Goal: Information Seeking & Learning: Compare options

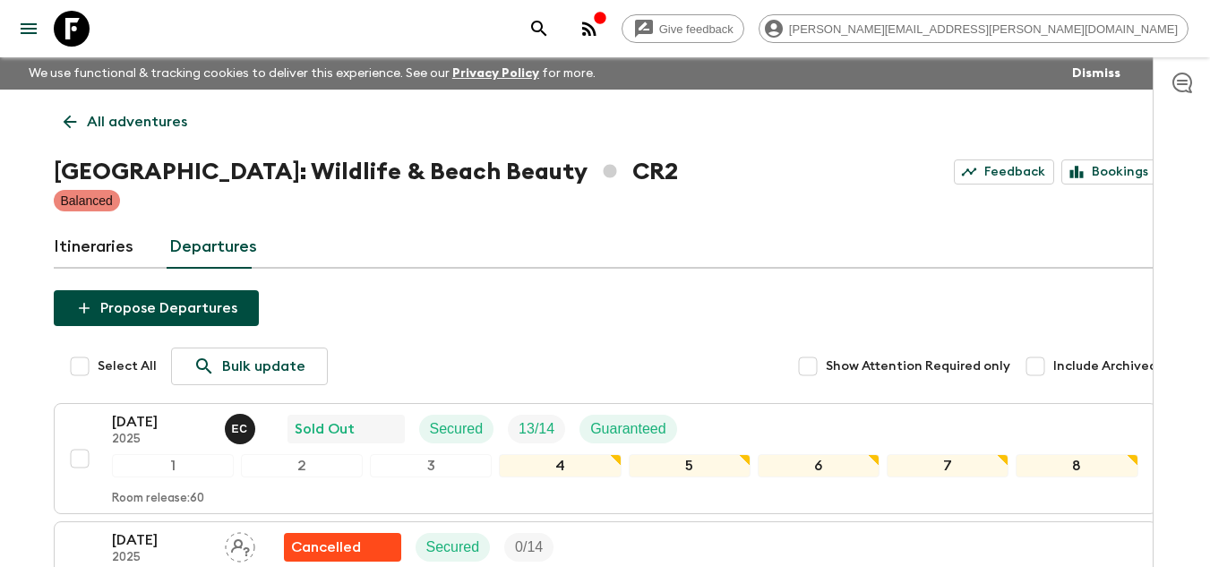
click at [66, 13] on icon at bounding box center [72, 29] width 36 height 36
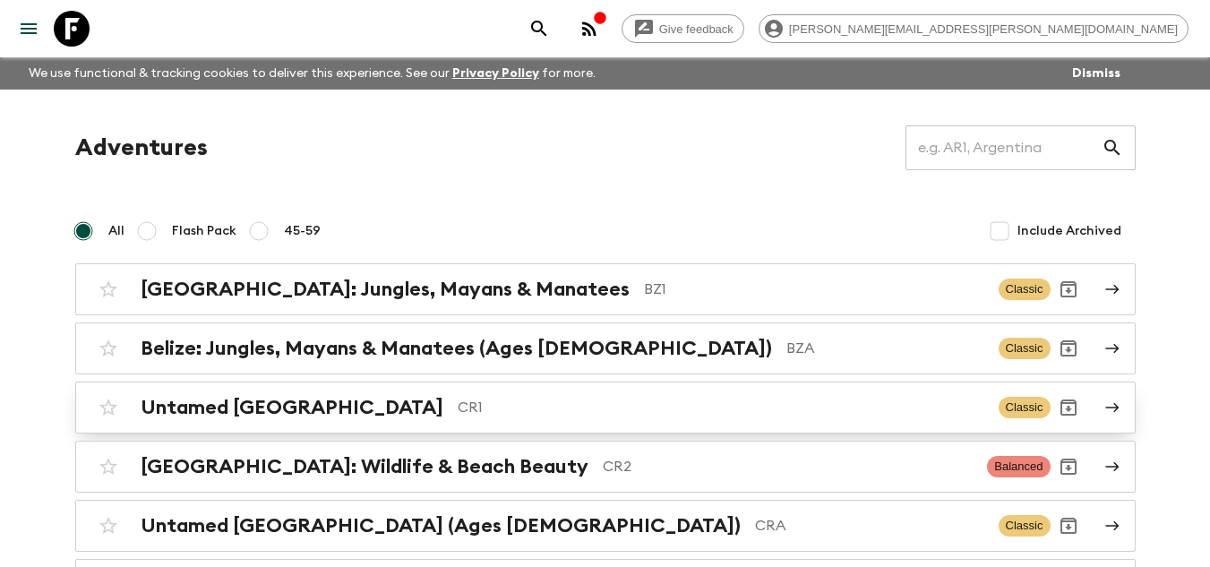
click at [492, 406] on p "CR1" at bounding box center [720, 407] width 526 height 21
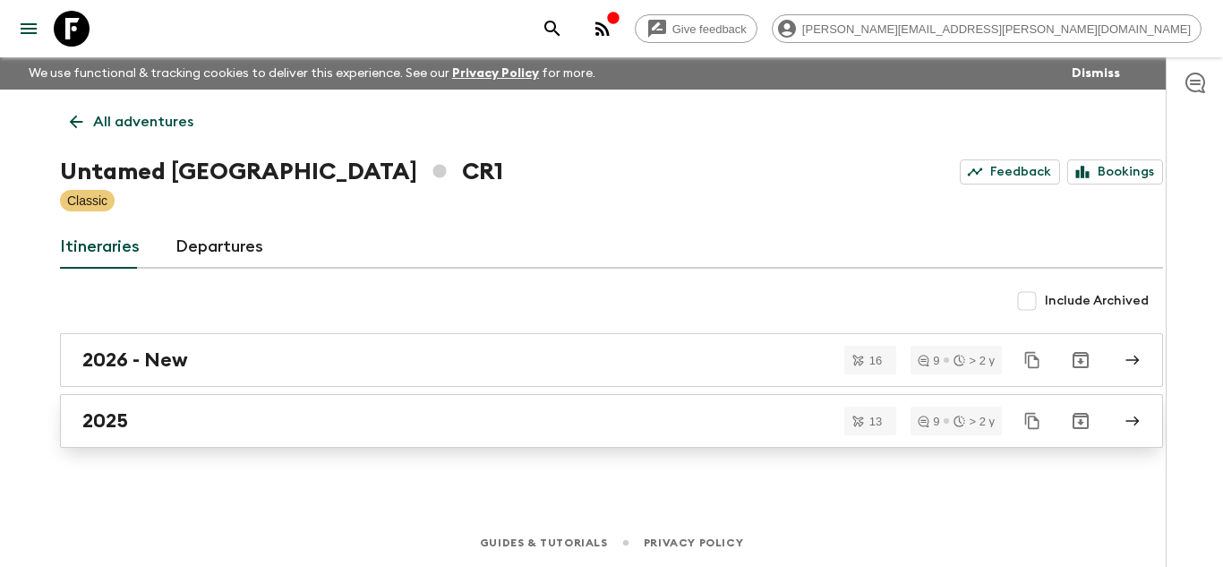
click at [349, 415] on div "2025" at bounding box center [594, 420] width 1024 height 23
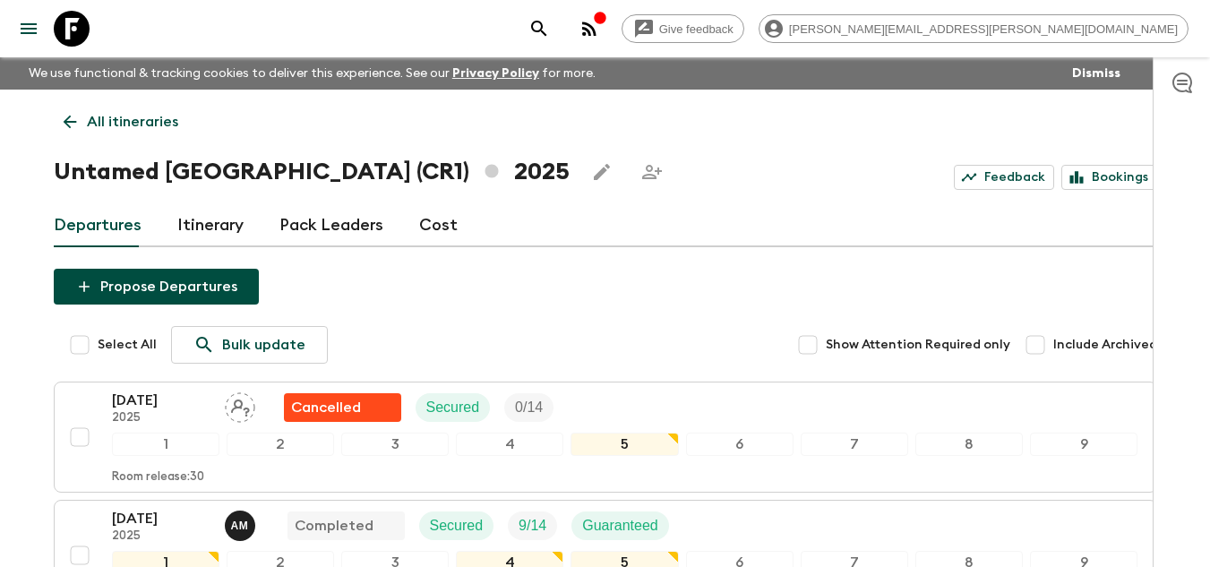
click at [779, 212] on div "Departures Itinerary Pack Leaders Cost" at bounding box center [605, 225] width 1103 height 43
click at [76, 37] on icon at bounding box center [72, 29] width 36 height 36
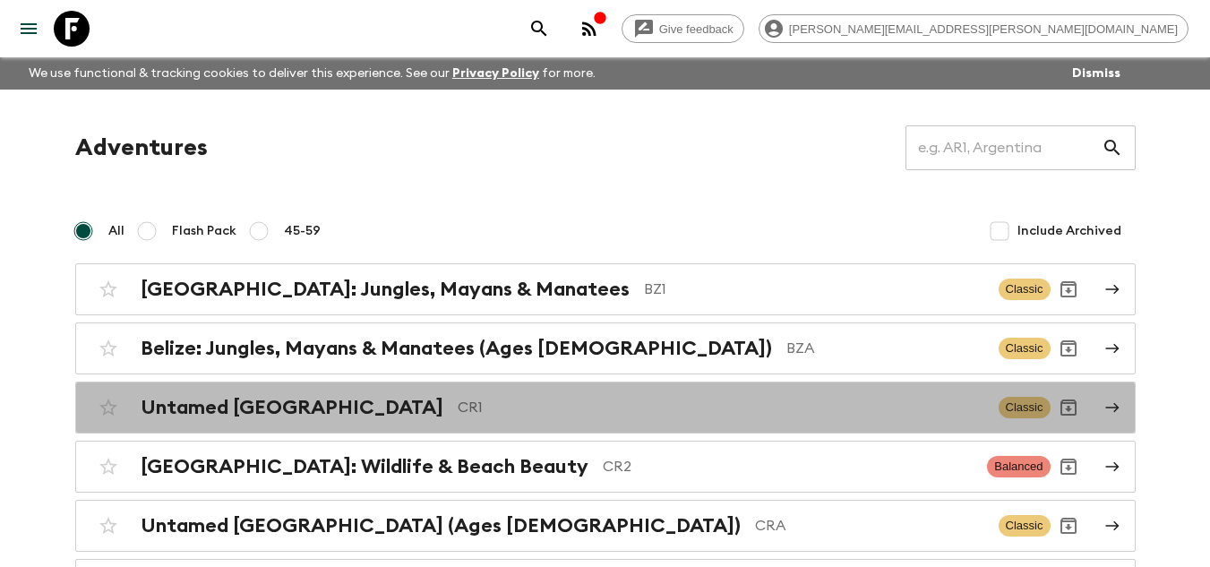
drag, startPoint x: 537, startPoint y: 412, endPoint x: 568, endPoint y: 415, distance: 30.6
click at [537, 410] on p "CR1" at bounding box center [720, 407] width 526 height 21
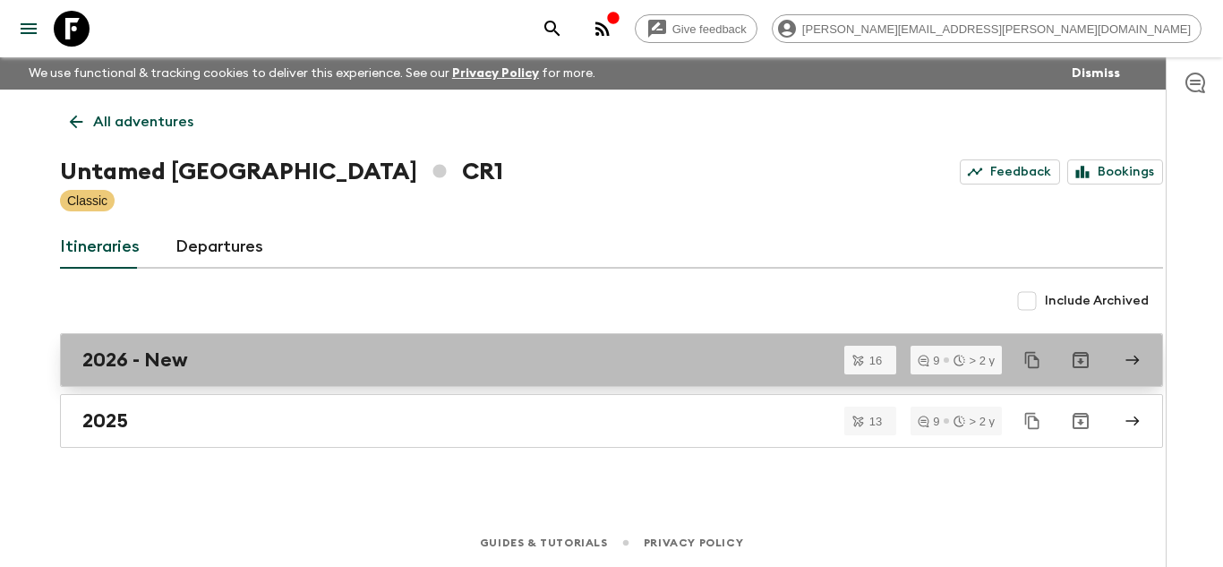
click at [209, 355] on div "2026 - New" at bounding box center [594, 359] width 1024 height 23
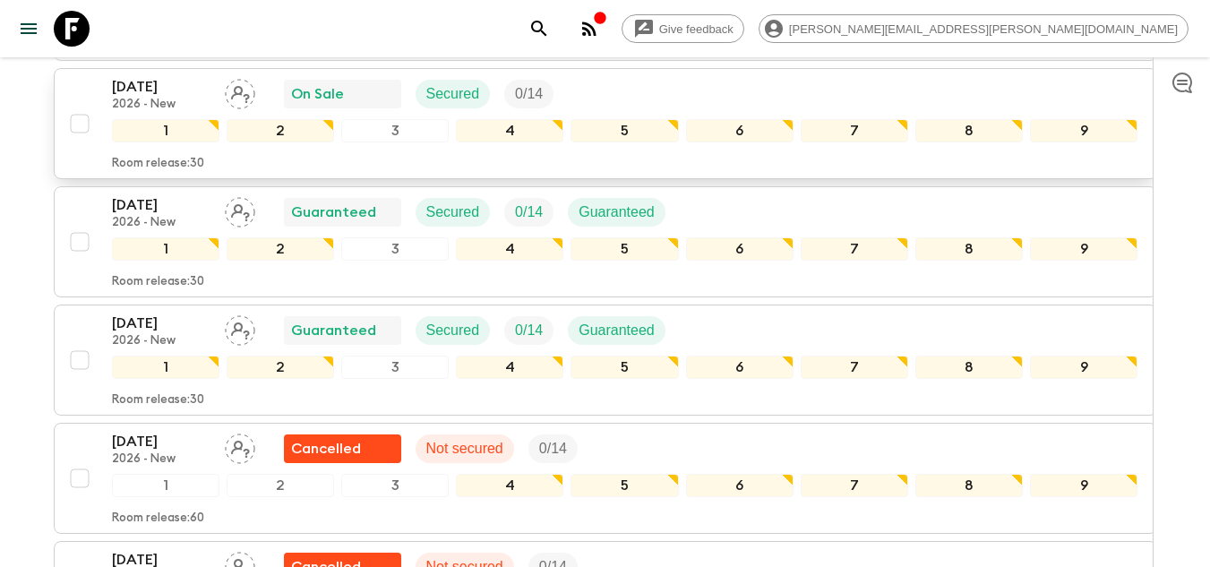
scroll to position [1593, 0]
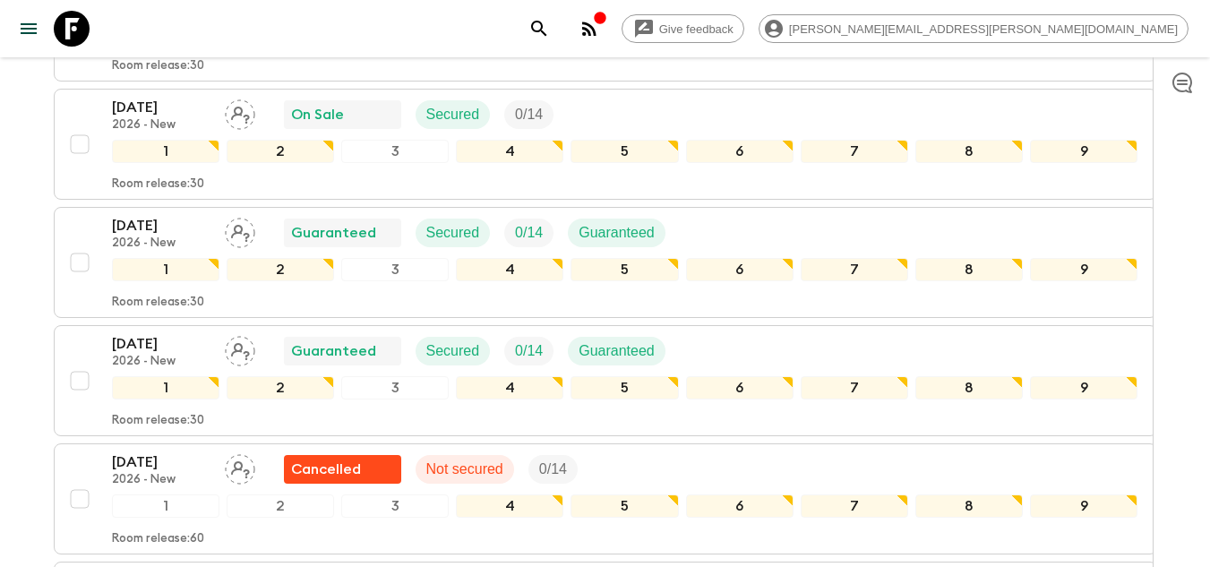
click at [73, 15] on icon at bounding box center [72, 29] width 36 height 36
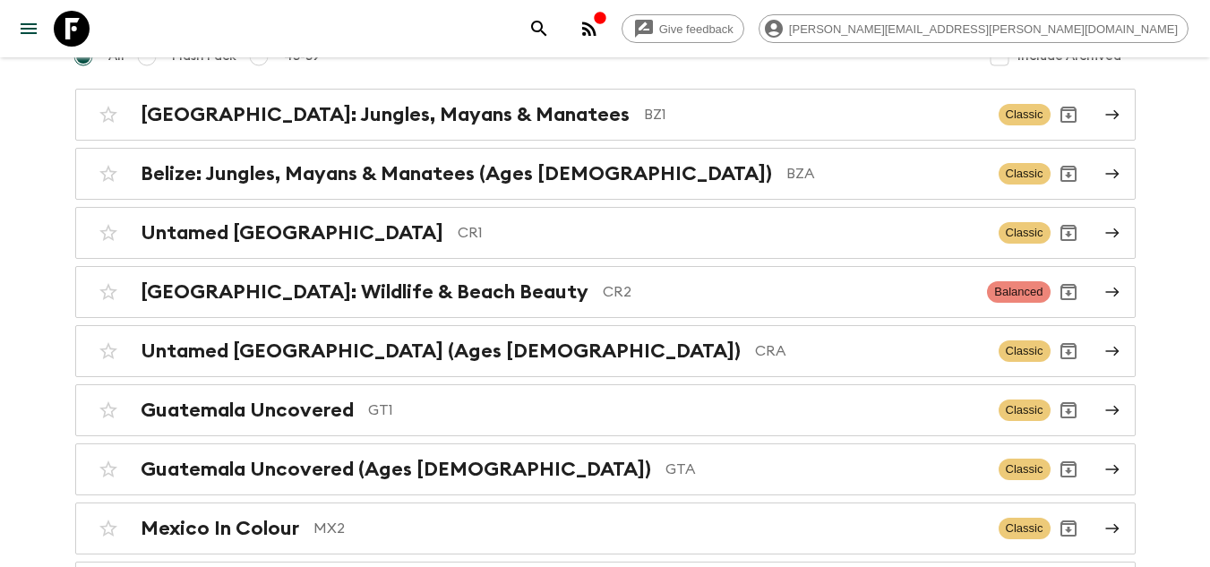
scroll to position [179, 0]
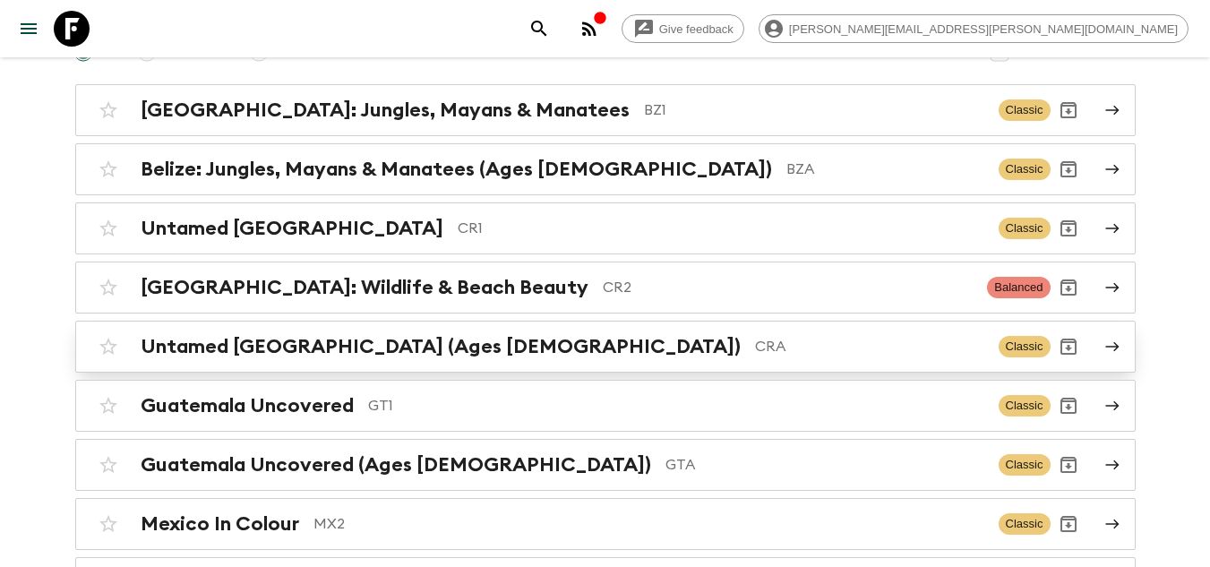
click at [755, 351] on p "CRA" at bounding box center [869, 346] width 229 height 21
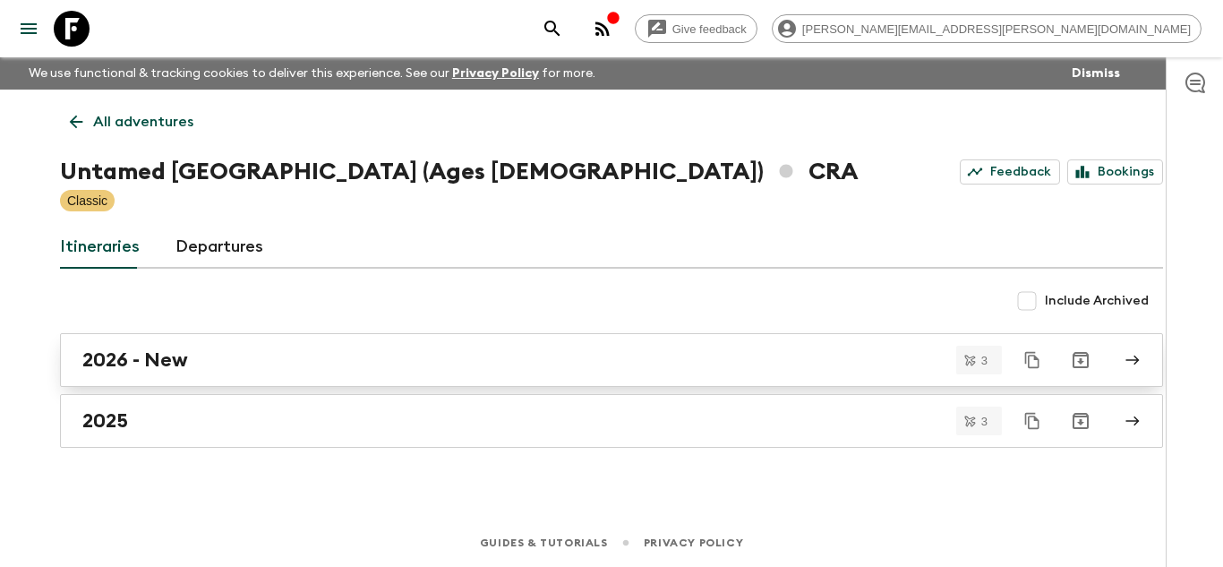
click at [163, 367] on h2 "2026 - New" at bounding box center [135, 359] width 106 height 23
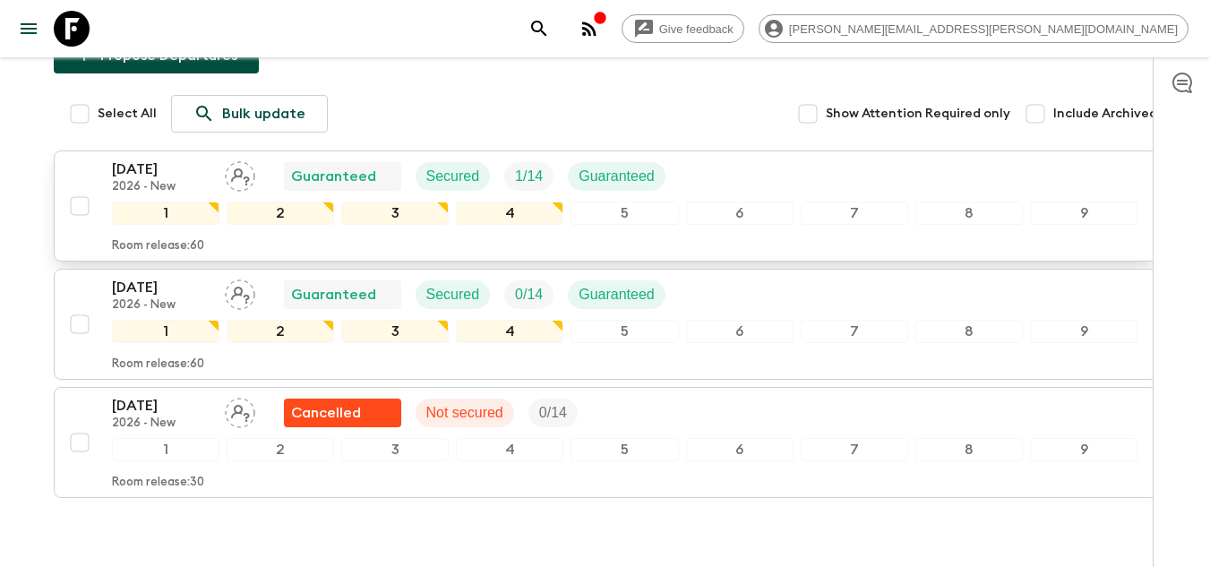
scroll to position [235, 0]
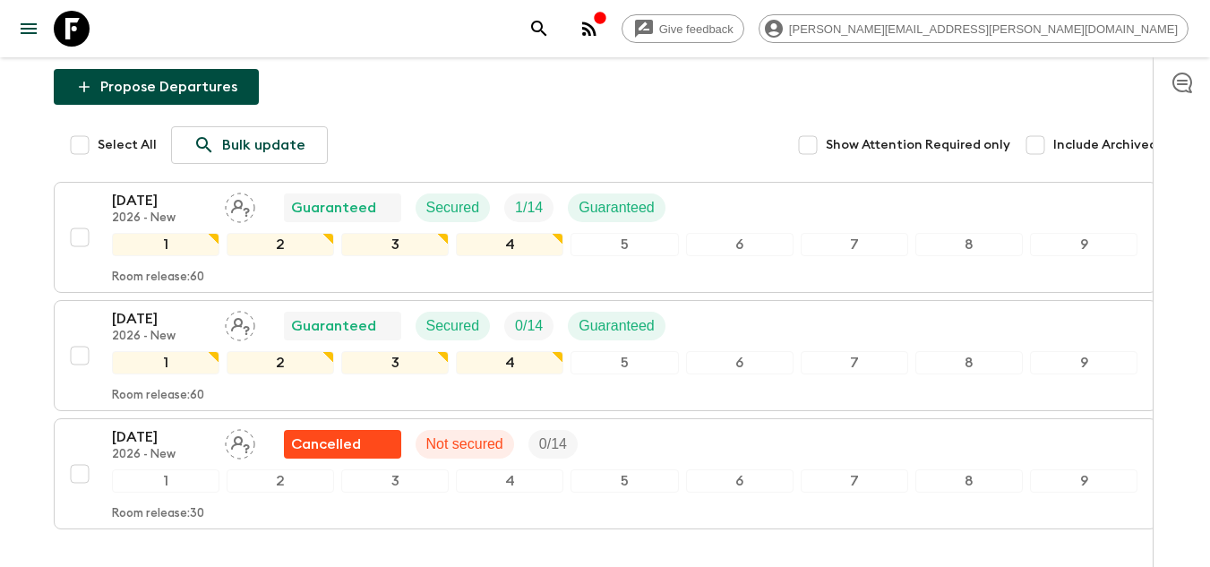
click at [81, 32] on icon at bounding box center [72, 29] width 36 height 36
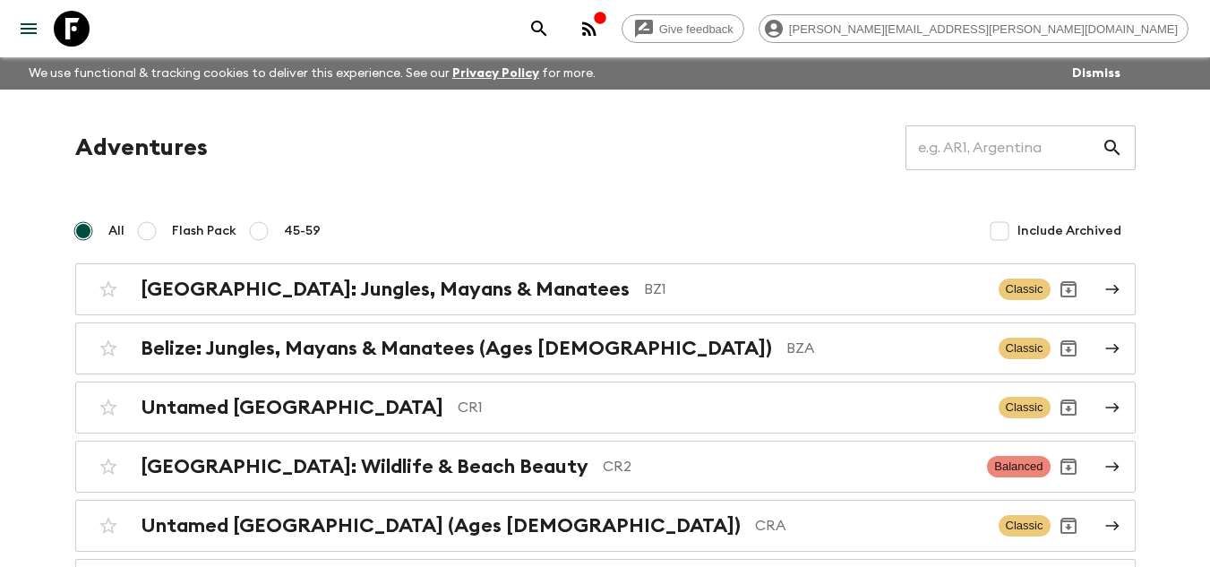
click at [603, 456] on p "CR2" at bounding box center [788, 466] width 371 height 21
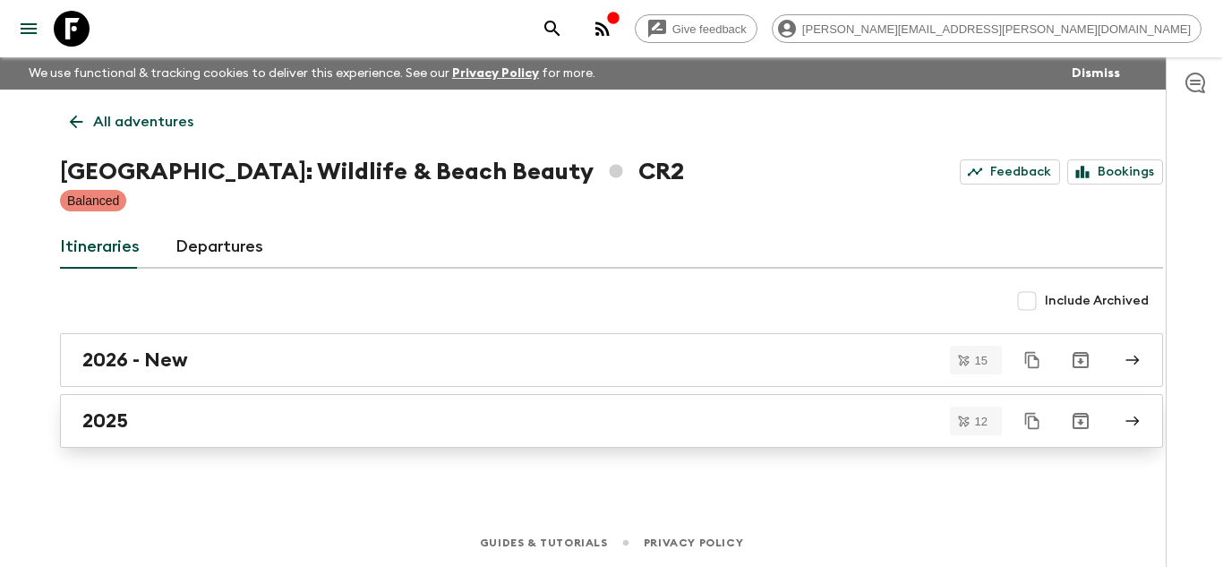
click at [280, 416] on div "2025" at bounding box center [594, 420] width 1024 height 23
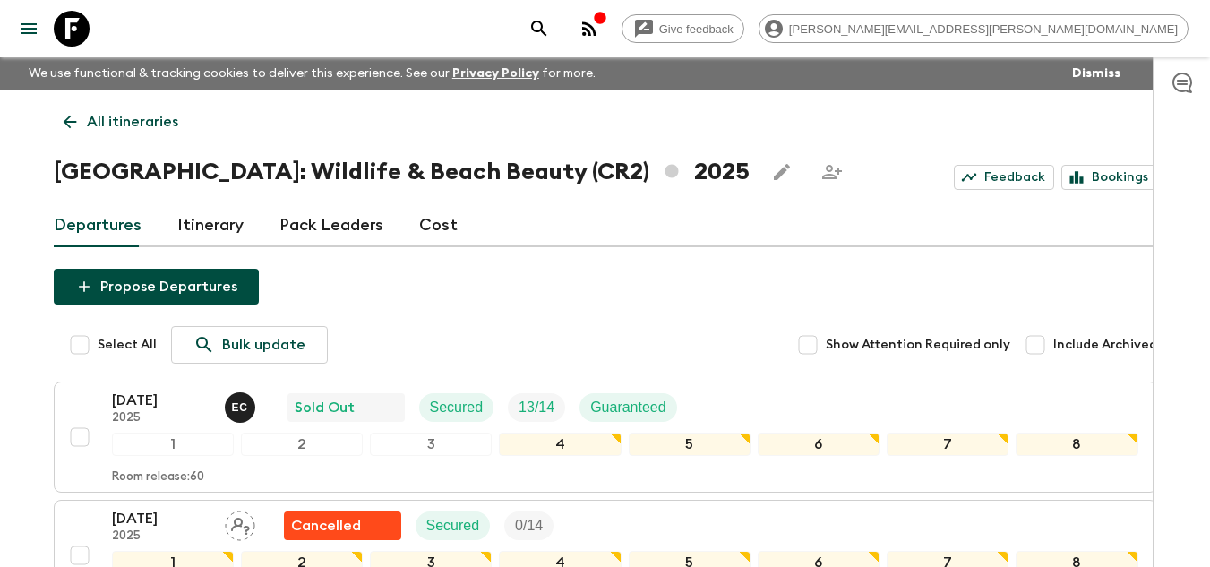
click at [76, 20] on icon at bounding box center [72, 29] width 36 height 36
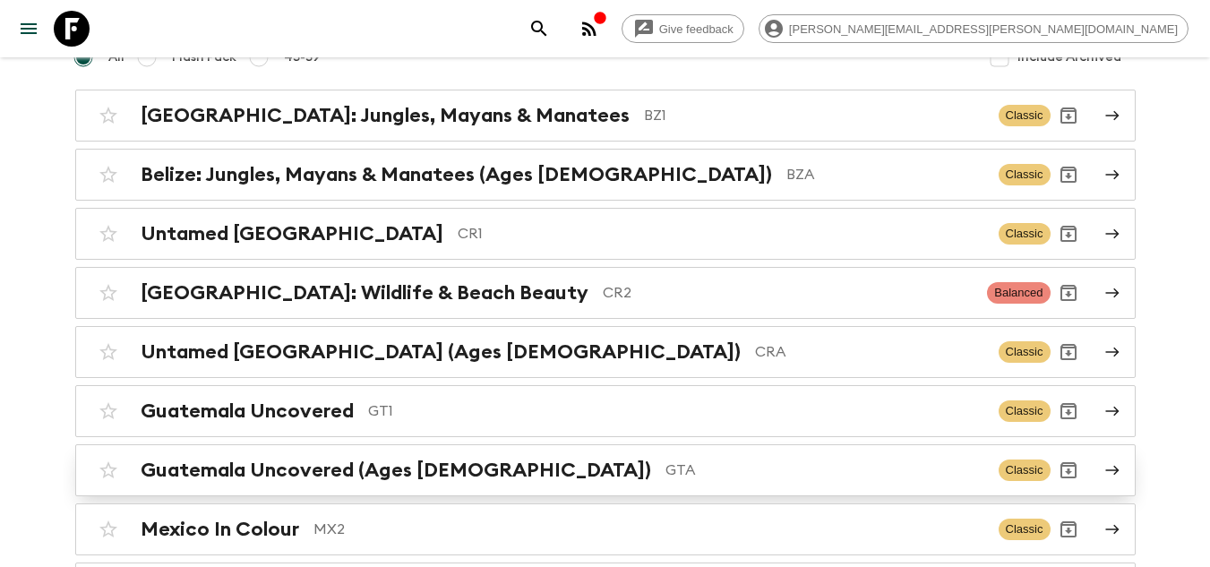
scroll to position [269, 0]
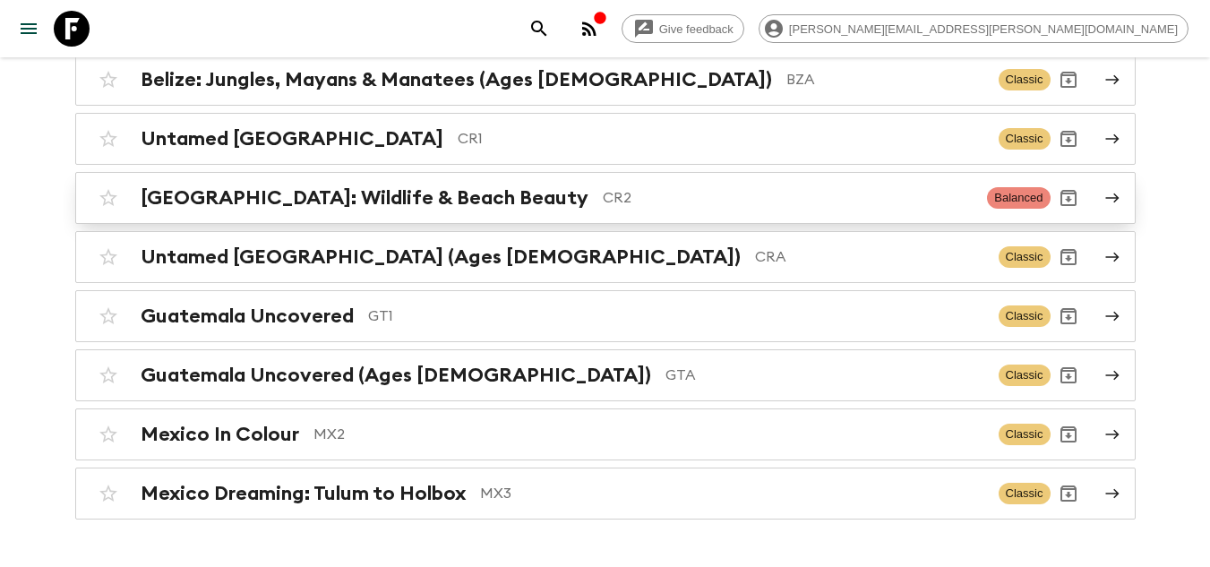
click at [545, 182] on div "Costa Rica: Wildlife & Beach Beauty CR2 Balanced" at bounding box center [570, 198] width 960 height 36
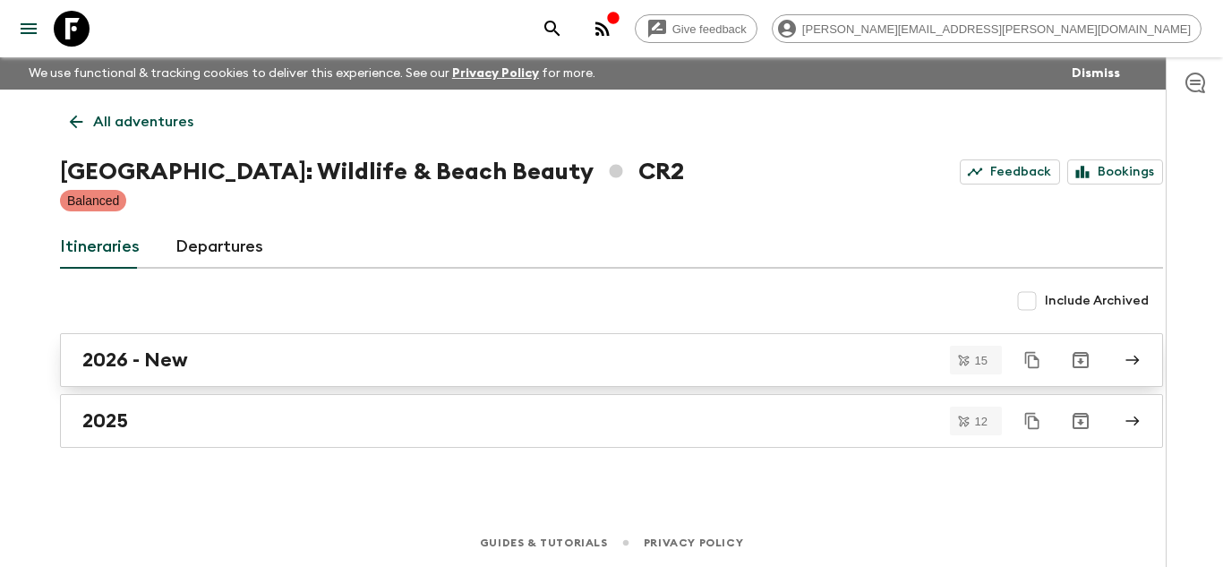
click at [269, 369] on div "2026 - New" at bounding box center [594, 359] width 1024 height 23
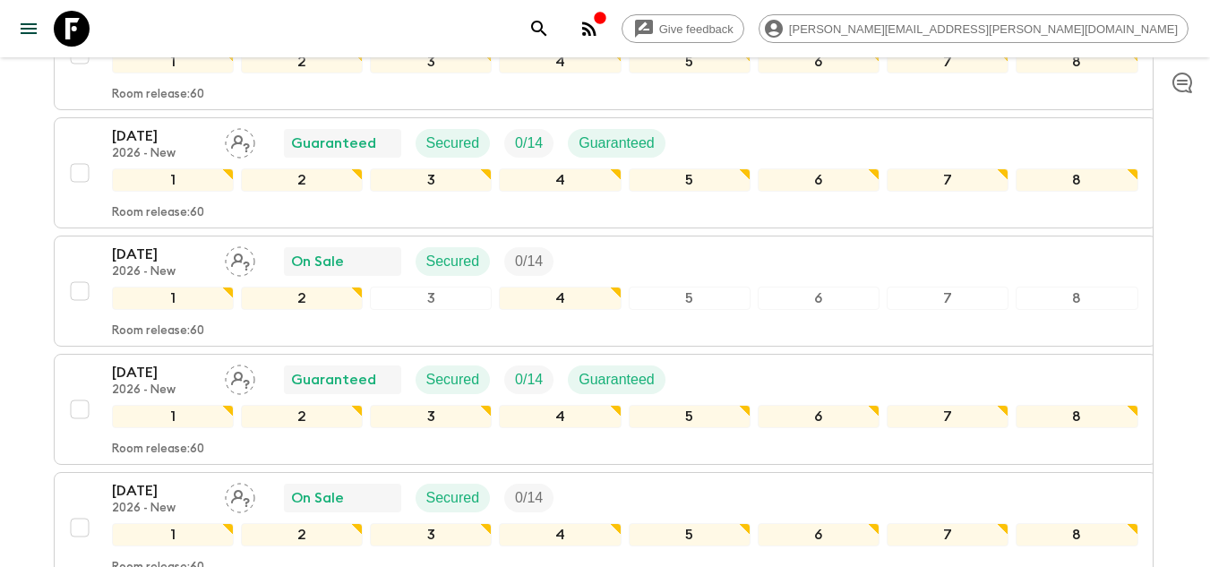
scroll to position [1612, 0]
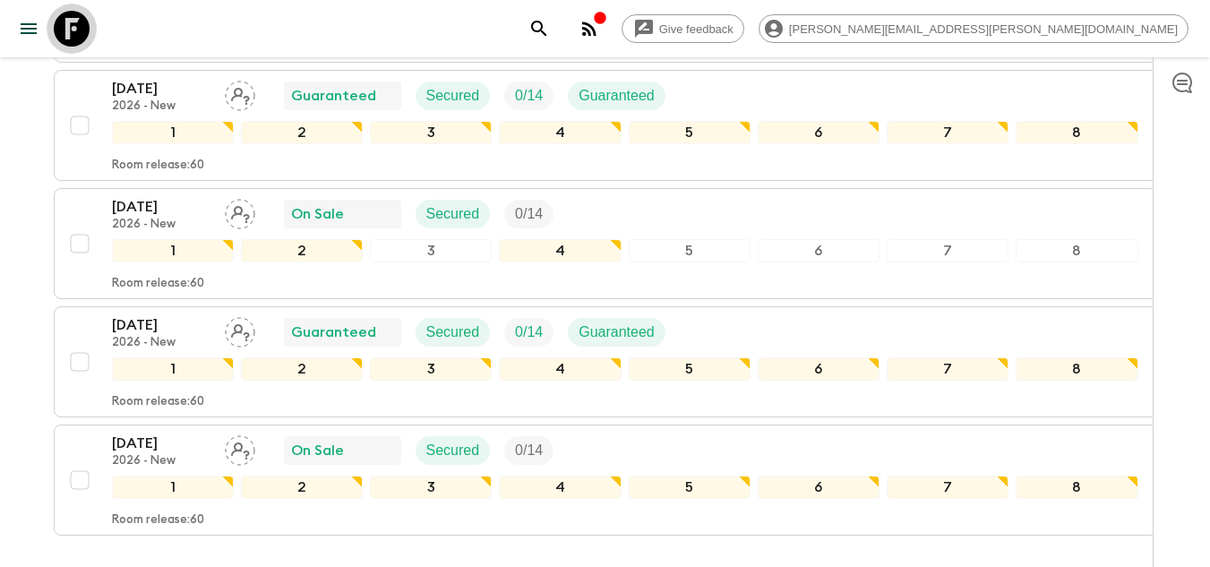
click at [85, 28] on icon at bounding box center [72, 29] width 36 height 36
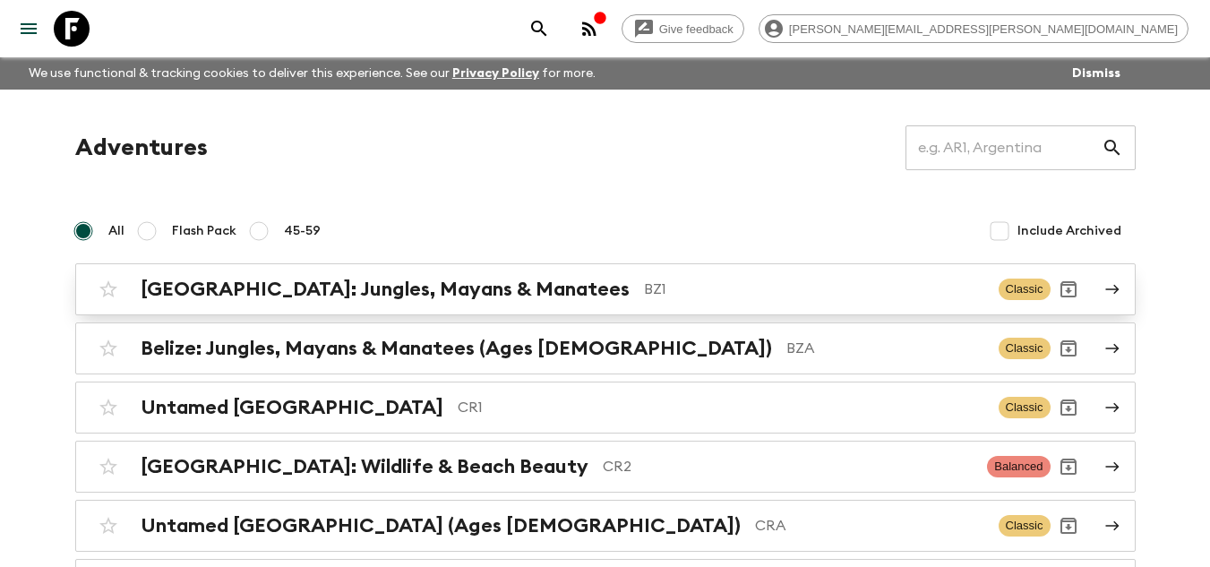
click at [479, 278] on div "Belize: Jungles, Mayans & Manatees BZ1" at bounding box center [562, 289] width 843 height 23
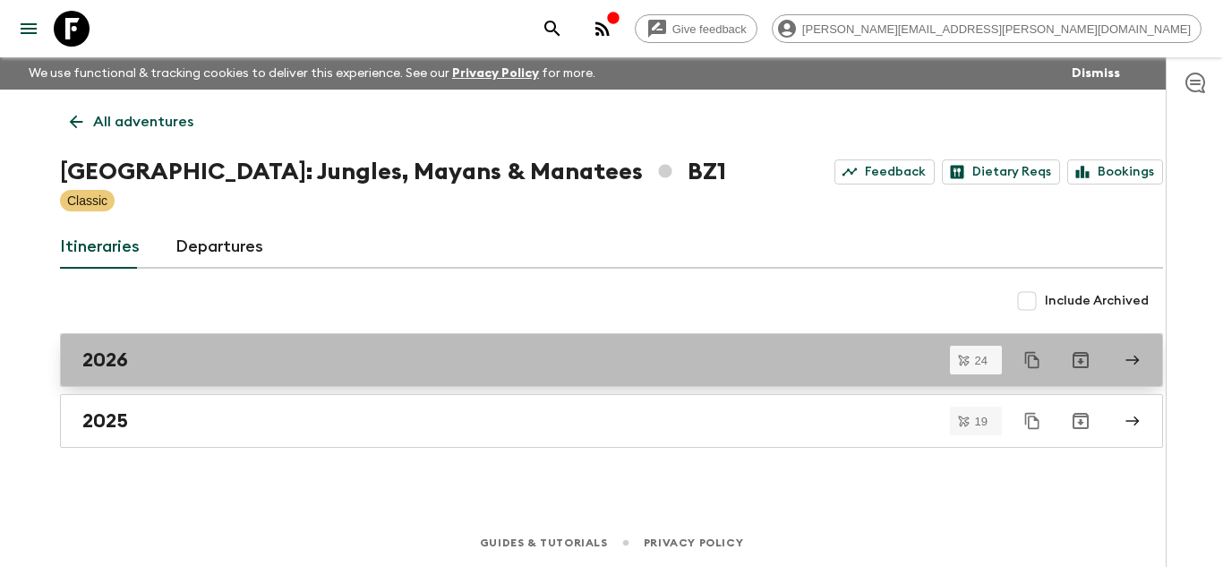
click at [253, 370] on div "2026" at bounding box center [594, 359] width 1024 height 23
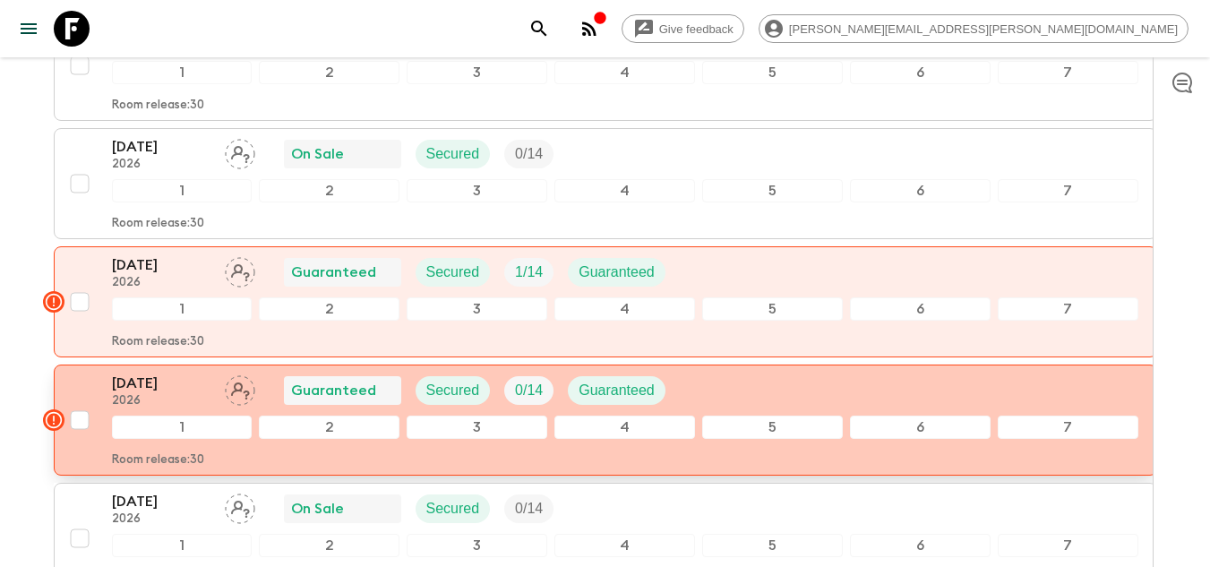
scroll to position [748, 0]
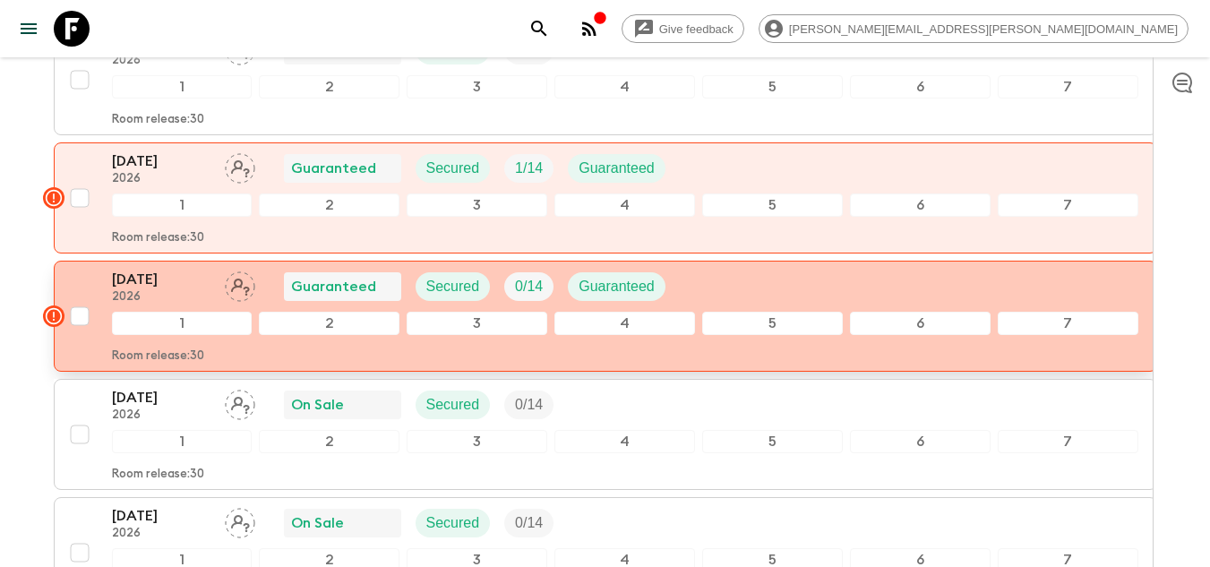
click at [836, 269] on div "04 Apr 2026 2026 Guaranteed Secured 0 / 14 Guaranteed" at bounding box center [625, 287] width 1026 height 36
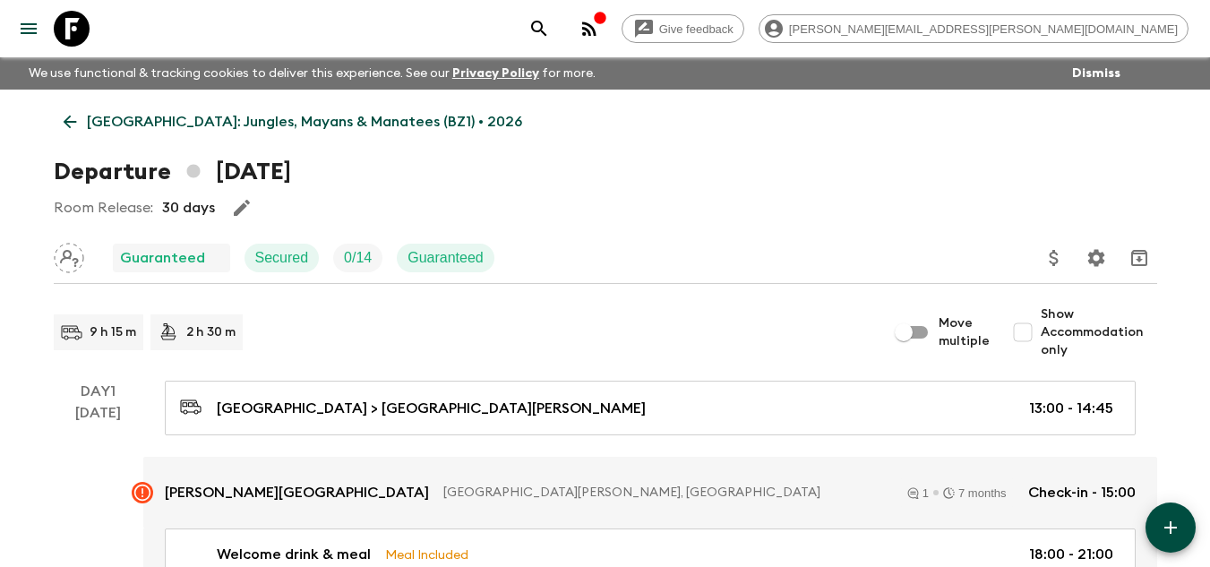
click at [69, 115] on icon at bounding box center [70, 122] width 20 height 20
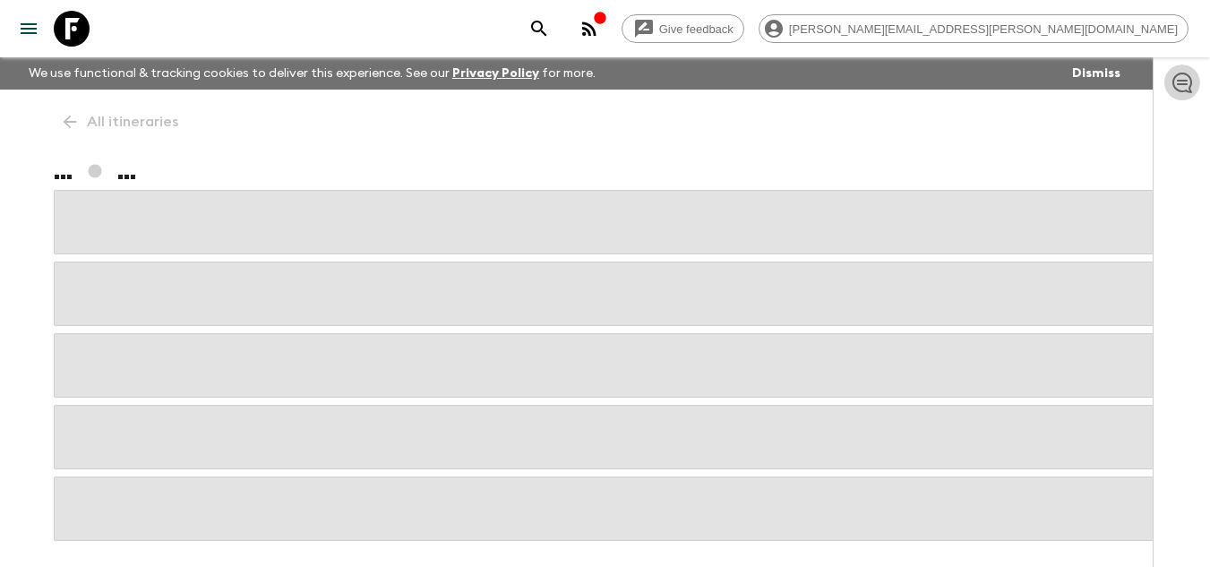
click at [1194, 88] on button "button" at bounding box center [1182, 82] width 36 height 36
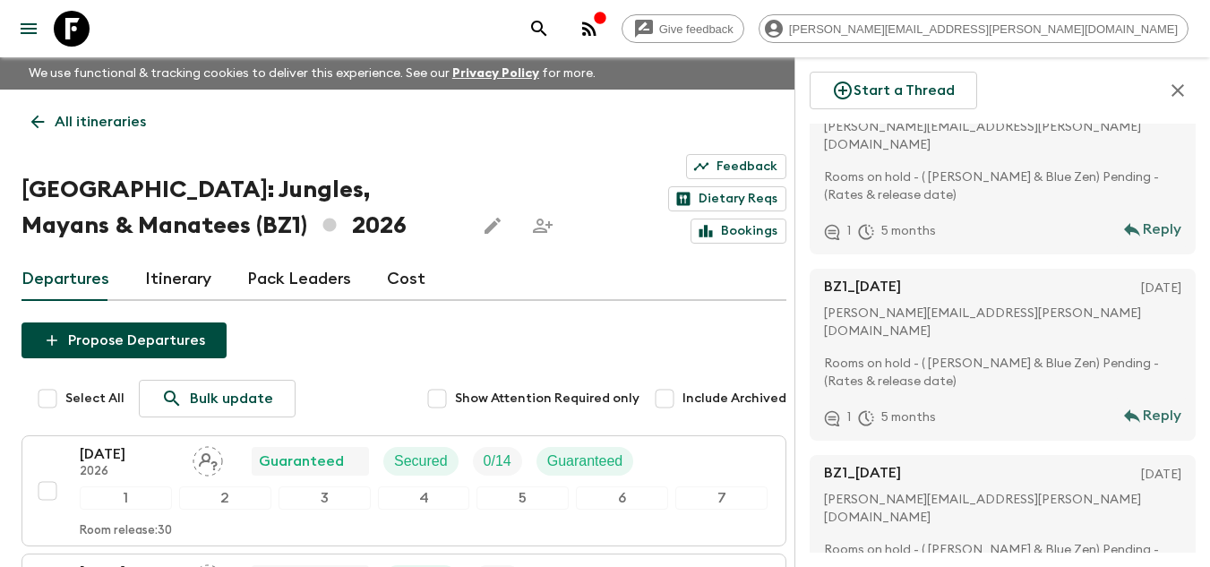
scroll to position [6536, 0]
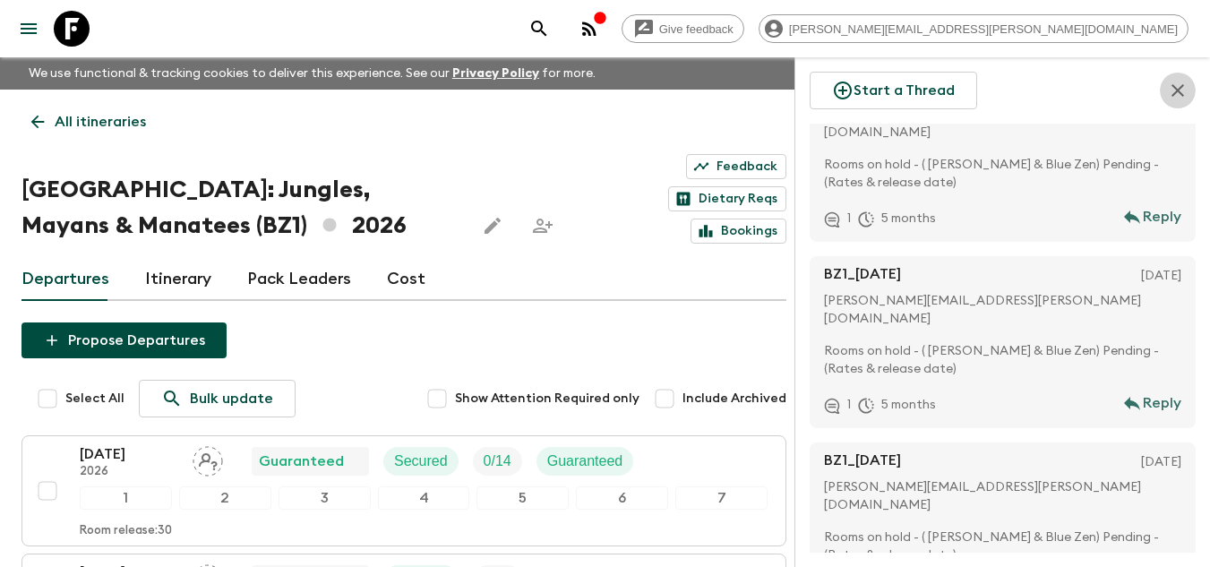
click at [1178, 87] on icon "button" at bounding box center [1177, 90] width 21 height 21
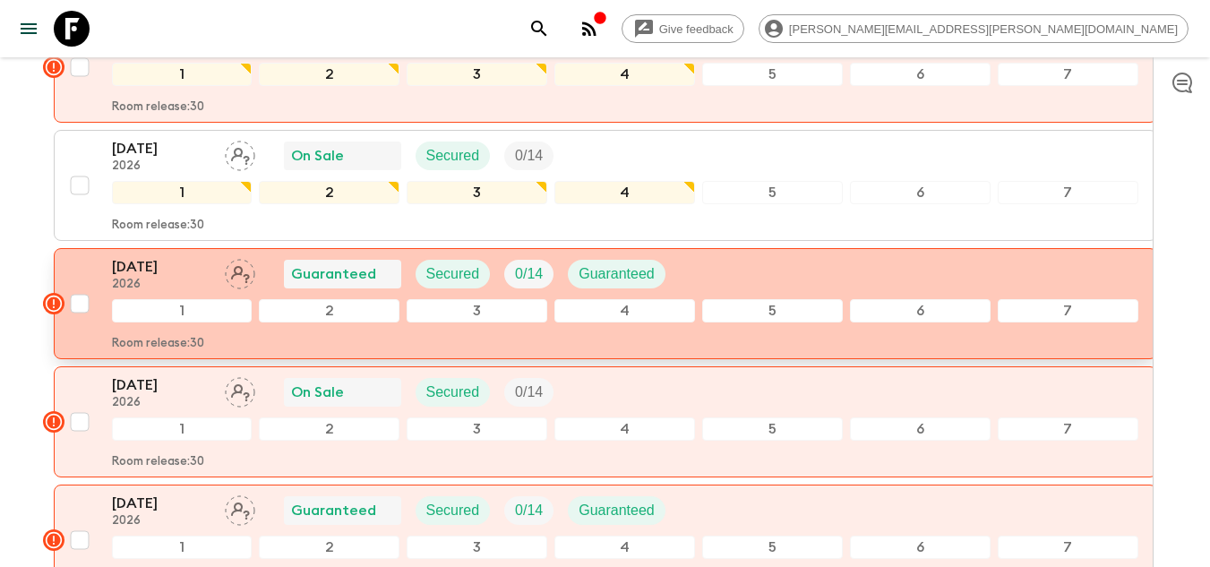
scroll to position [2686, 0]
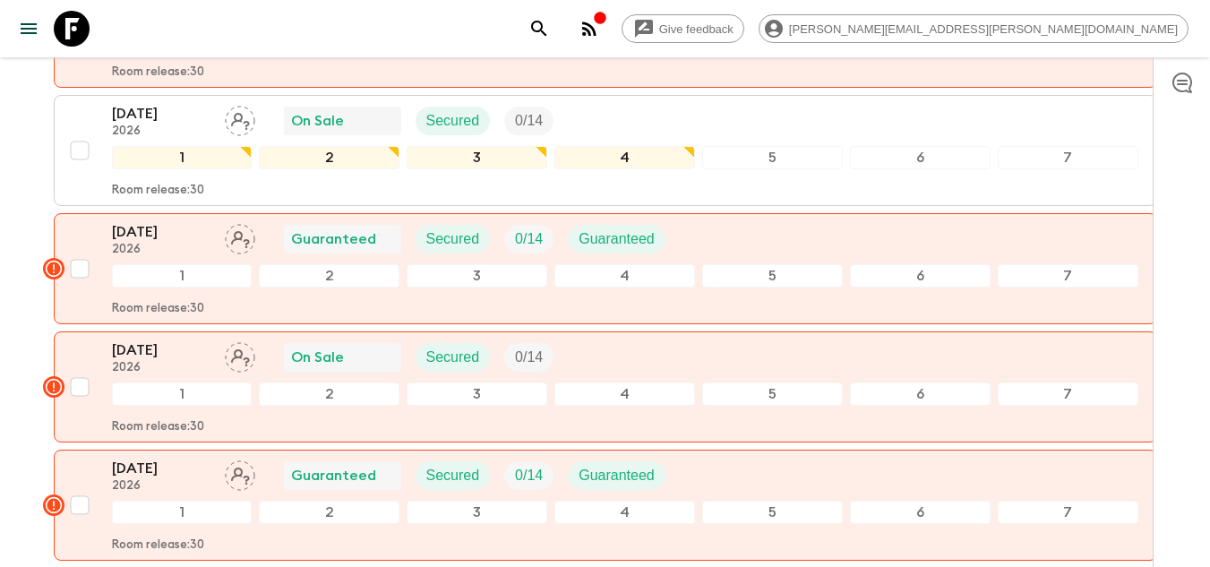
click at [1183, 84] on icon "button" at bounding box center [1182, 83] width 20 height 21
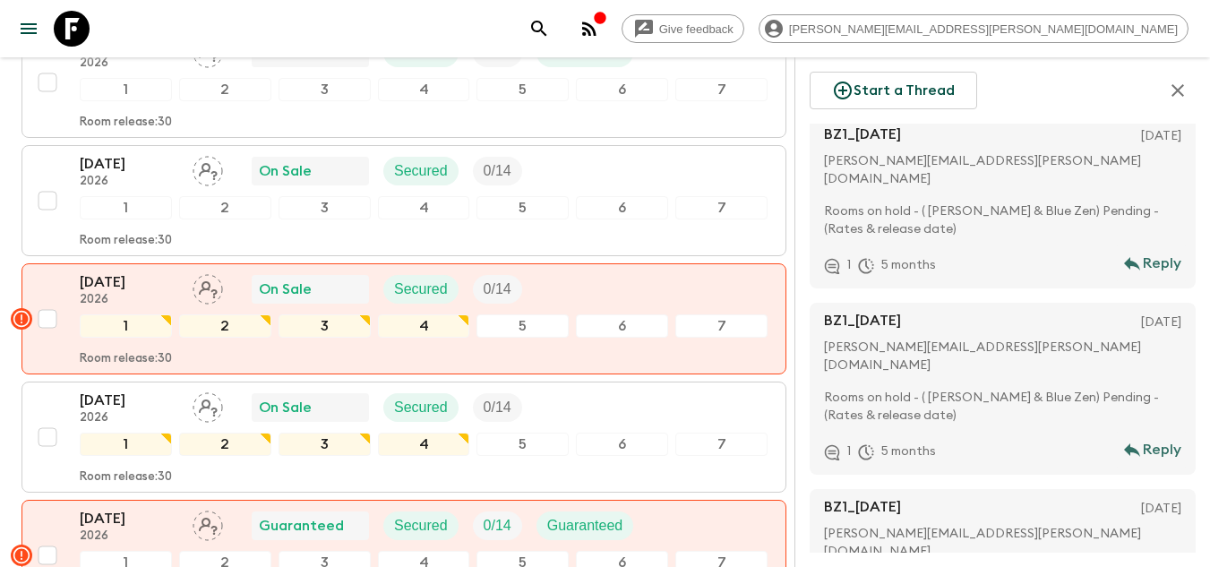
scroll to position [1164, 0]
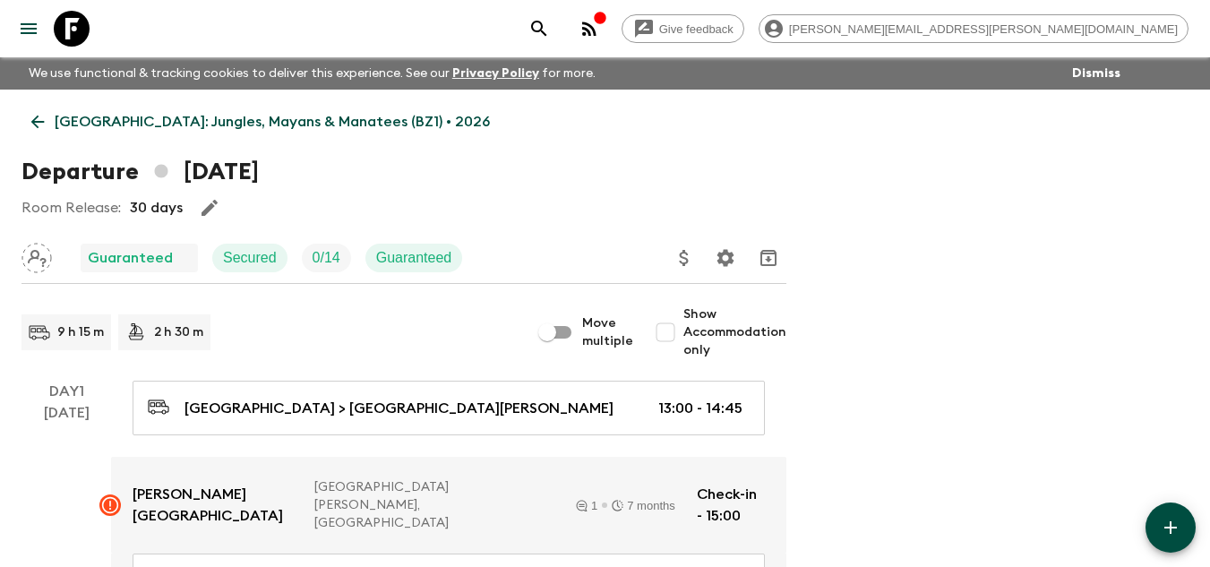
click at [90, 33] on link at bounding box center [72, 29] width 50 height 50
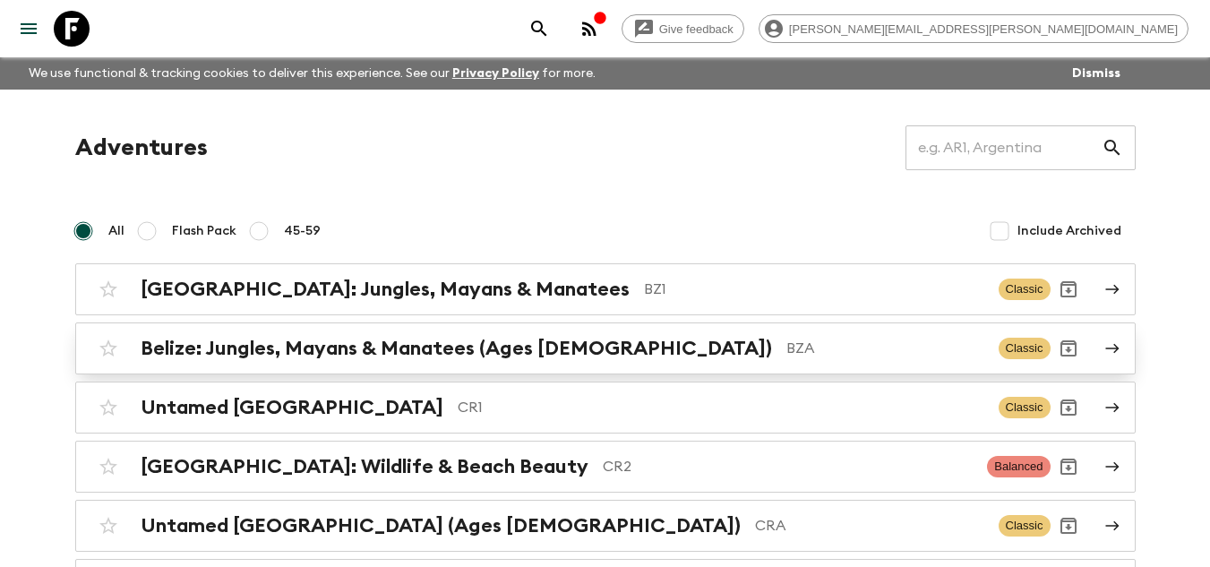
click at [598, 343] on div "Belize: Jungles, Mayans & Manatees (Ages 45-59) BZA" at bounding box center [562, 348] width 843 height 23
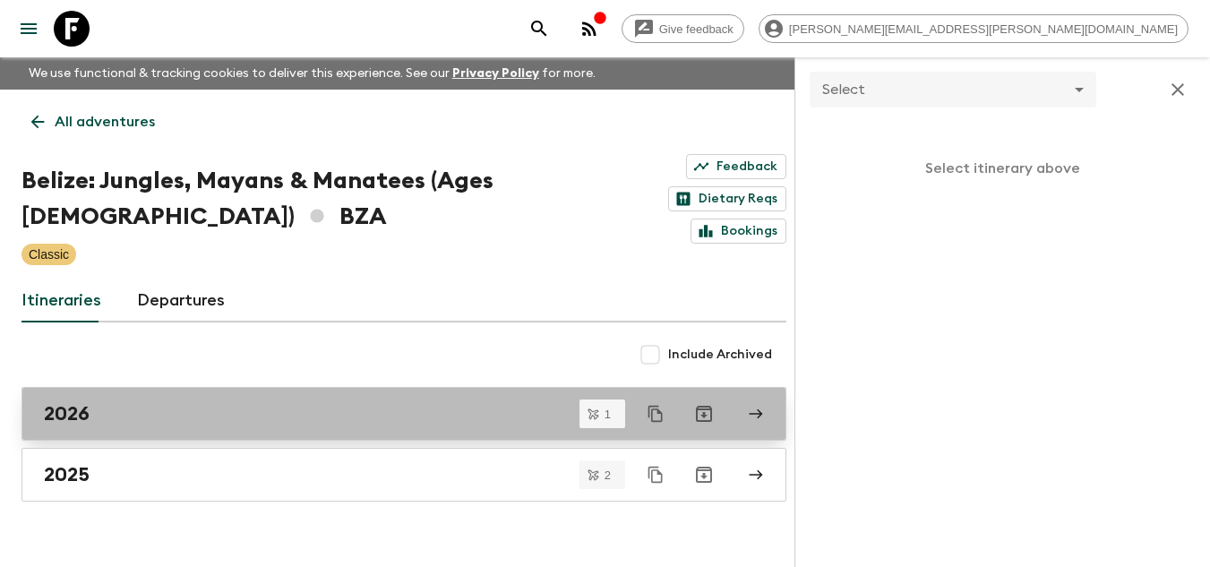
click at [268, 402] on div "2026" at bounding box center [387, 413] width 686 height 23
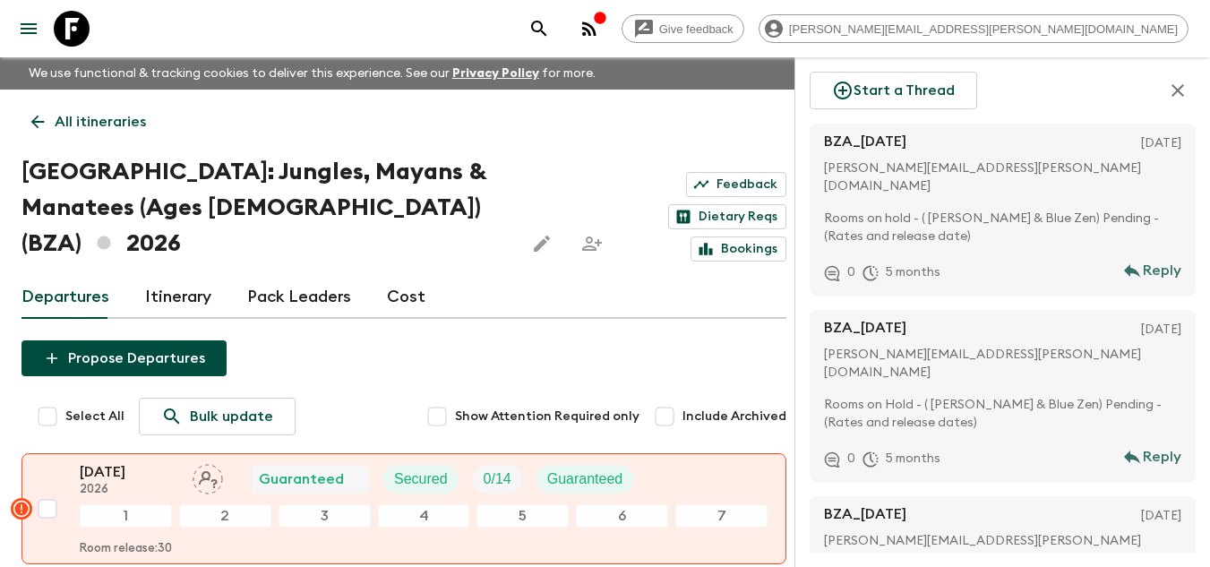
click at [62, 21] on icon at bounding box center [72, 29] width 36 height 36
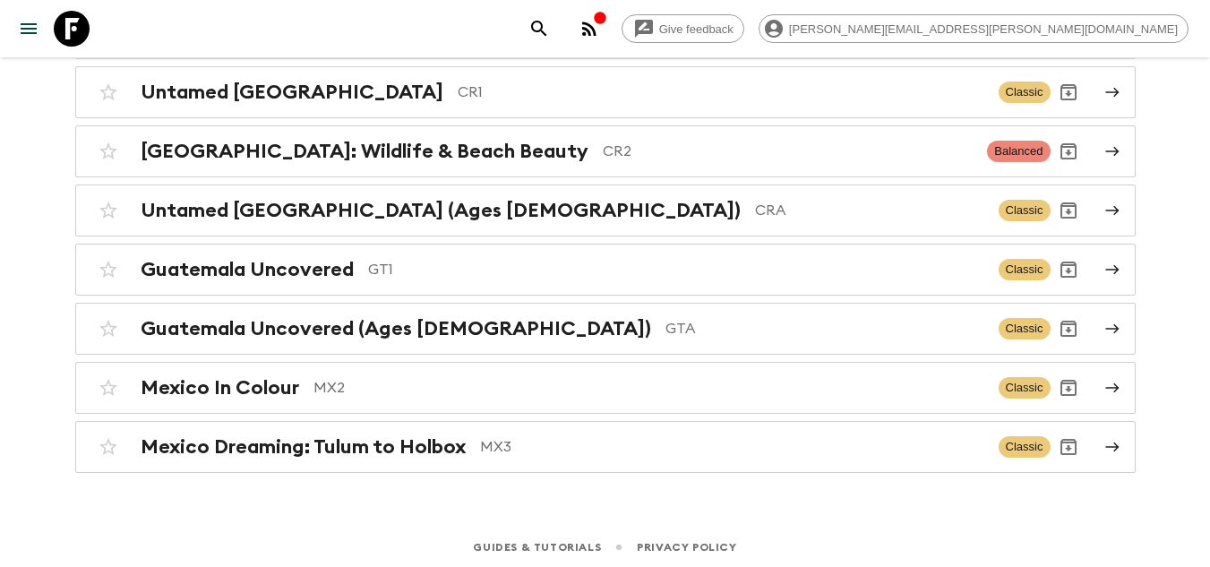
scroll to position [320, 0]
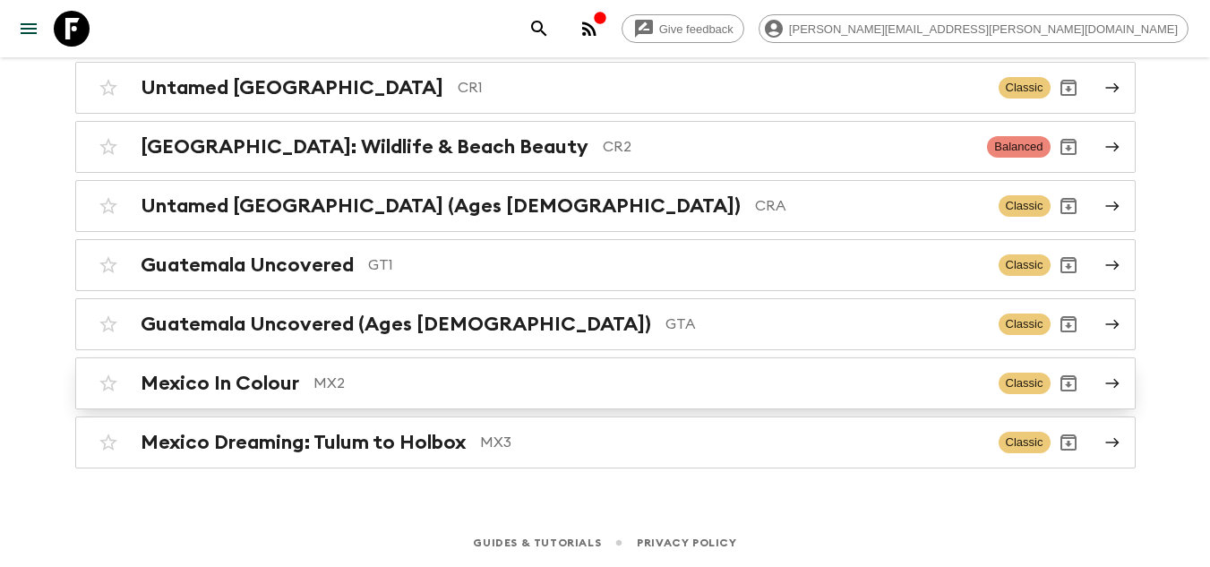
click at [415, 390] on p "MX2" at bounding box center [648, 382] width 671 height 21
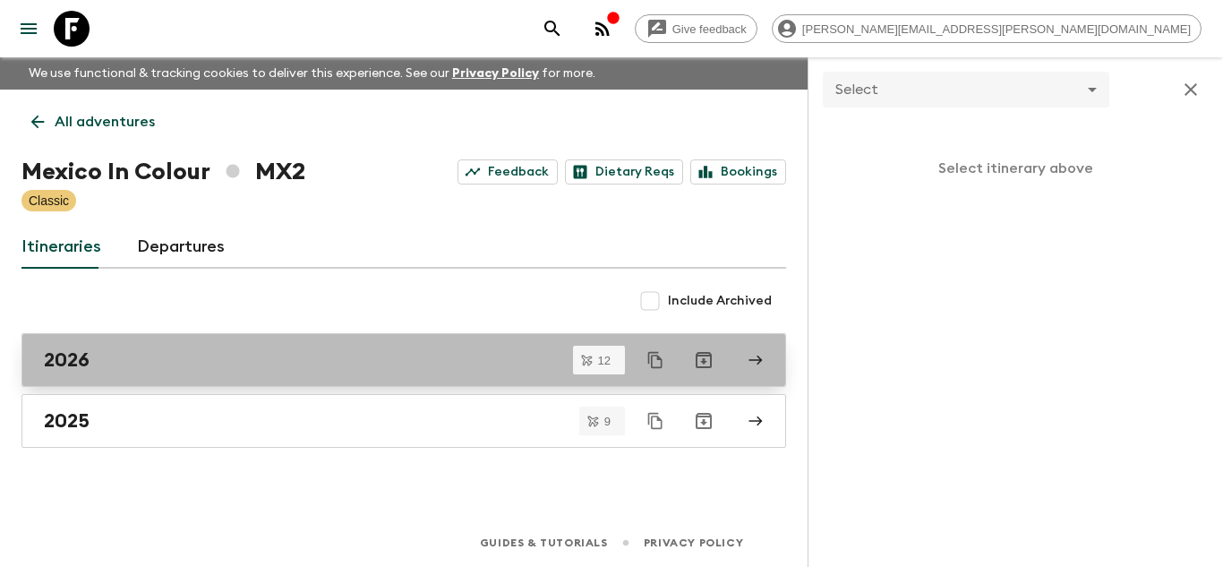
click at [387, 369] on div "2026" at bounding box center [387, 359] width 686 height 23
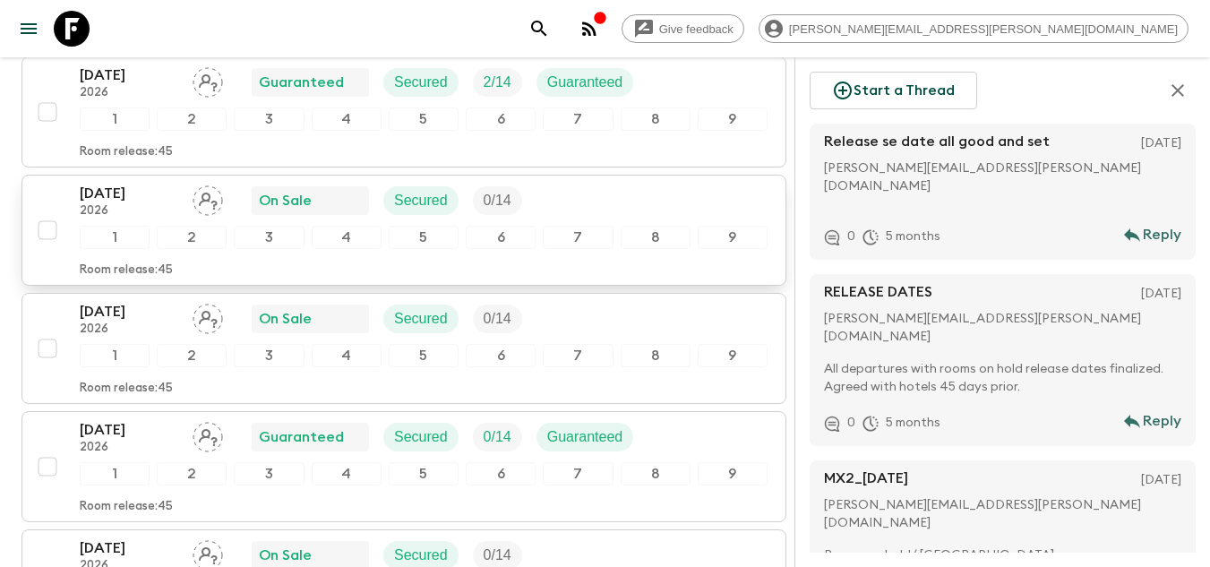
scroll to position [1253, 0]
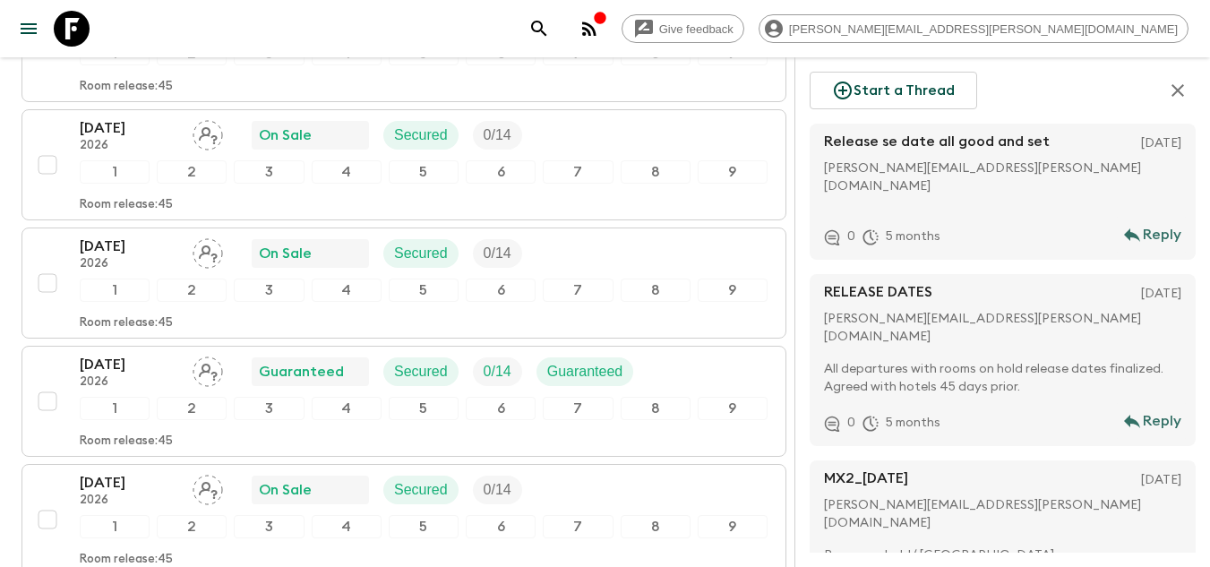
click at [73, 38] on icon at bounding box center [72, 29] width 36 height 36
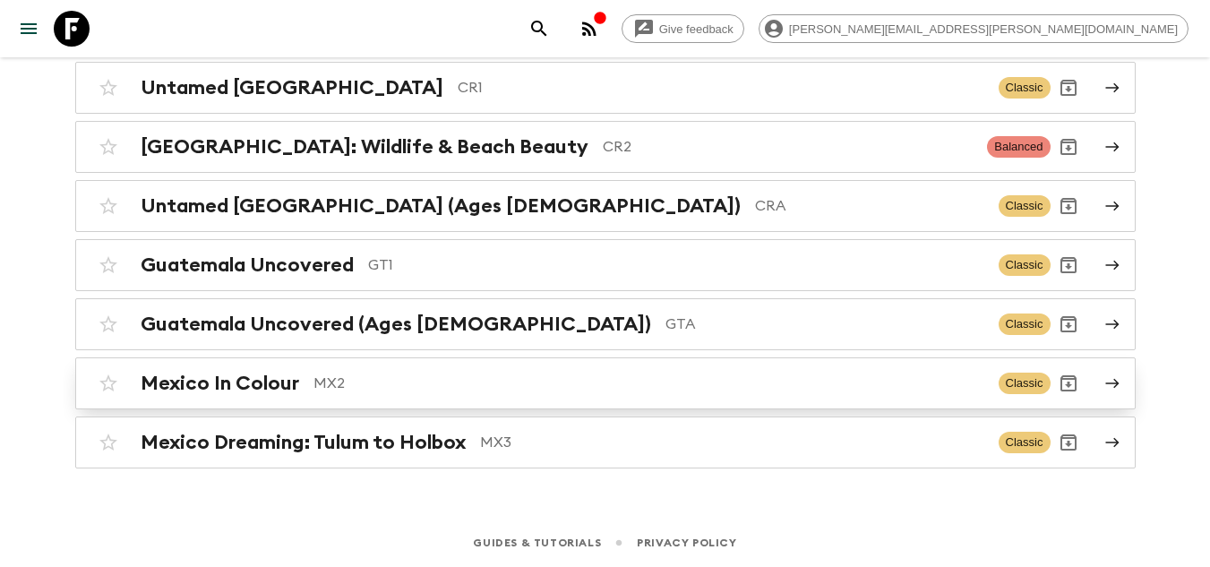
scroll to position [230, 0]
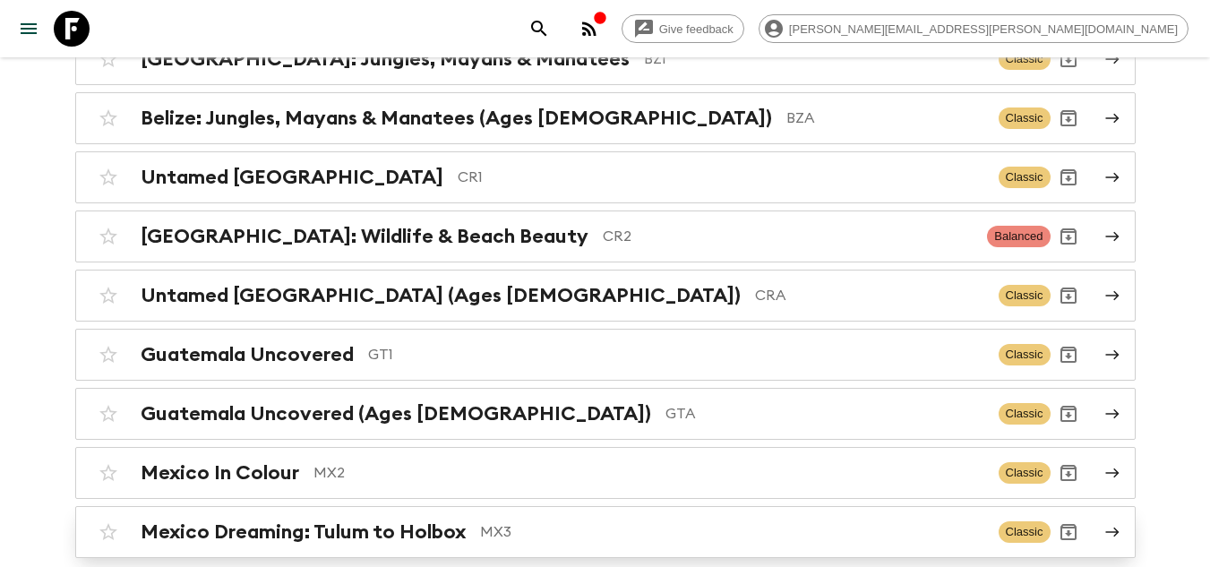
click at [411, 513] on link "Mexico Dreaming: Tulum to Holbox MX3 Classic" at bounding box center [605, 532] width 1060 height 52
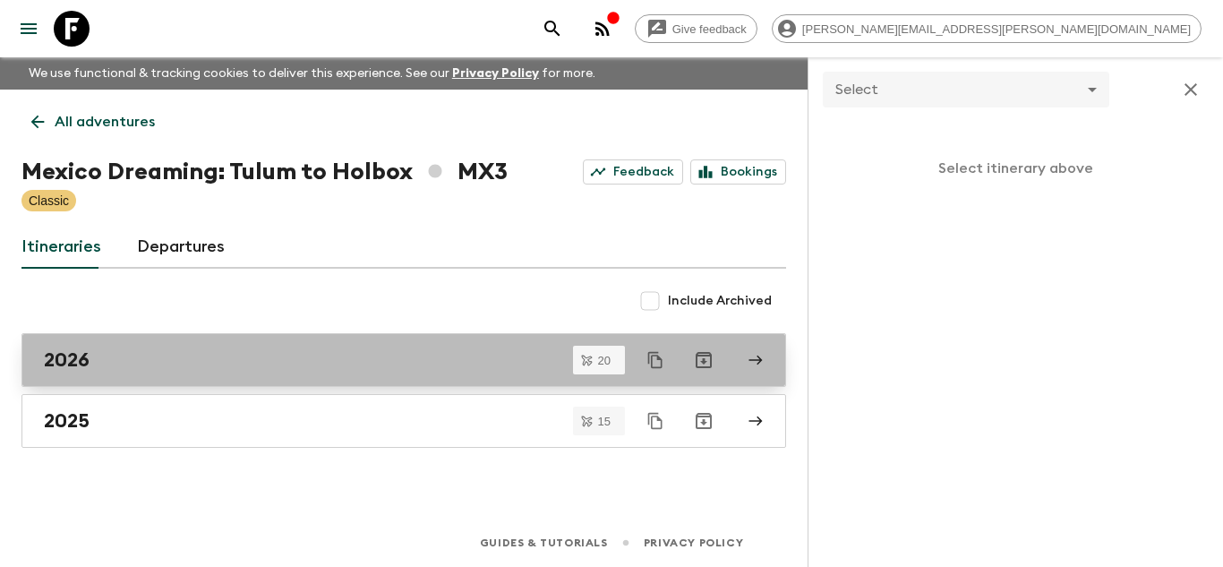
click at [185, 360] on div "2026" at bounding box center [387, 359] width 686 height 23
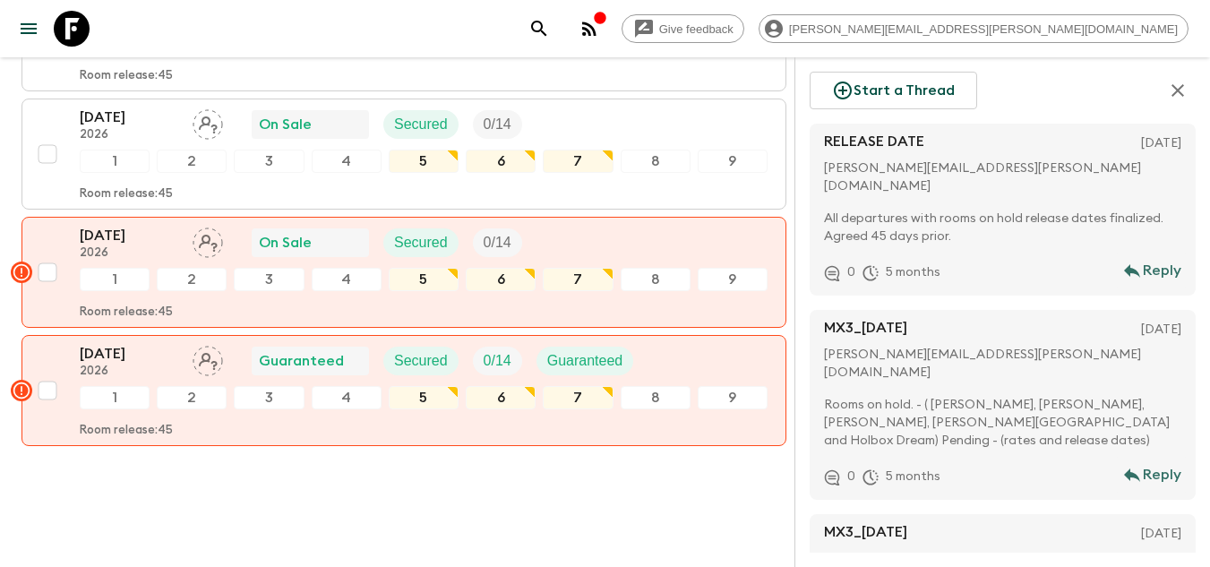
scroll to position [2370, 0]
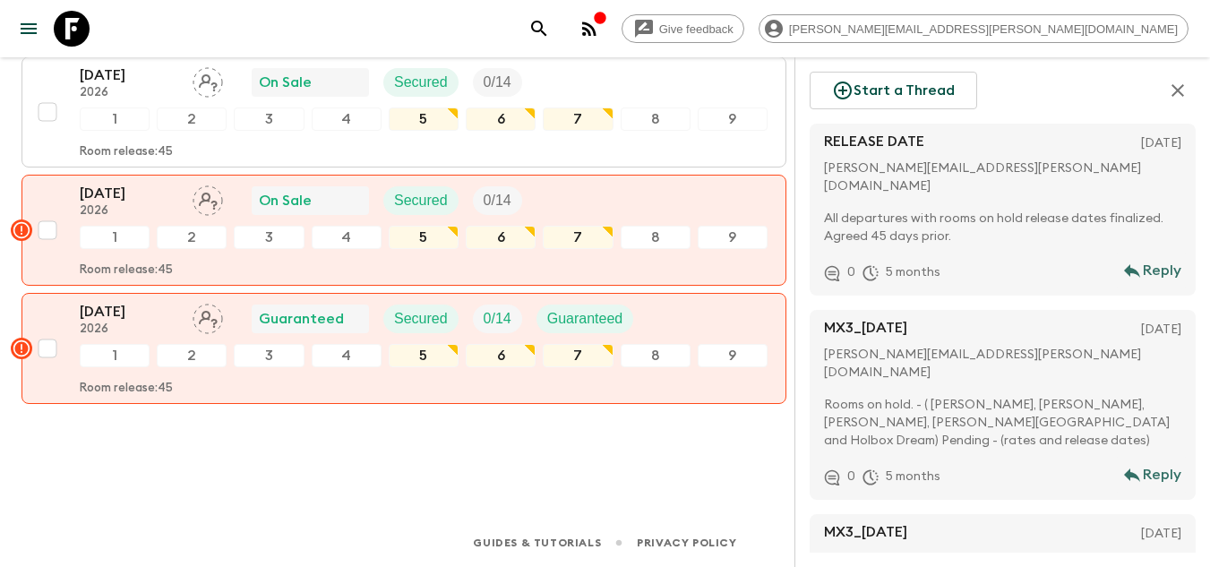
click at [77, 22] on icon at bounding box center [72, 29] width 36 height 36
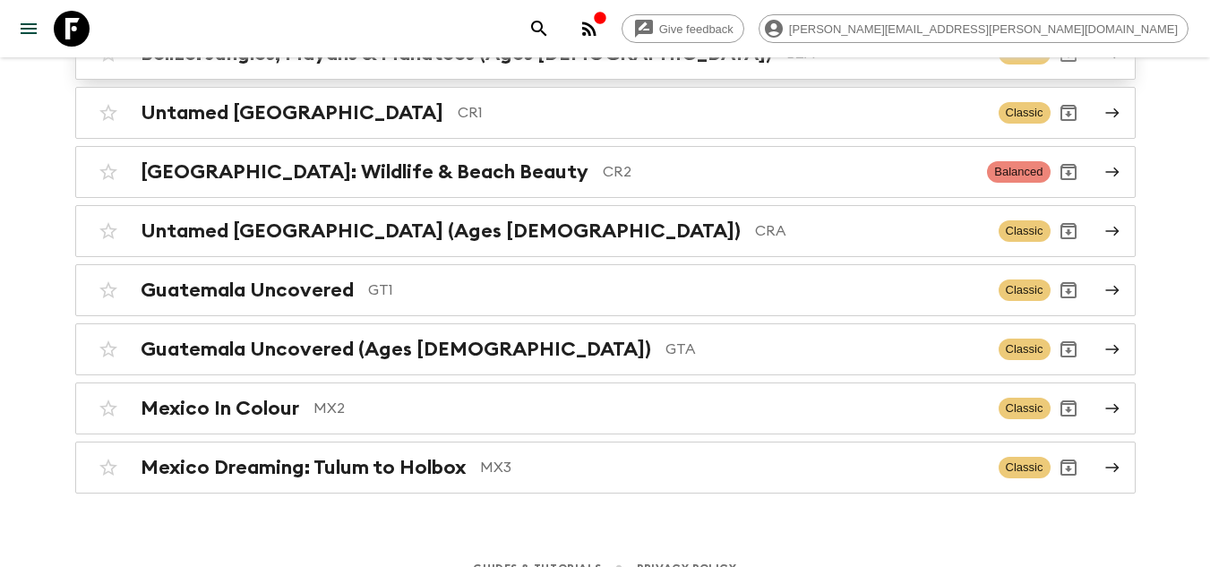
scroll to position [320, 0]
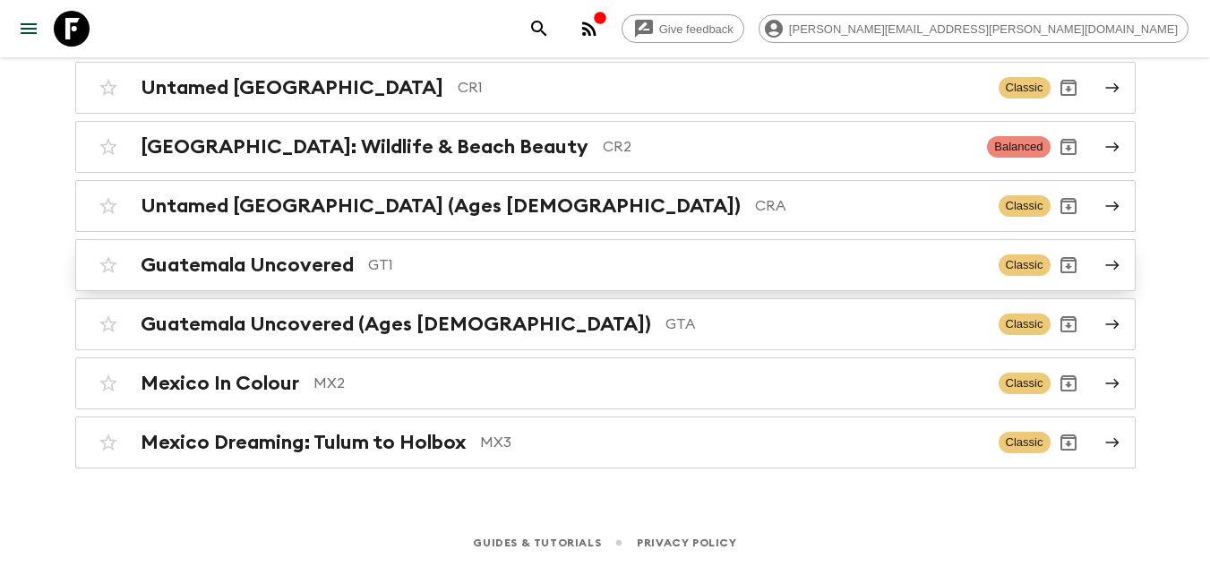
click at [583, 273] on p "GT1" at bounding box center [676, 264] width 616 height 21
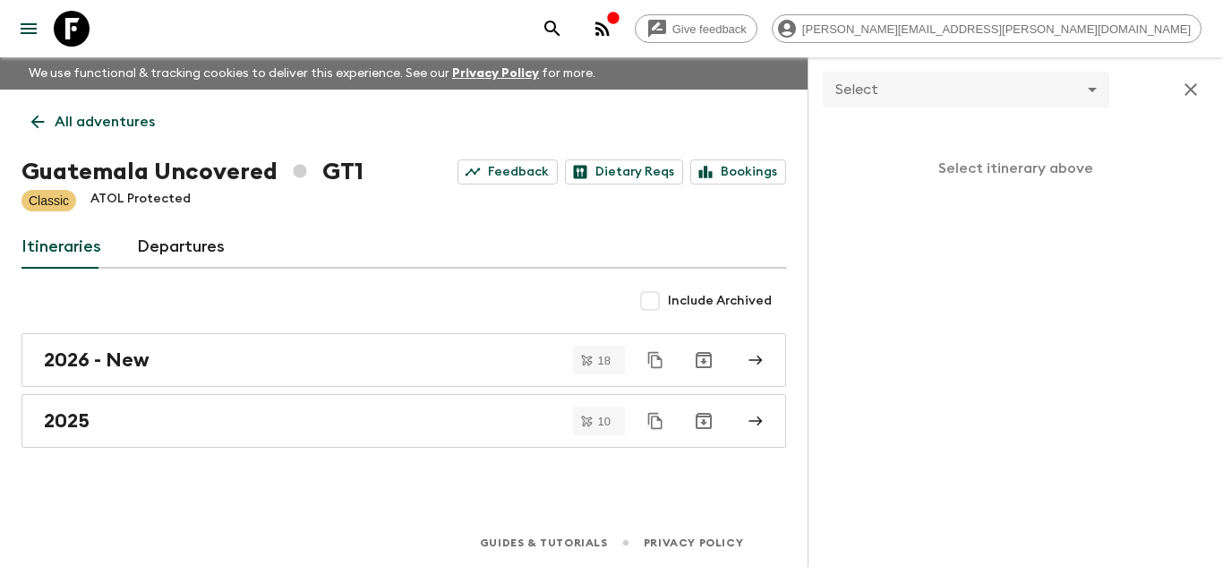
click at [73, 38] on icon at bounding box center [72, 29] width 36 height 36
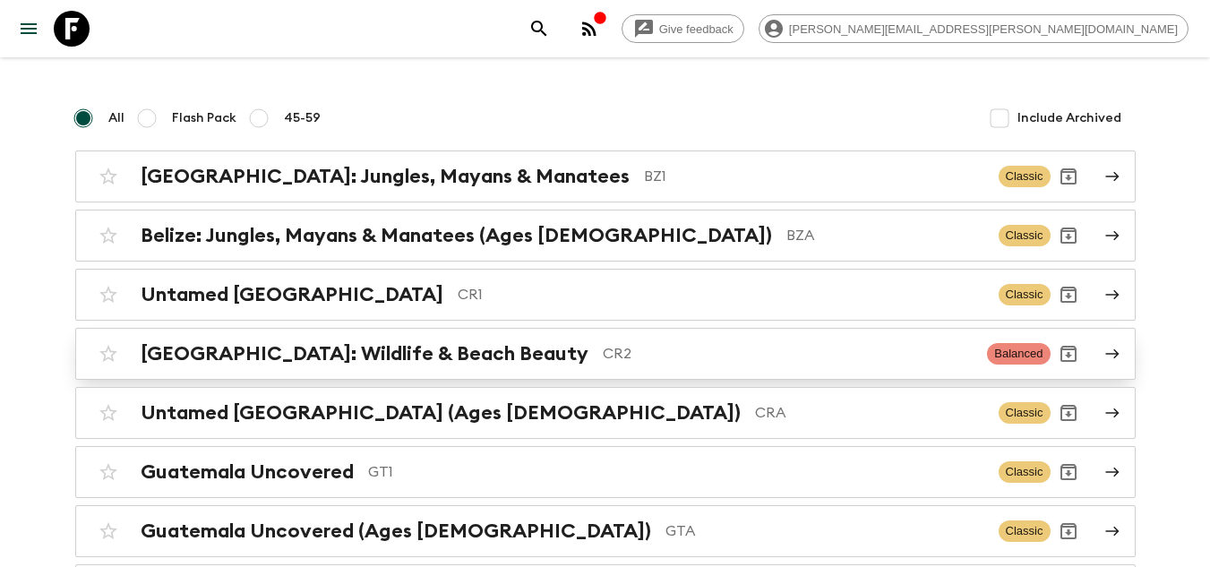
scroll to position [269, 0]
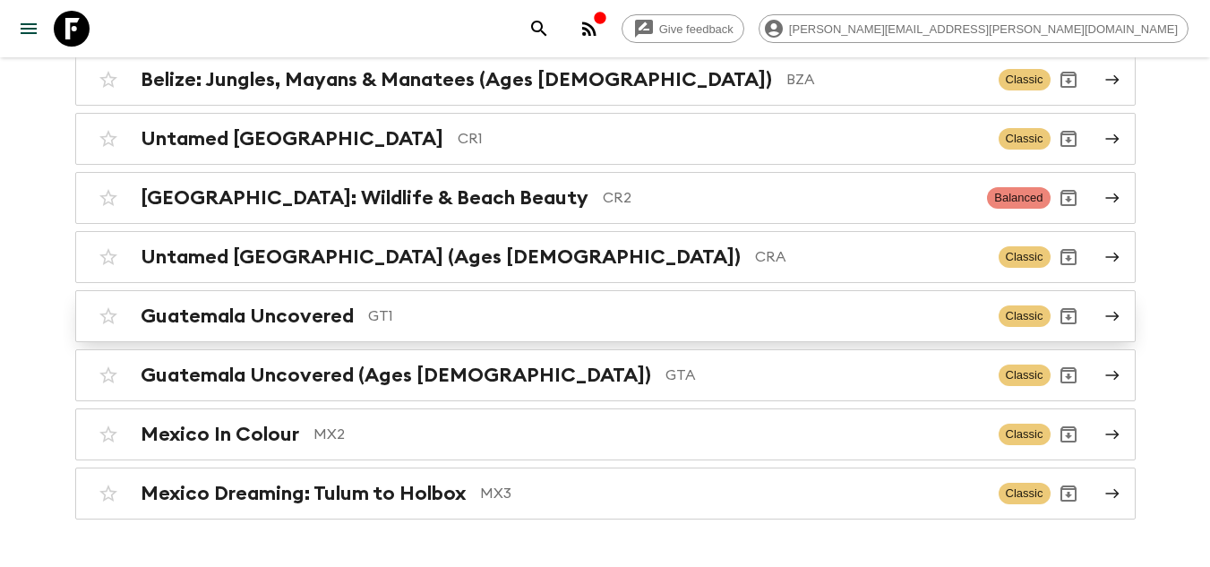
click at [537, 318] on p "GT1" at bounding box center [676, 315] width 616 height 21
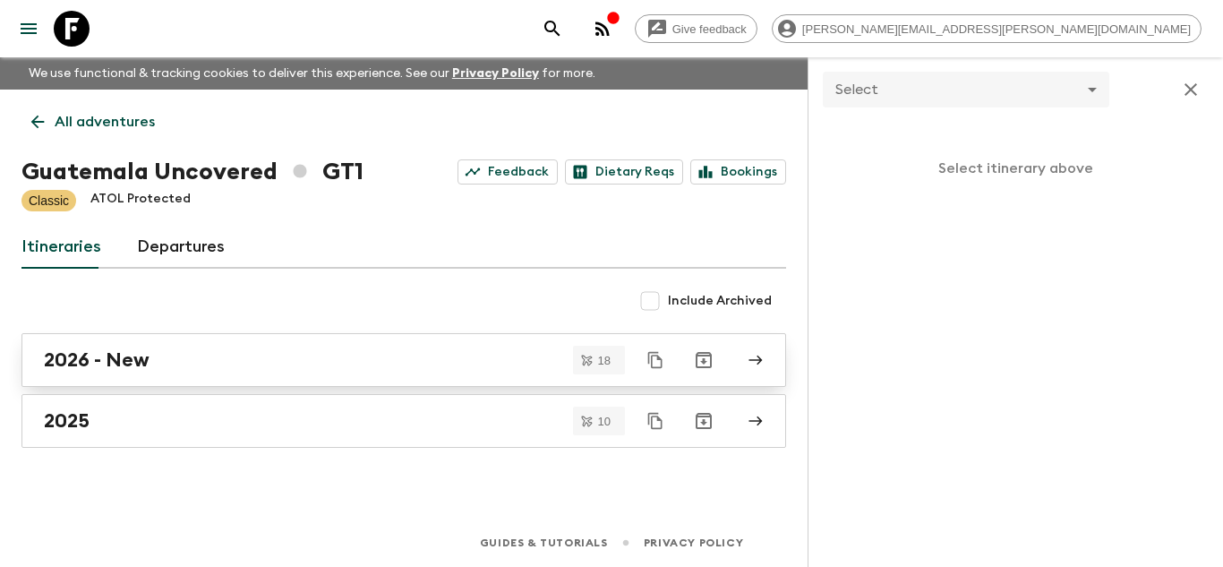
click at [165, 357] on div "2026 - New" at bounding box center [387, 359] width 686 height 23
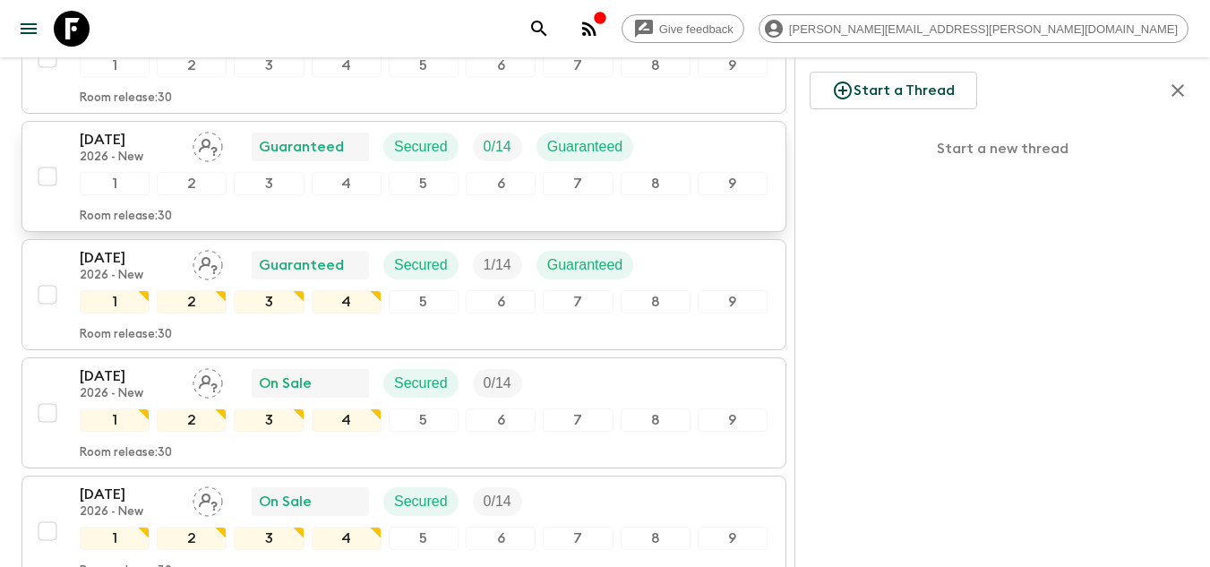
scroll to position [1612, 0]
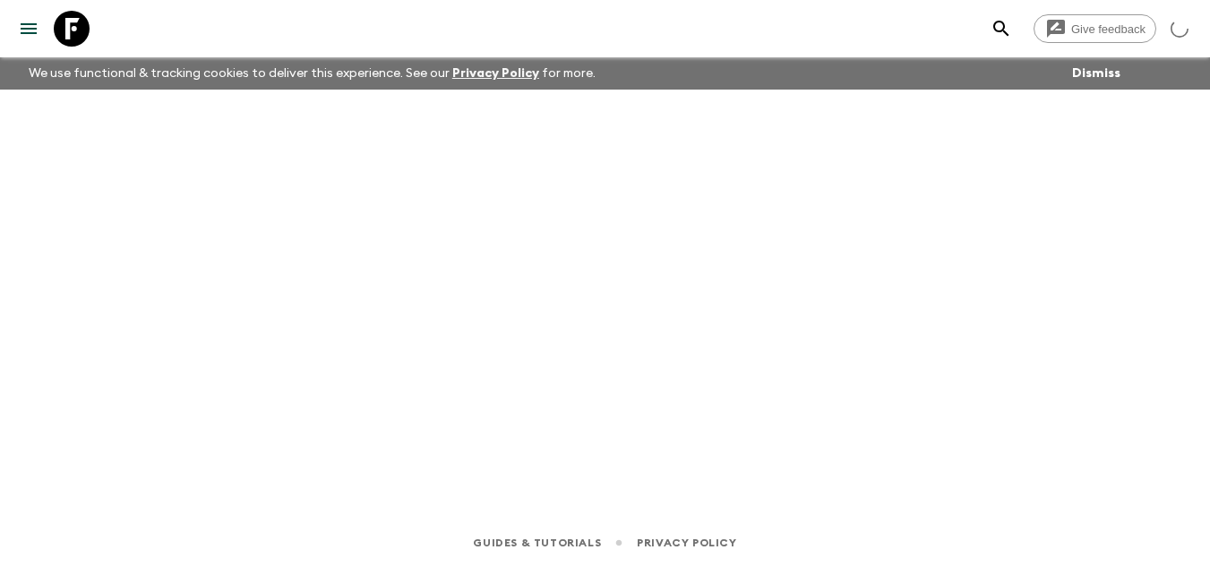
click at [72, 25] on icon at bounding box center [72, 29] width 36 height 36
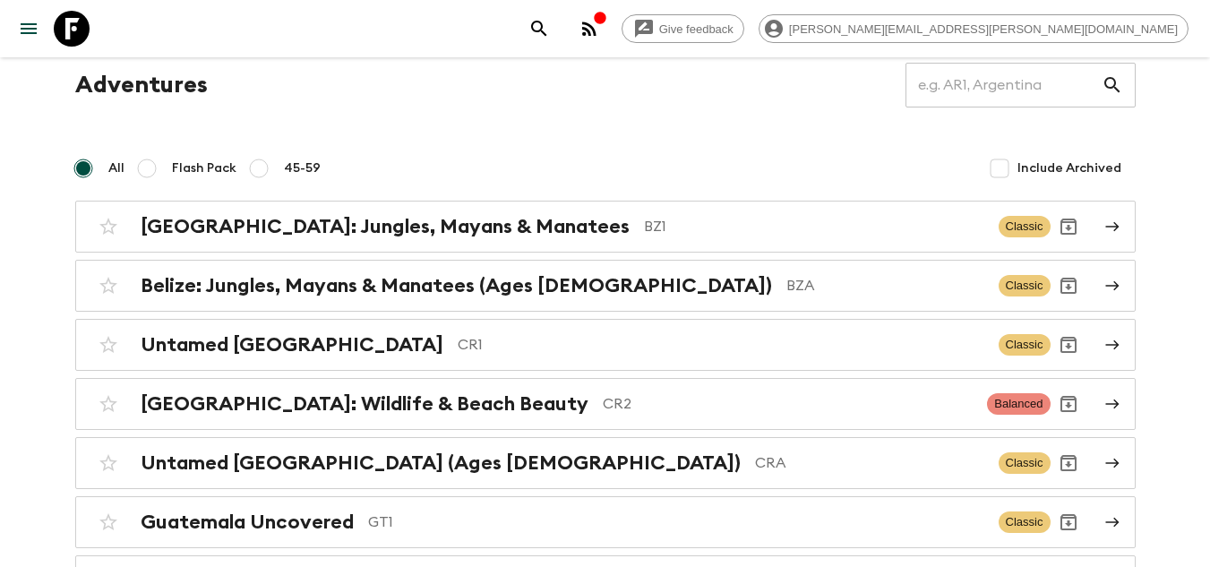
scroll to position [90, 0]
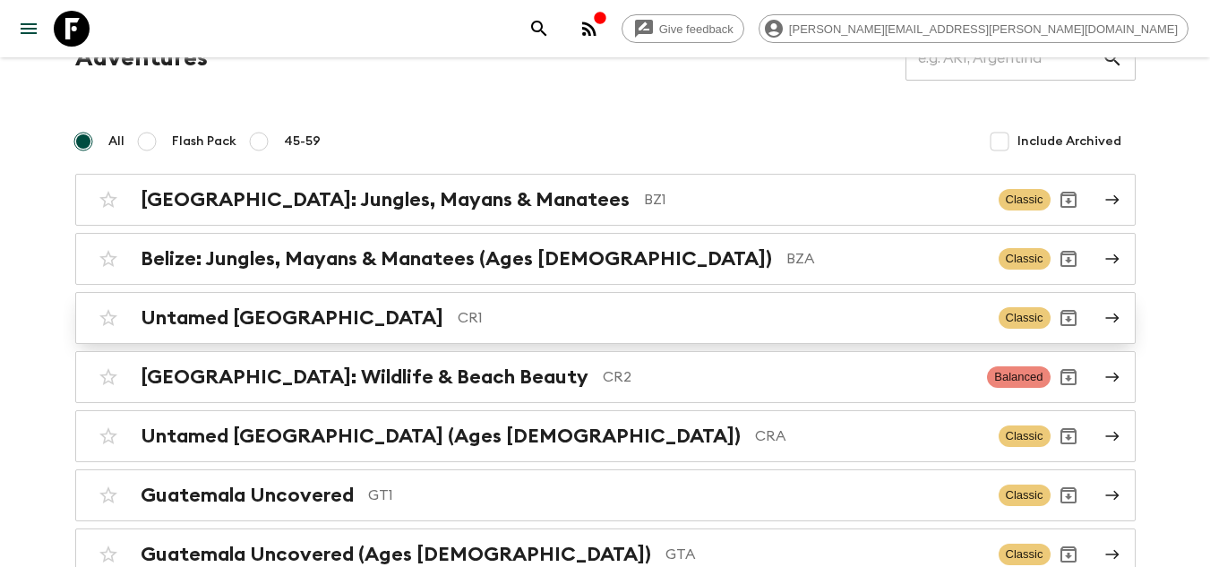
click at [443, 329] on div "Untamed Costa Rica CR1 Classic" at bounding box center [570, 318] width 960 height 36
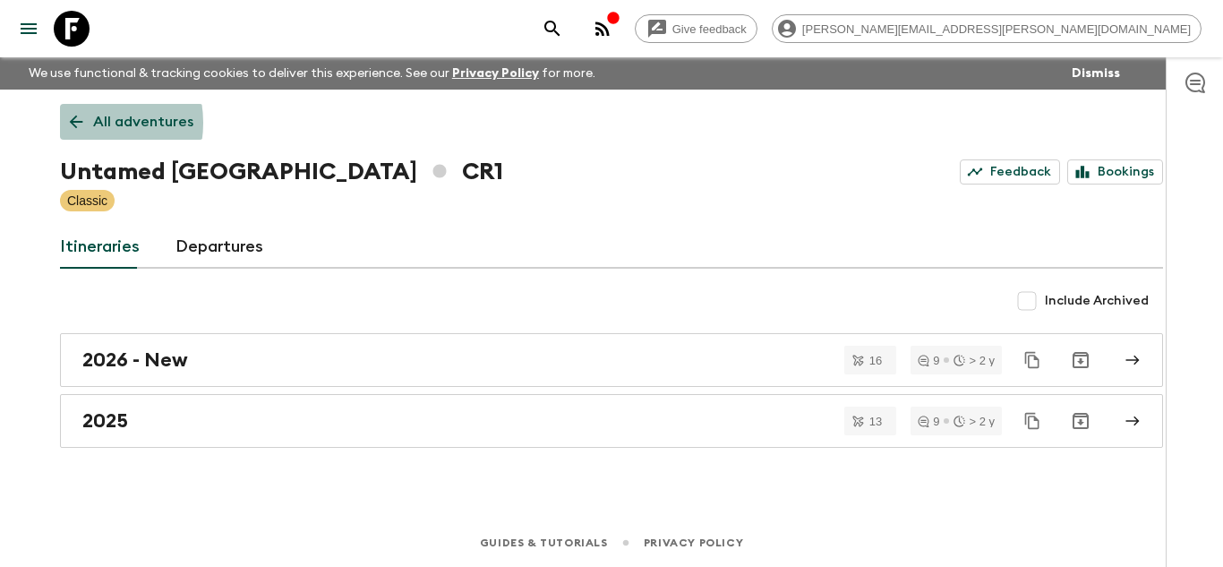
click at [84, 123] on icon at bounding box center [76, 122] width 20 height 20
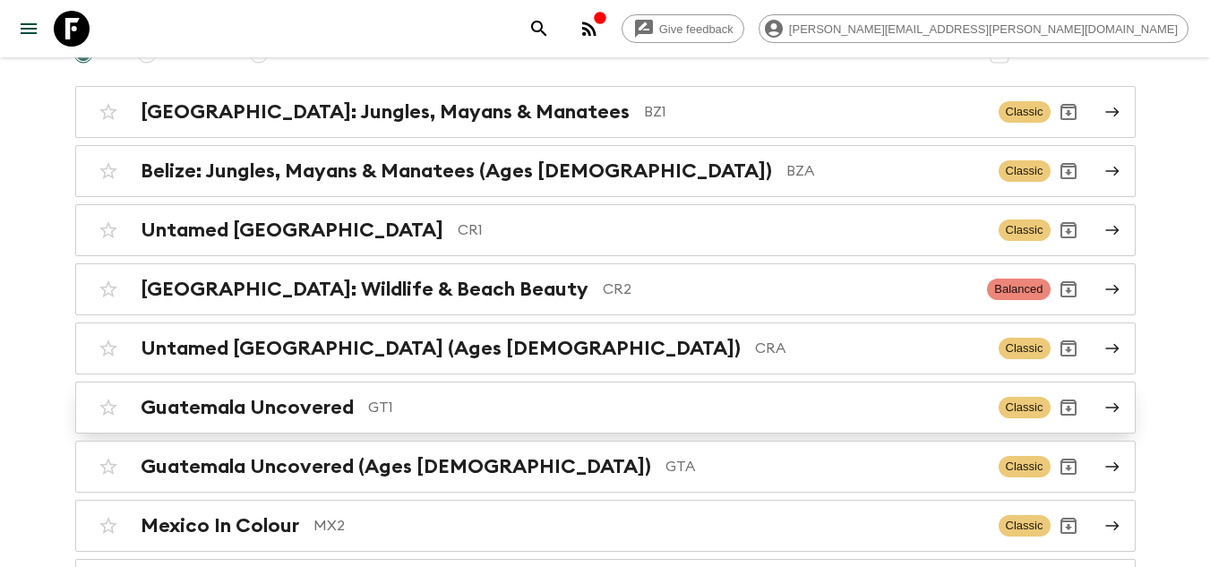
scroll to position [179, 0]
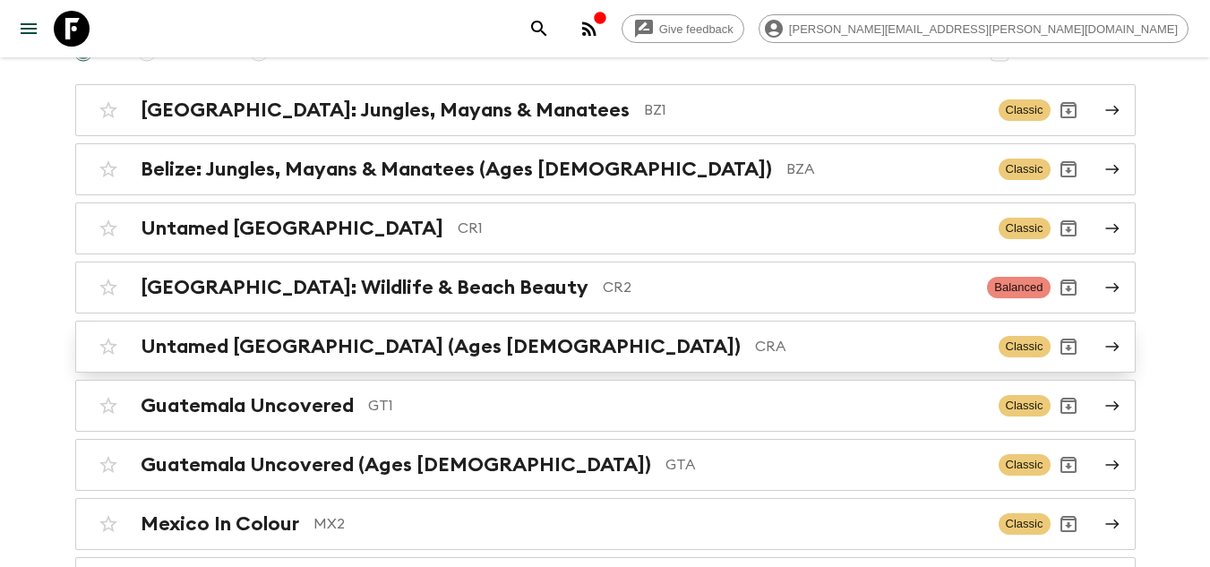
click at [755, 355] on p "CRA" at bounding box center [869, 346] width 229 height 21
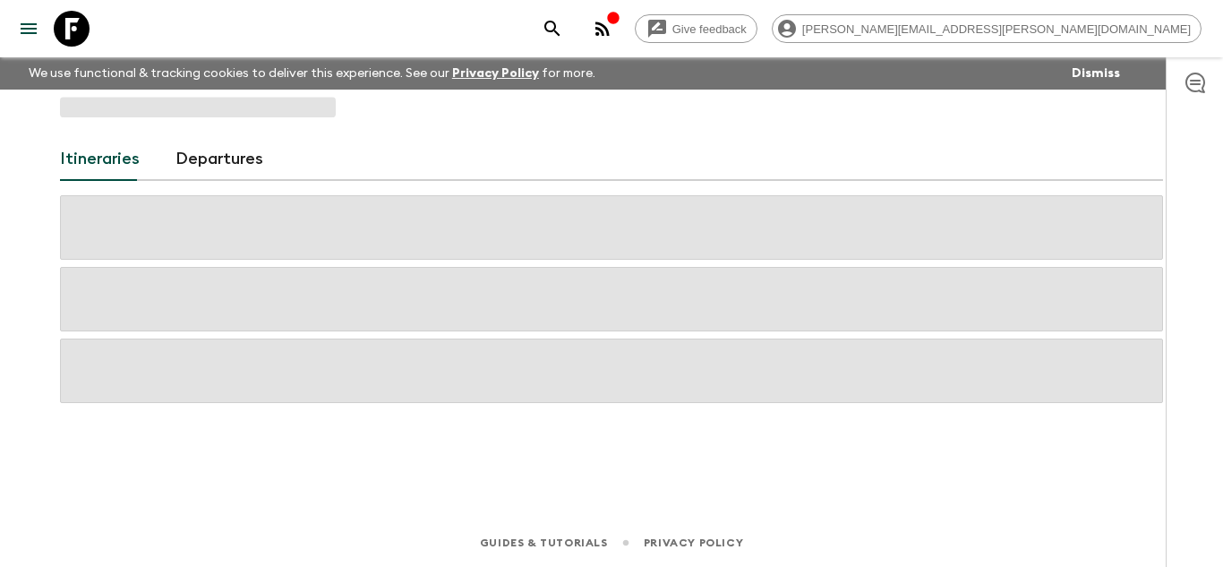
click at [672, 355] on span at bounding box center [611, 370] width 1103 height 64
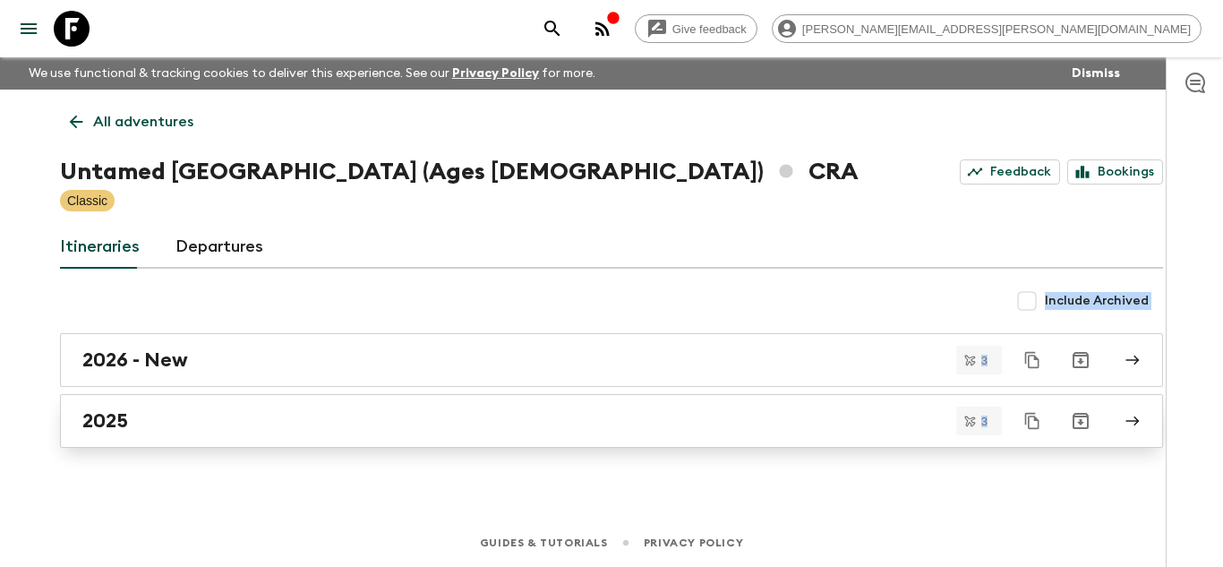
click at [312, 418] on div "2025" at bounding box center [594, 420] width 1024 height 23
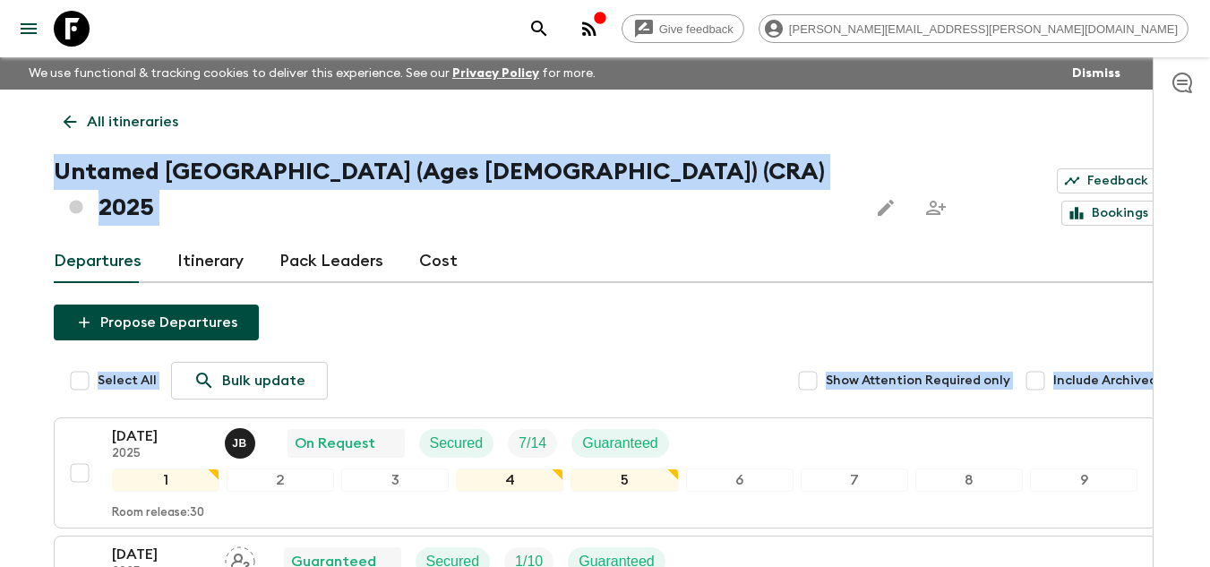
click at [149, 425] on p "21 Aug 2025" at bounding box center [161, 435] width 98 height 21
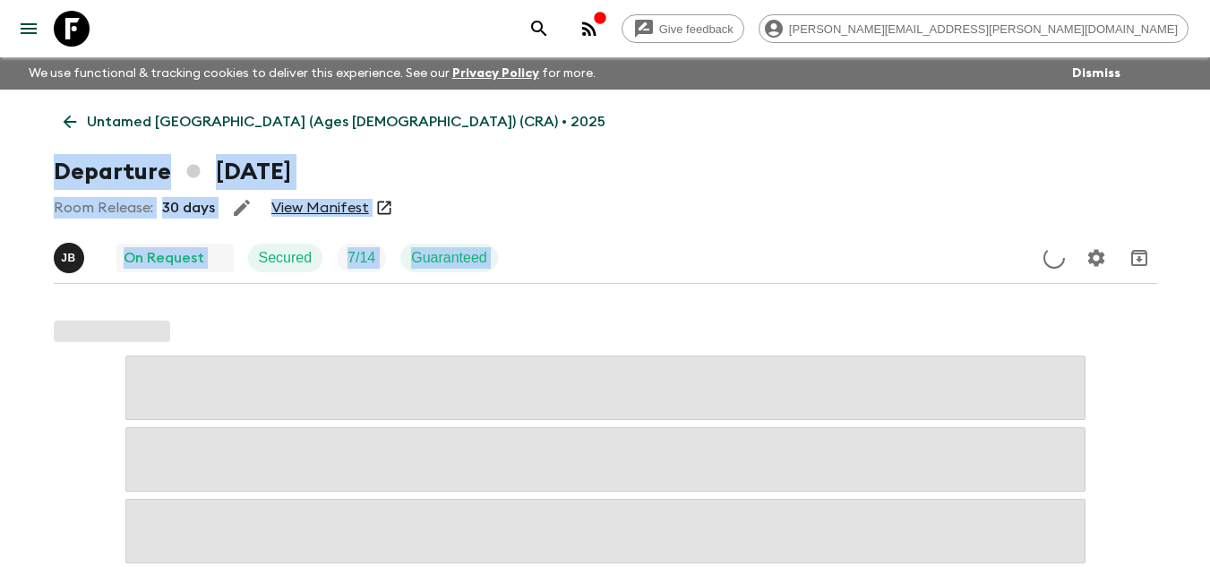
click at [321, 209] on link "View Manifest" at bounding box center [320, 208] width 98 height 18
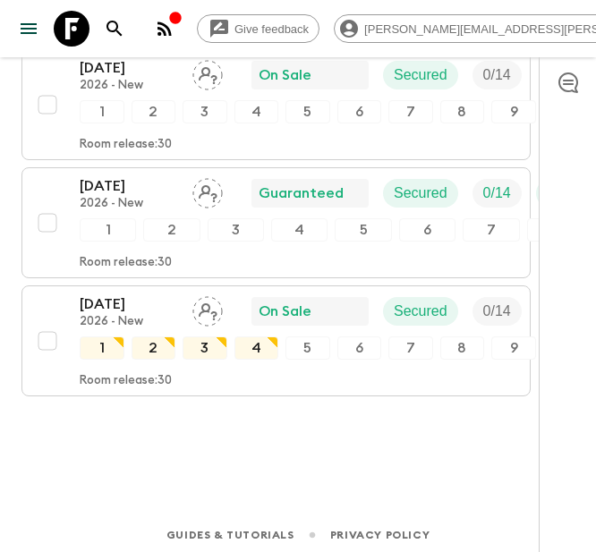
scroll to position [2217, 0]
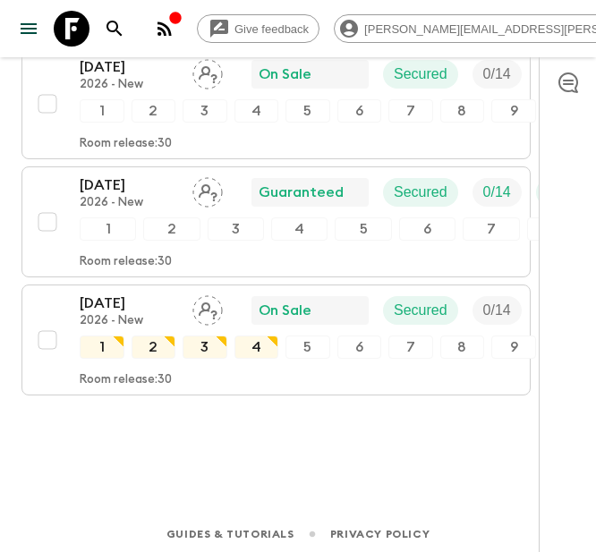
click at [73, 13] on icon at bounding box center [72, 29] width 36 height 36
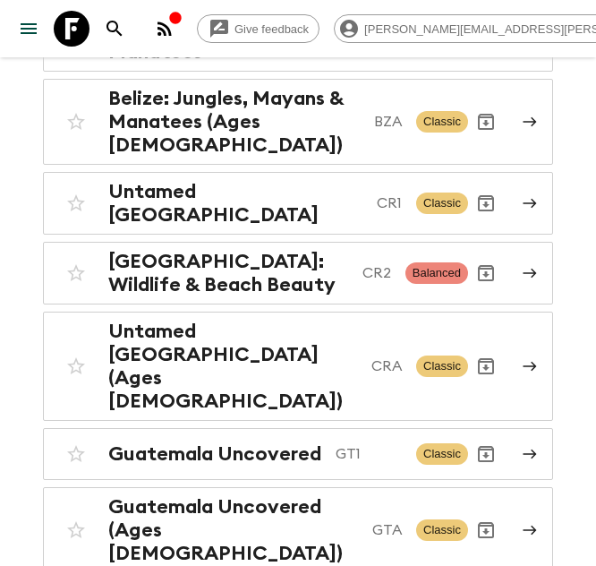
scroll to position [300, 0]
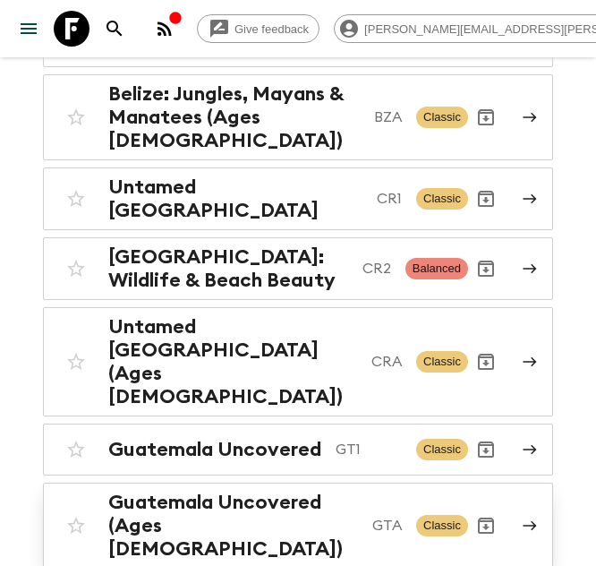
click at [286, 491] on h2 "Guatemala Uncovered (Ages [DEMOGRAPHIC_DATA])" at bounding box center [233, 526] width 250 height 70
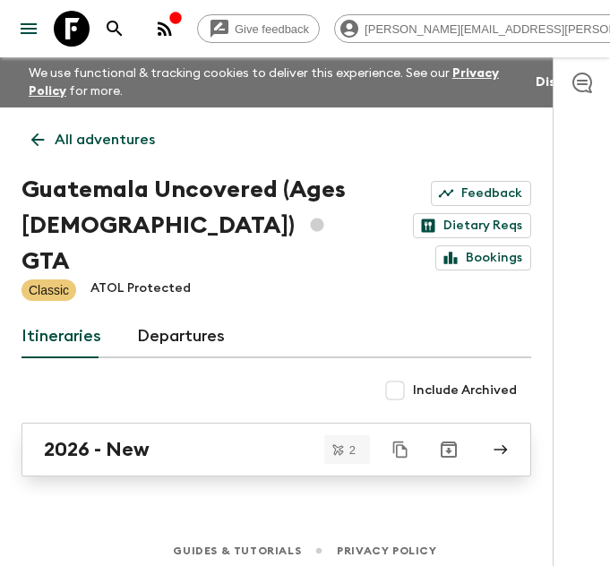
click at [160, 438] on div "2026 - New" at bounding box center [259, 449] width 431 height 23
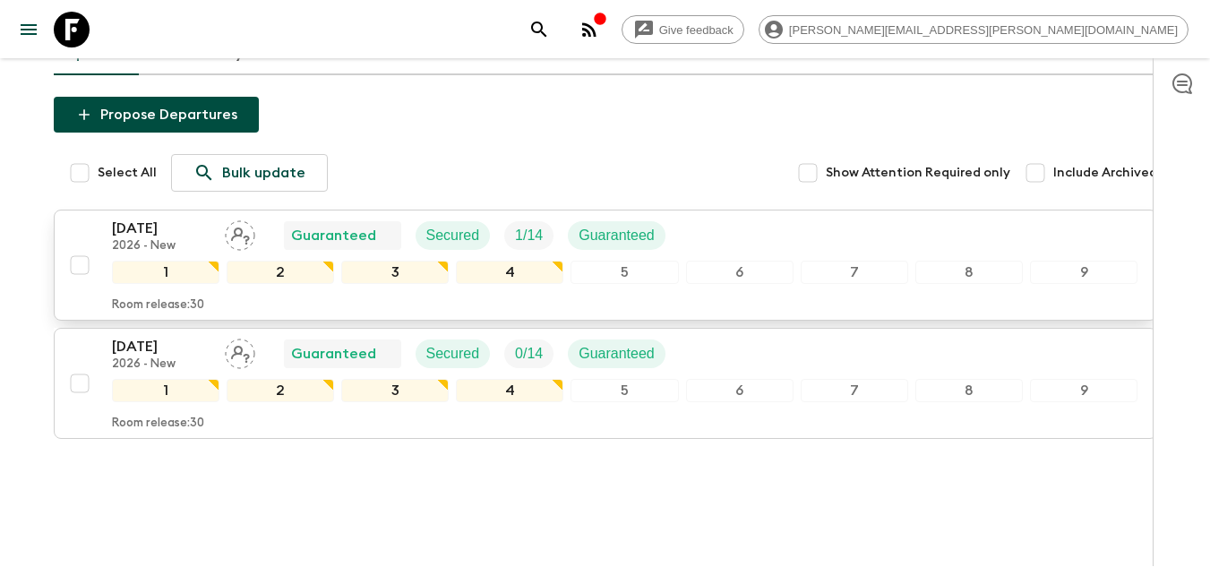
scroll to position [207, 0]
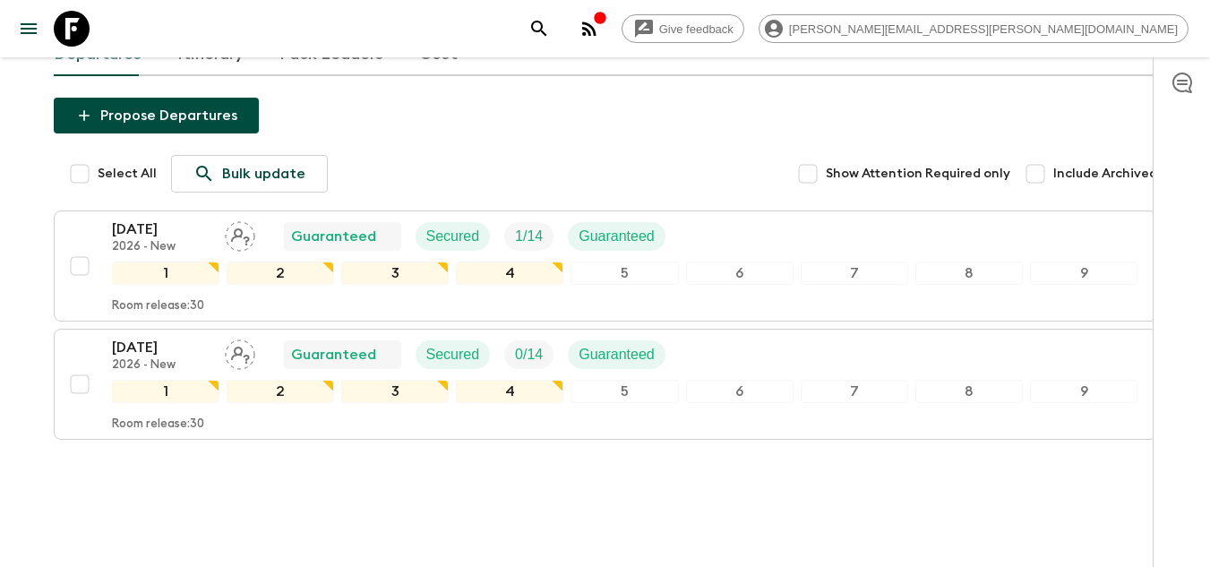
drag, startPoint x: 611, startPoint y: 266, endPoint x: 549, endPoint y: 280, distance: 64.3
click at [611, 292] on div "Room release: 30" at bounding box center [625, 302] width 1026 height 21
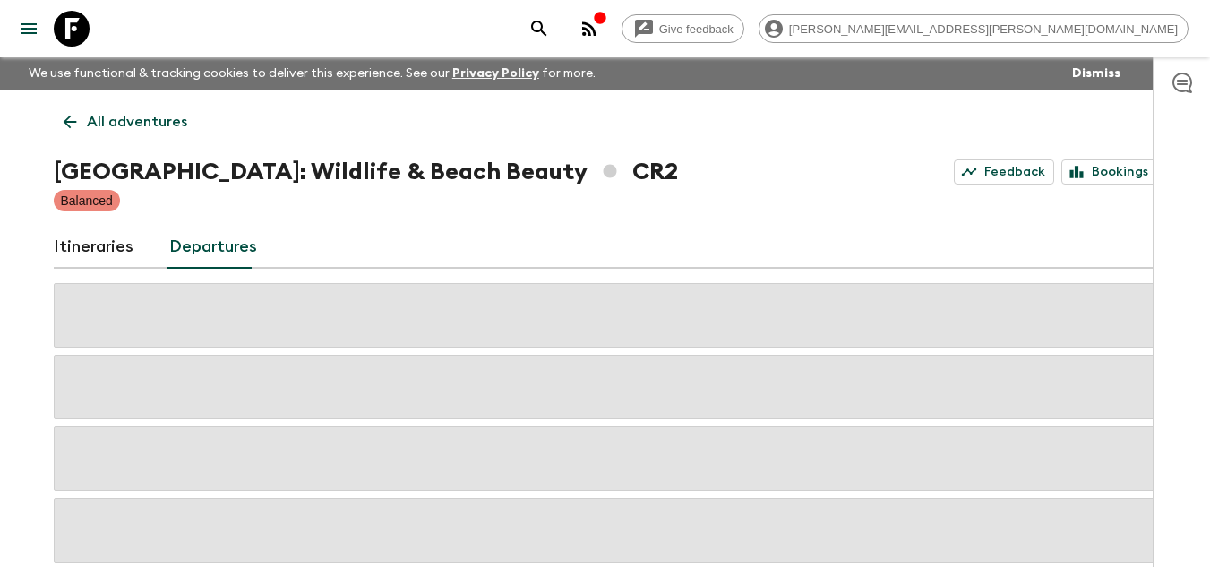
click at [68, 25] on icon at bounding box center [72, 29] width 36 height 36
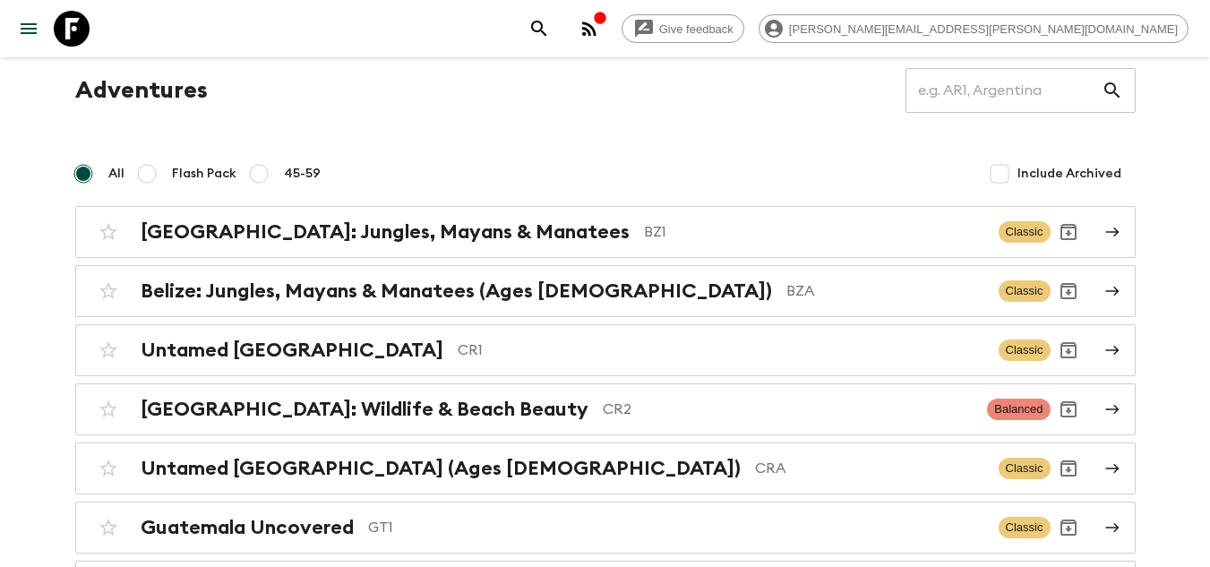
scroll to position [51, 0]
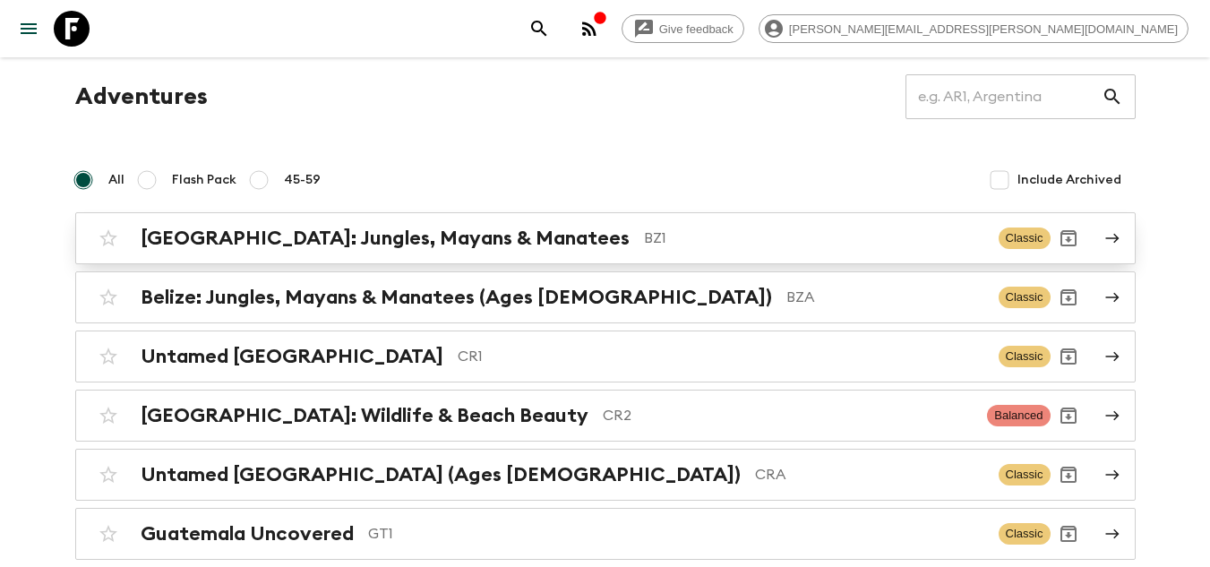
click at [650, 233] on p "BZ1" at bounding box center [814, 237] width 340 height 21
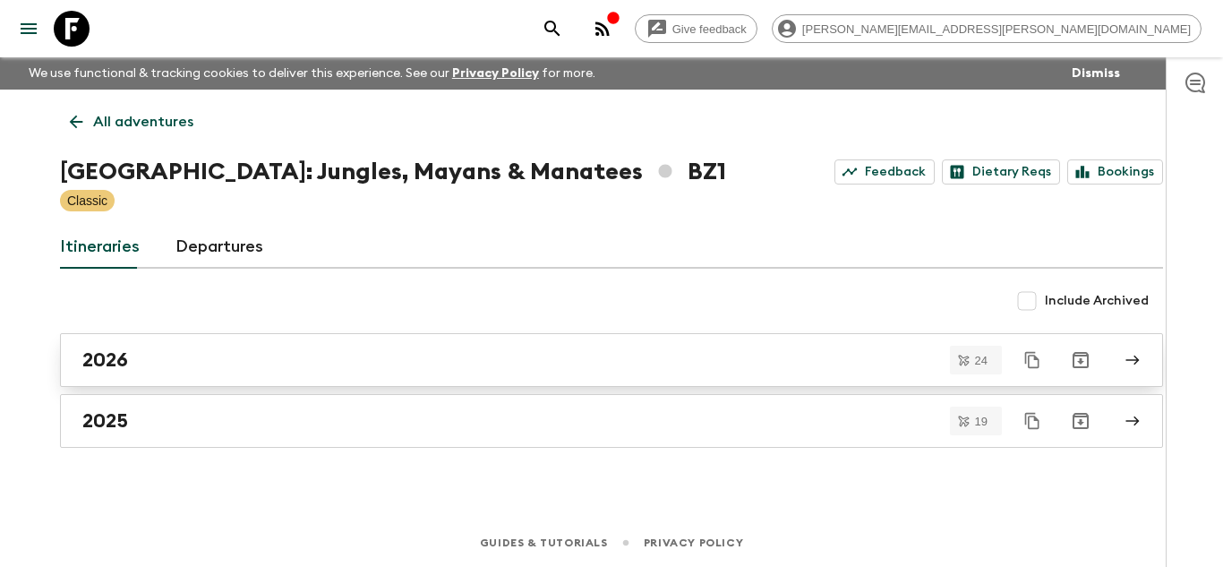
click at [435, 350] on div "2026" at bounding box center [594, 359] width 1024 height 23
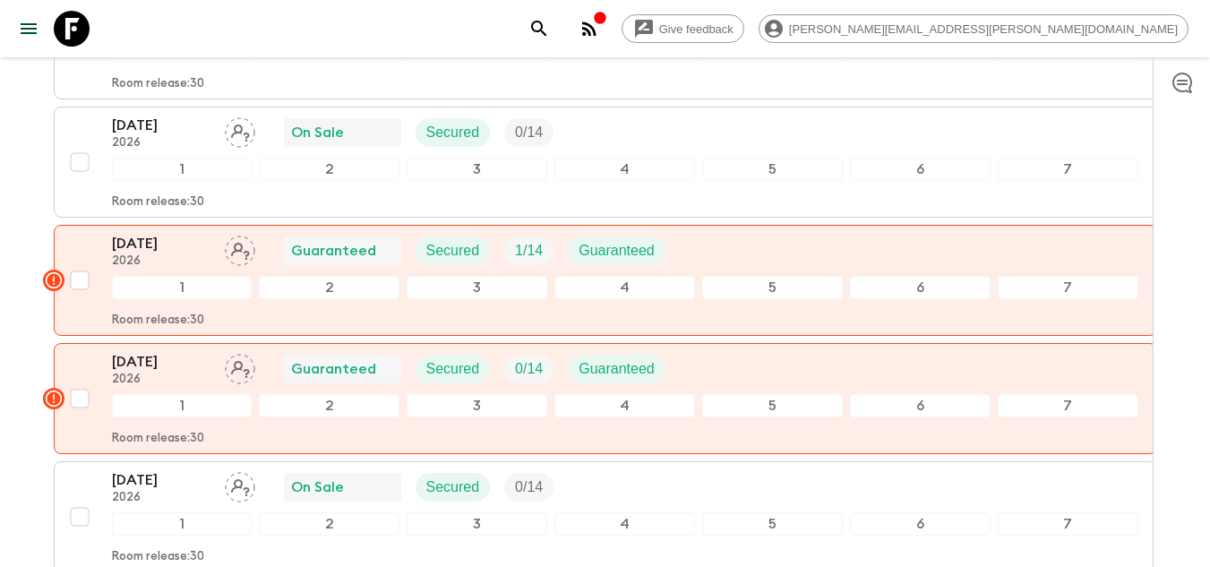
scroll to position [655, 0]
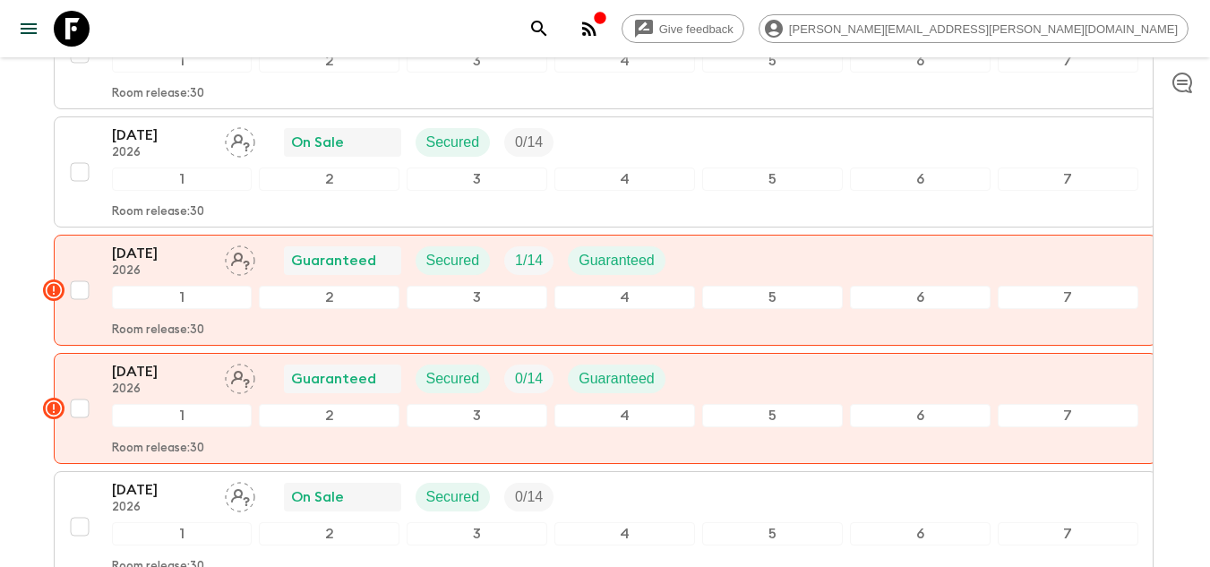
click at [1180, 71] on button "button" at bounding box center [1182, 82] width 36 height 36
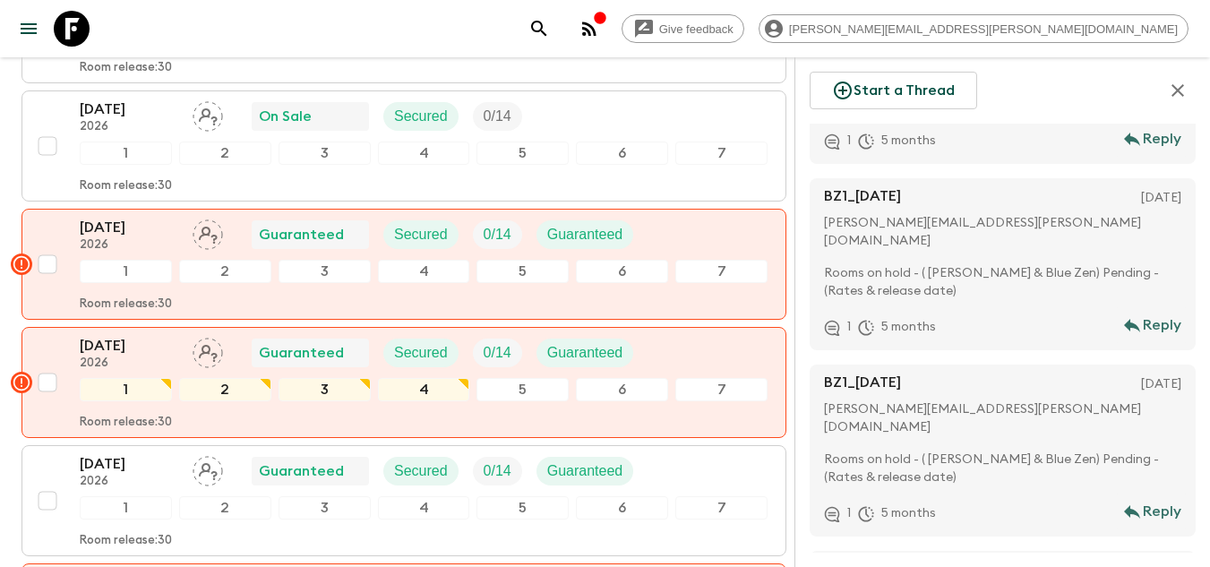
scroll to position [6615, 0]
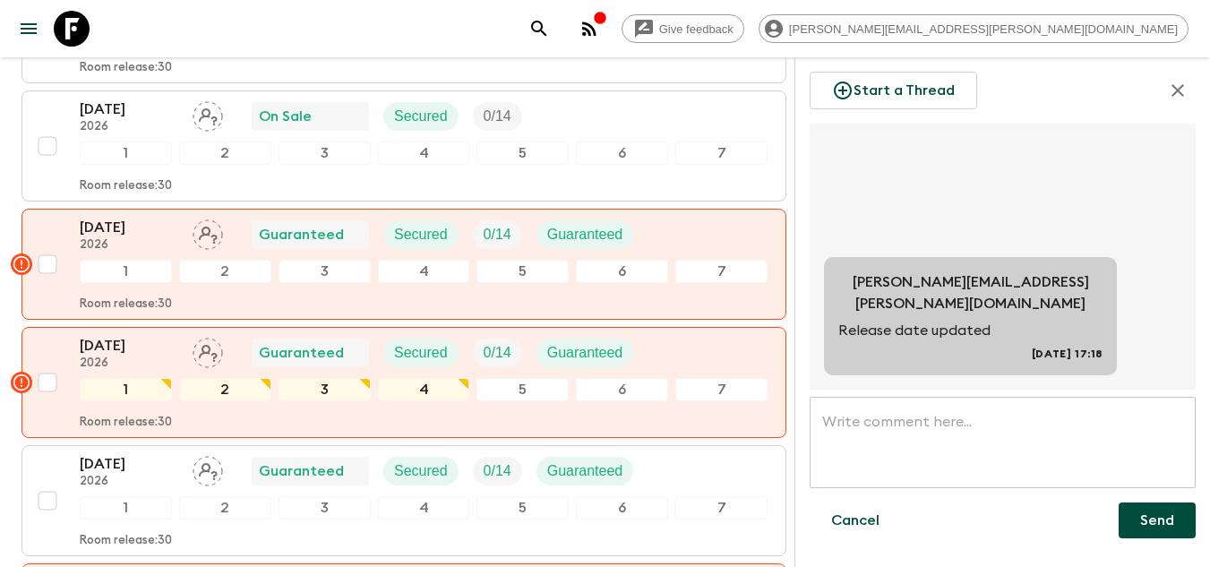
scroll to position [0, 0]
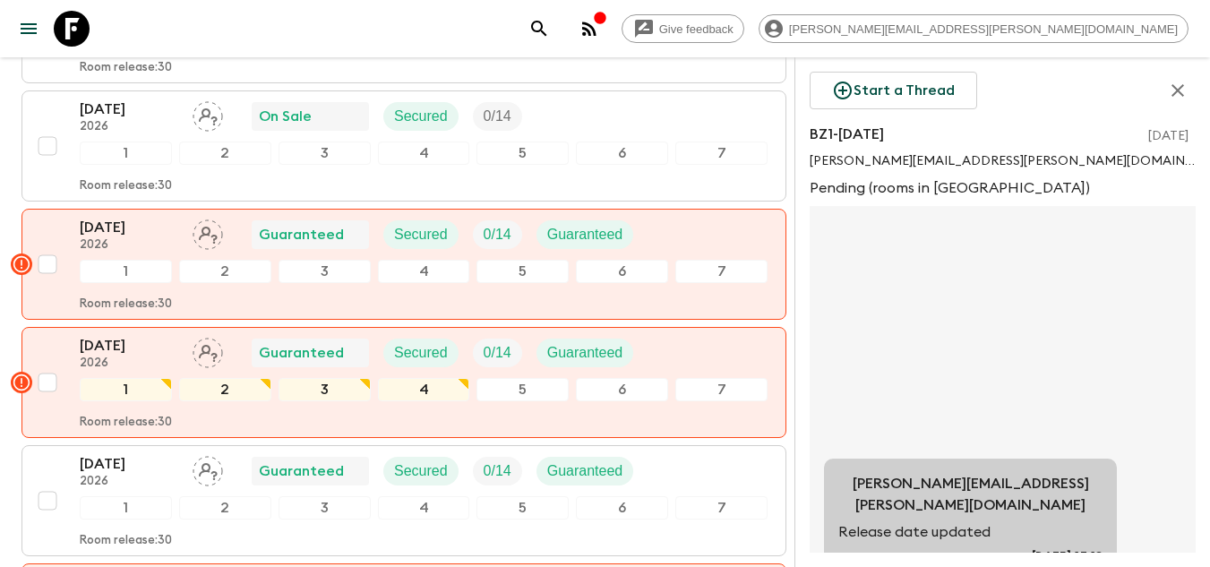
click at [1193, 81] on button "button" at bounding box center [1177, 91] width 36 height 38
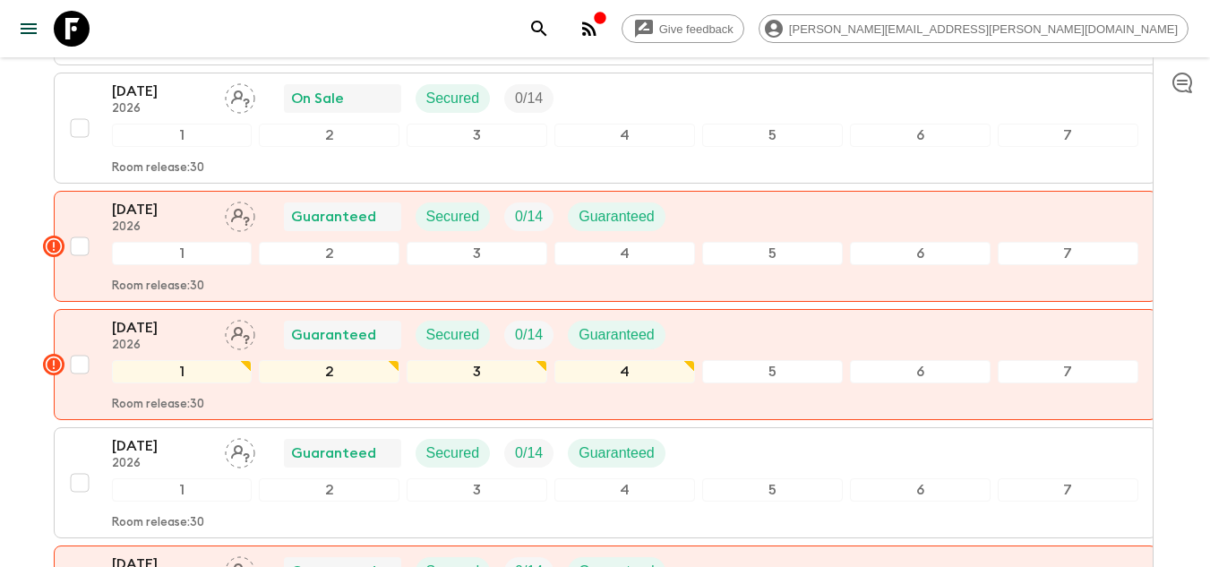
click at [1182, 94] on button "button" at bounding box center [1182, 82] width 36 height 36
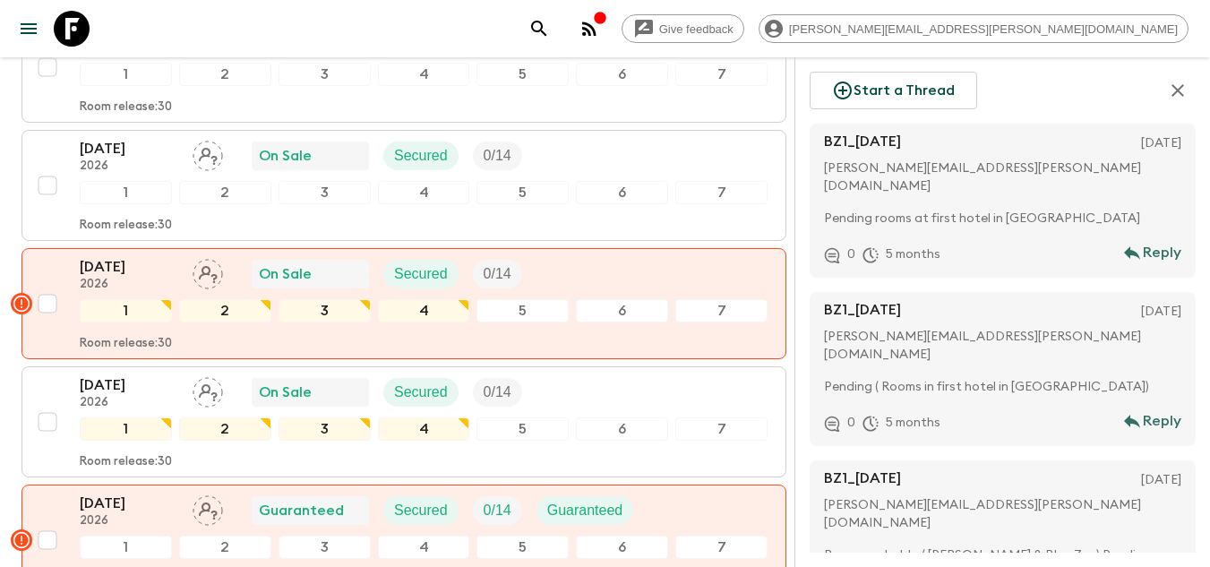
scroll to position [2843, 0]
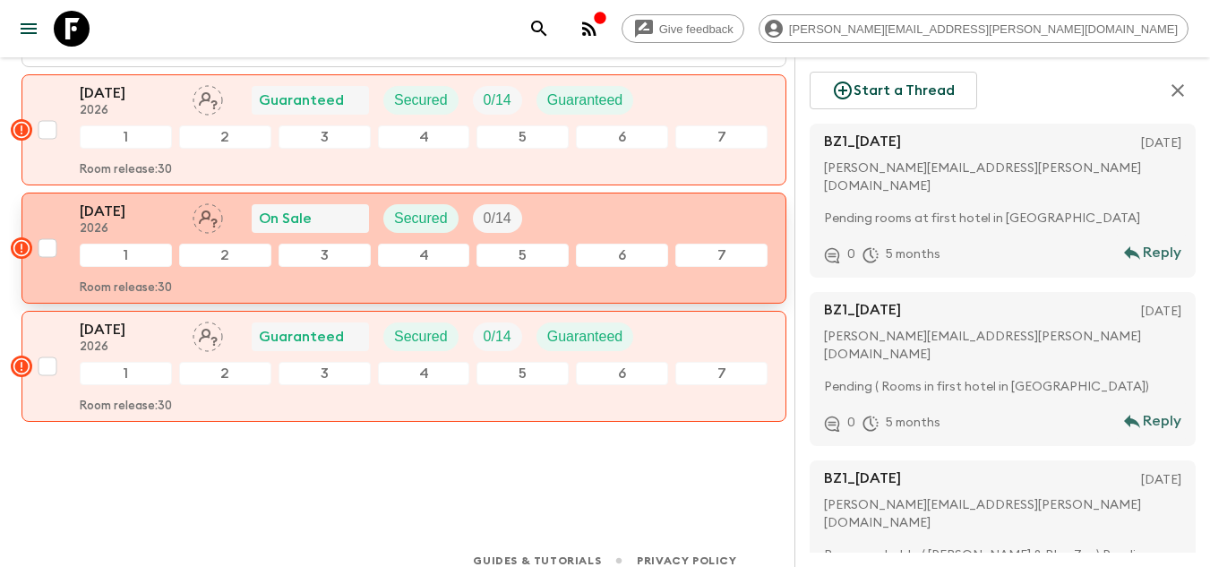
click at [92, 201] on p "[DATE]" at bounding box center [129, 211] width 98 height 21
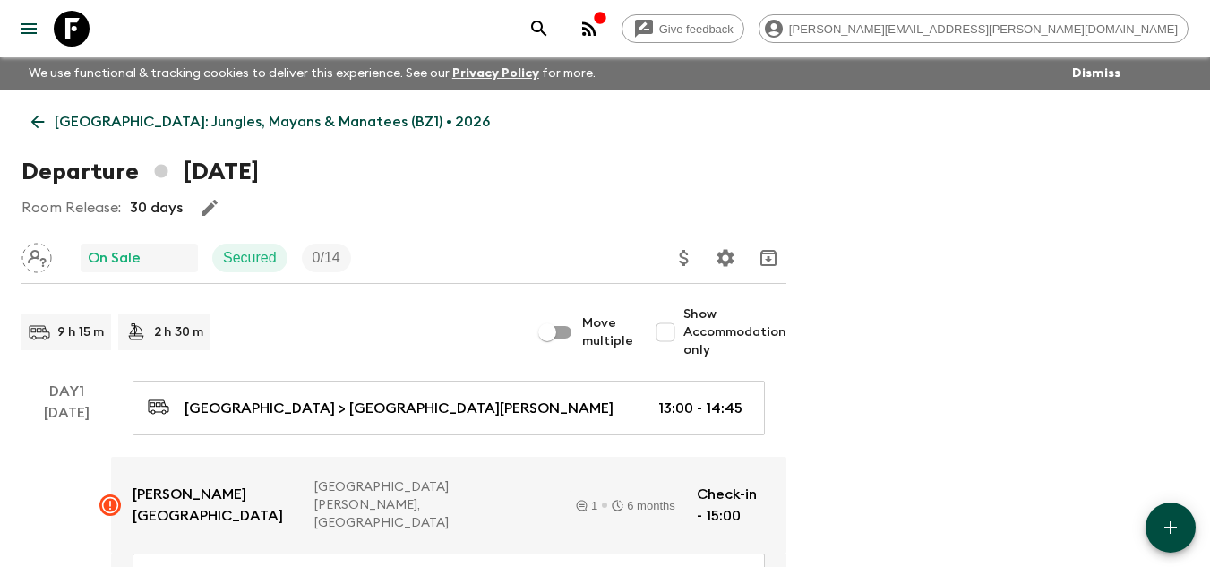
click at [46, 113] on icon at bounding box center [38, 122] width 20 height 20
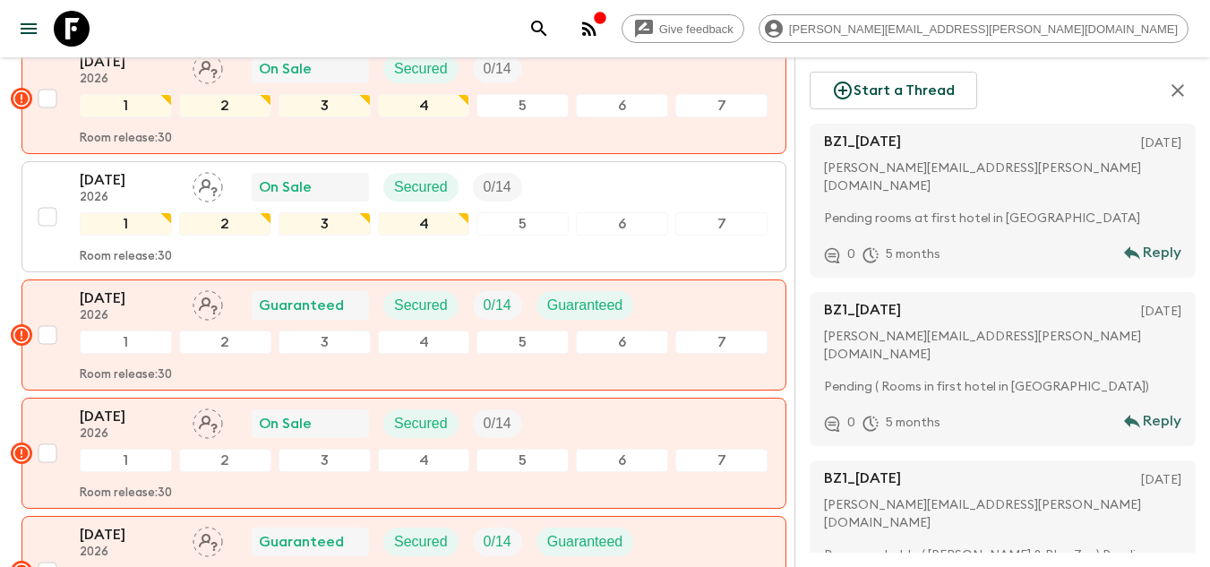
scroll to position [2843, 0]
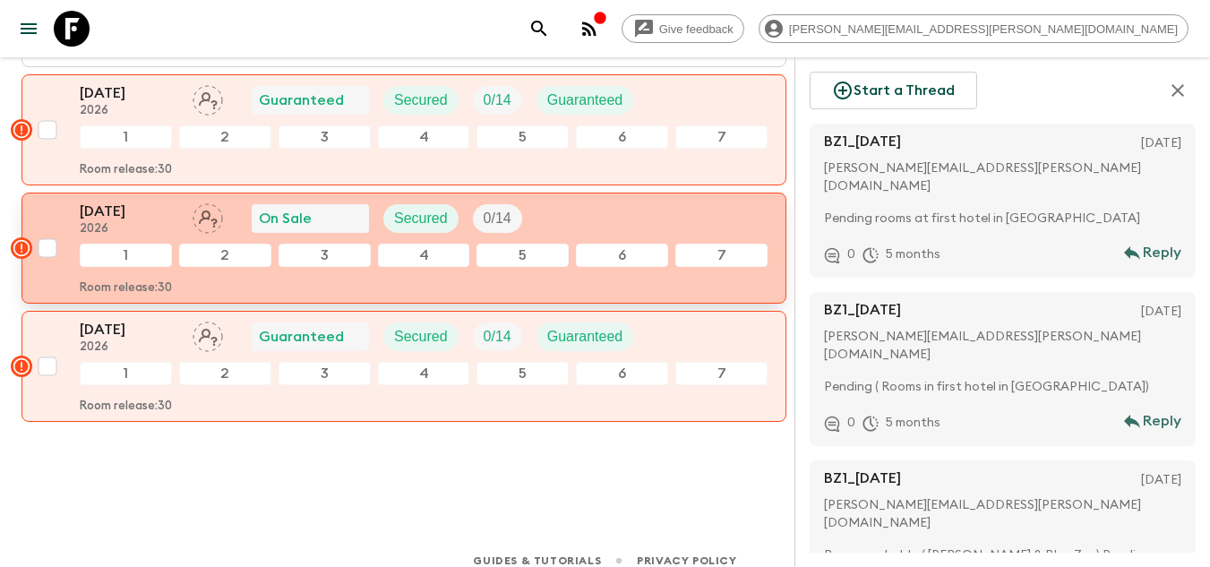
click at [99, 222] on p "2026" at bounding box center [129, 229] width 98 height 14
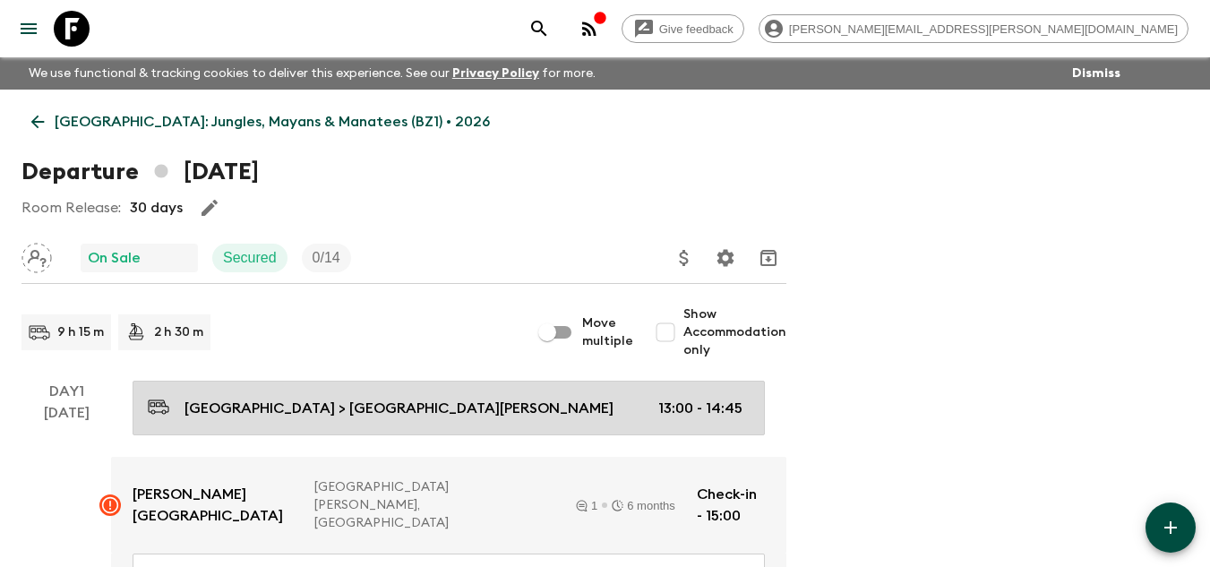
click at [357, 413] on p "Belize City airport > San Ignacio" at bounding box center [398, 408] width 429 height 21
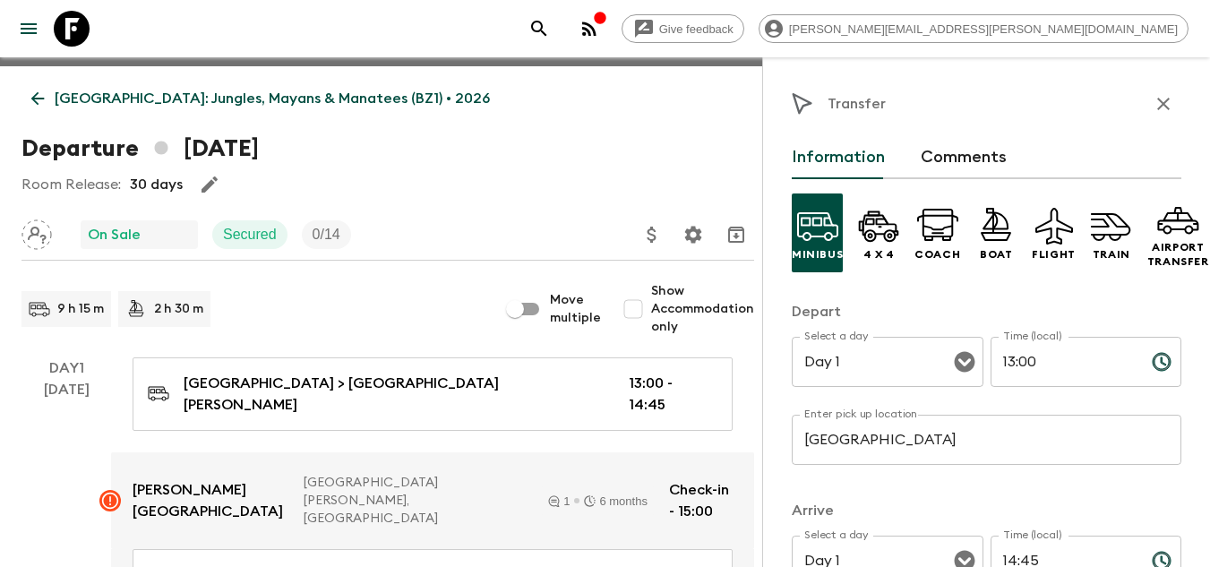
click at [323, 315] on div "9 h 15 m 2 h 30 m" at bounding box center [259, 309] width 476 height 36
click at [137, 228] on p "On Sale" at bounding box center [114, 234] width 53 height 21
click at [1157, 101] on icon "button" at bounding box center [1163, 104] width 13 height 13
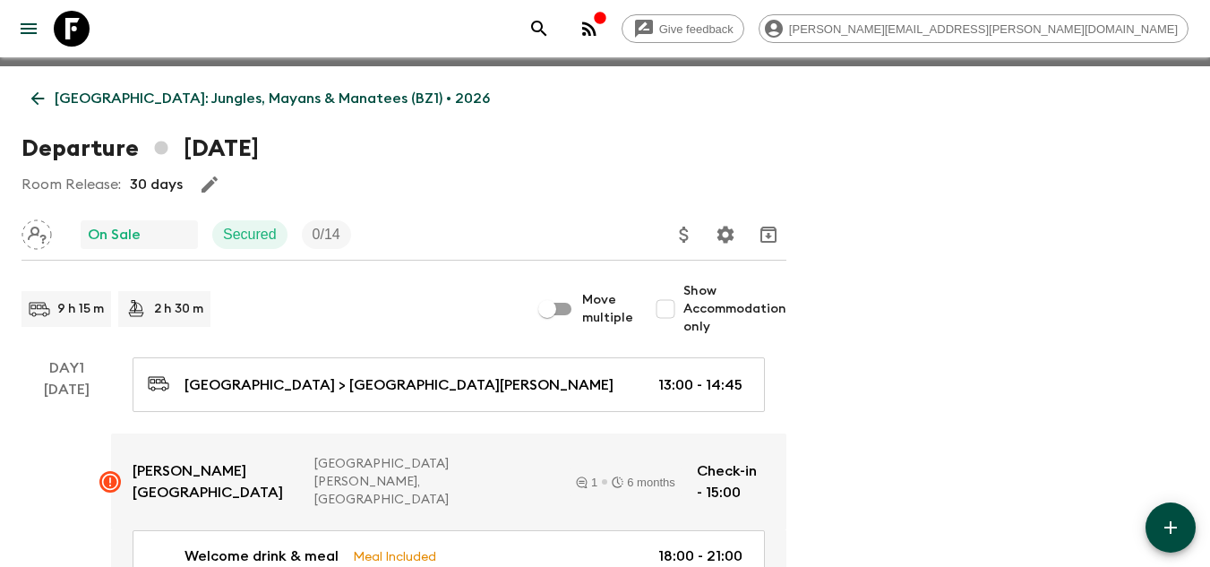
click at [36, 98] on icon at bounding box center [38, 99] width 20 height 20
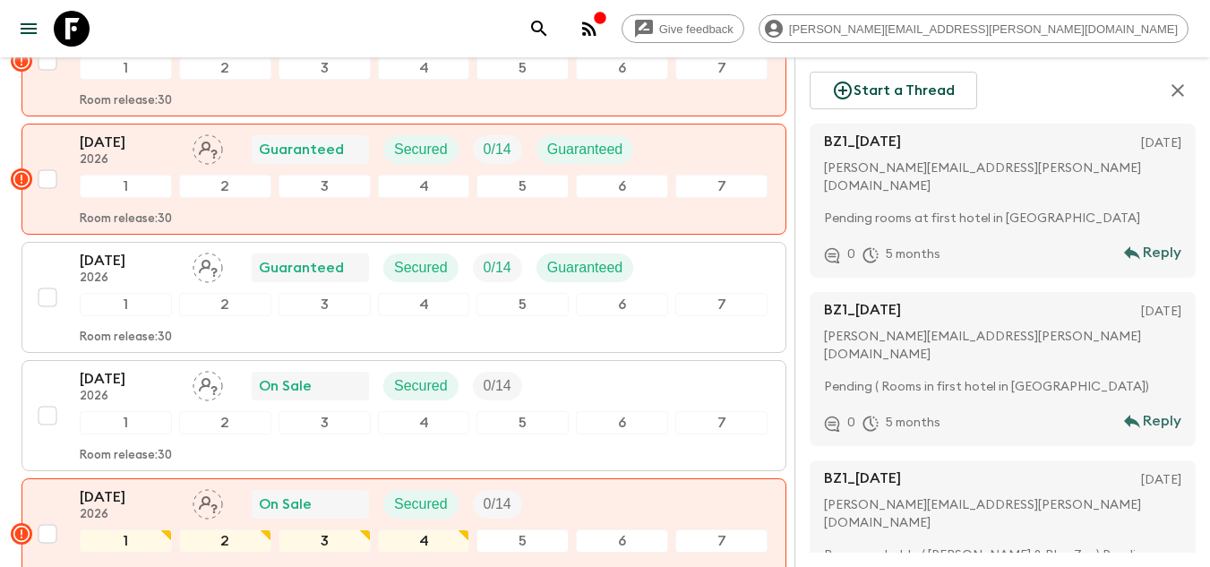
scroll to position [2843, 0]
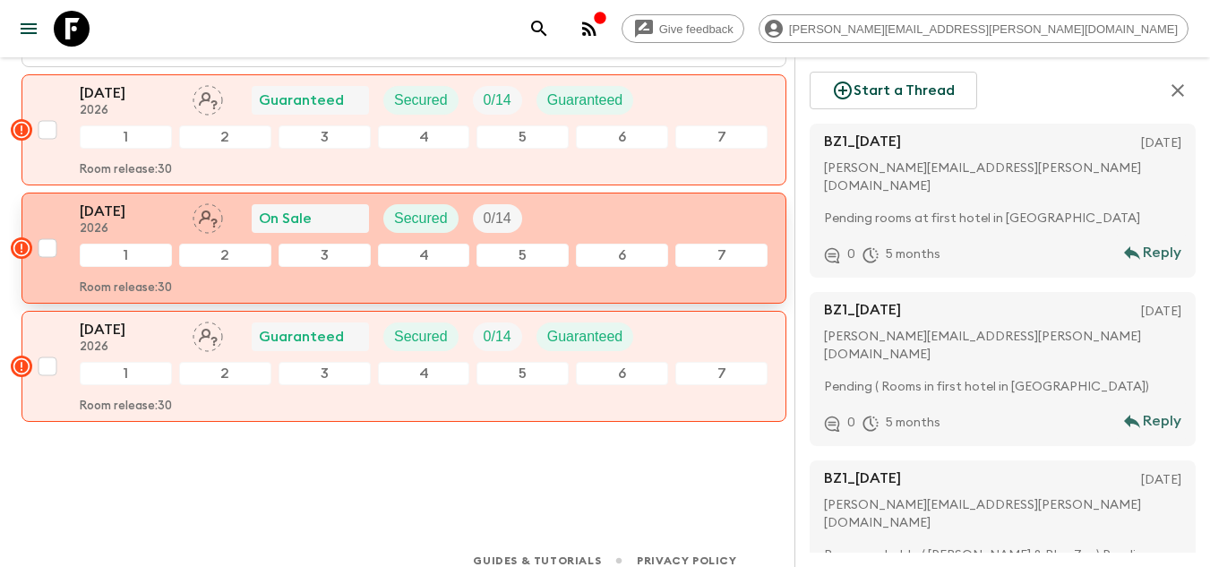
click at [90, 201] on p "[DATE]" at bounding box center [129, 211] width 98 height 21
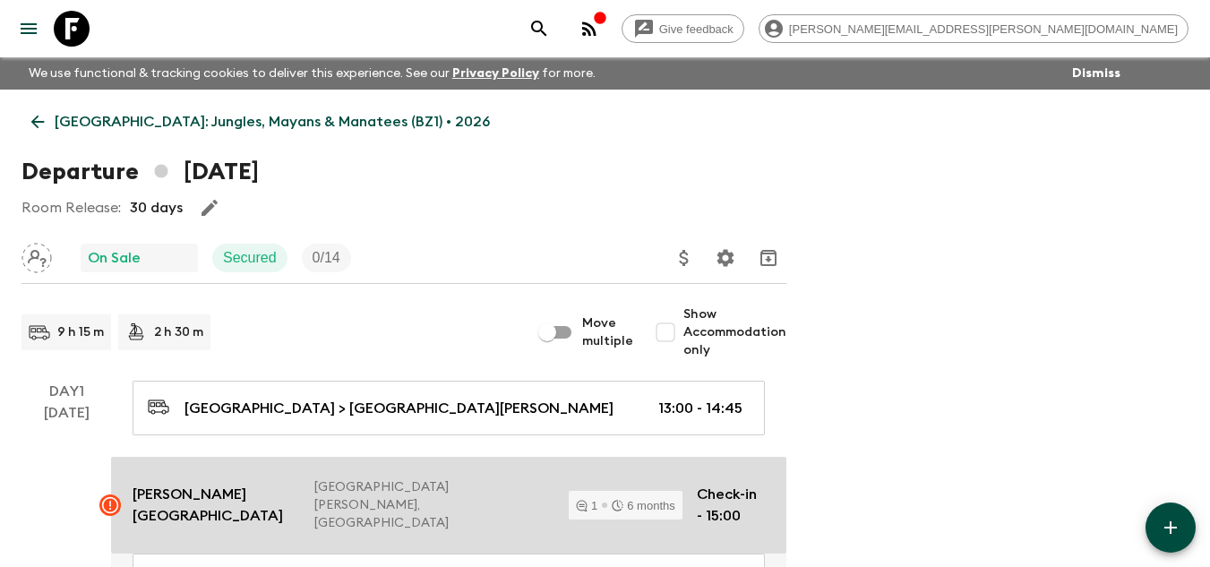
click at [176, 495] on p "Cassia Hill Resort" at bounding box center [216, 504] width 167 height 43
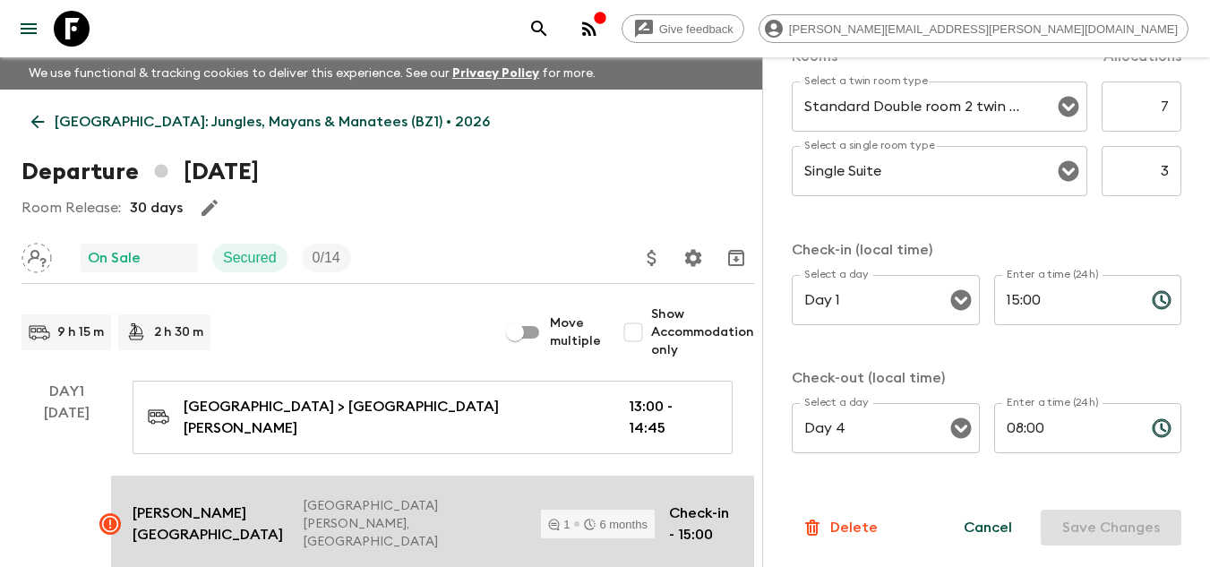
click at [548, 518] on div "1" at bounding box center [558, 524] width 21 height 12
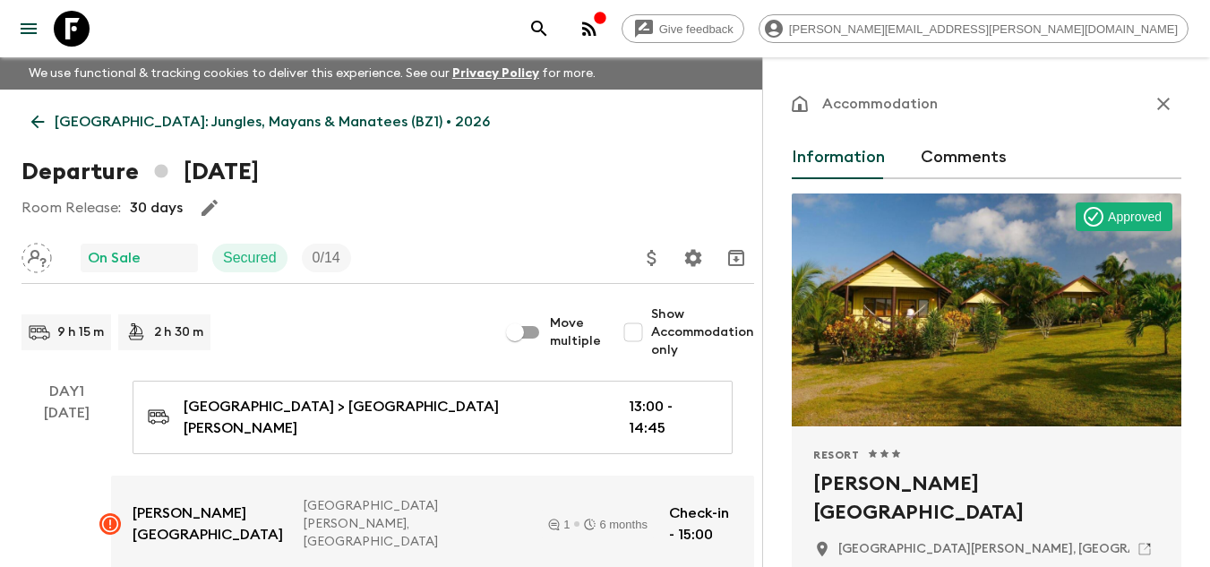
click at [35, 113] on icon at bounding box center [38, 122] width 20 height 20
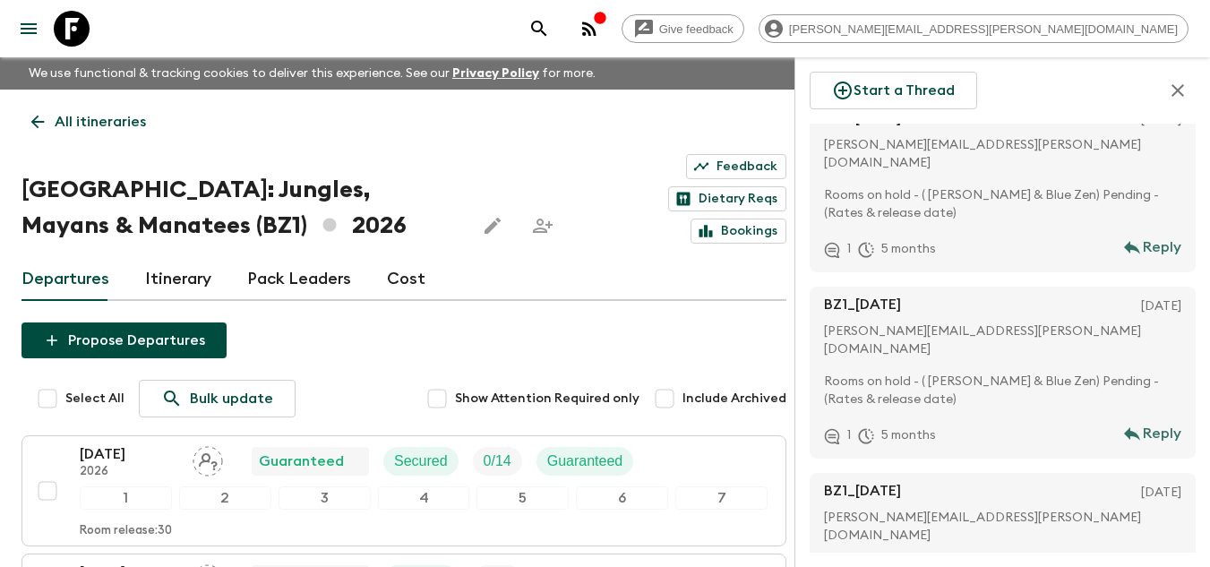
scroll to position [6692, 0]
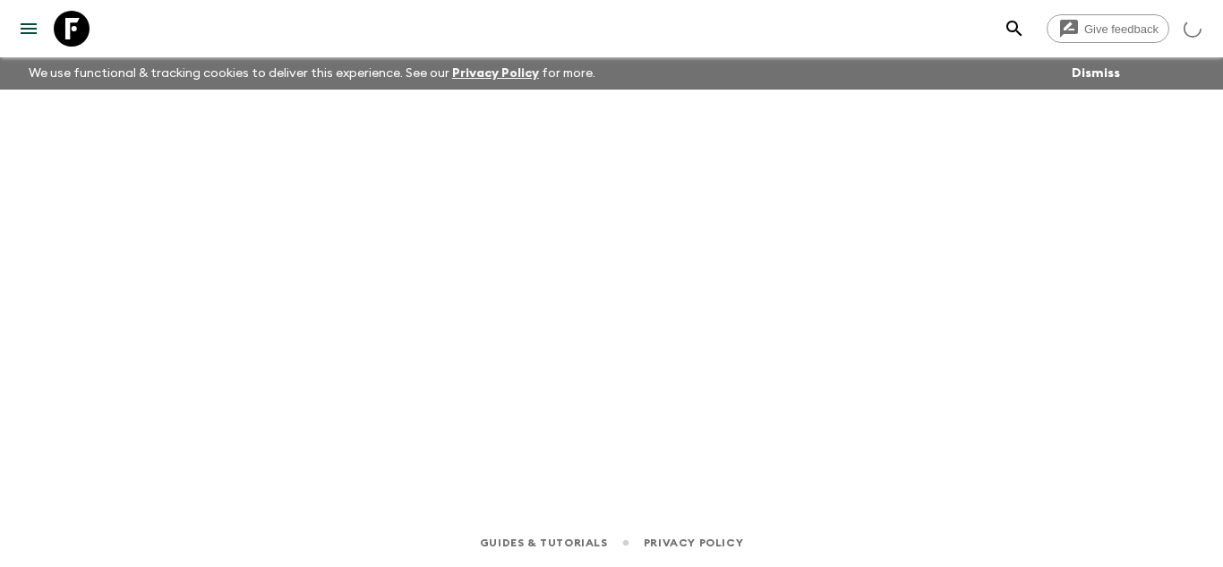
click at [47, 34] on link at bounding box center [72, 29] width 50 height 50
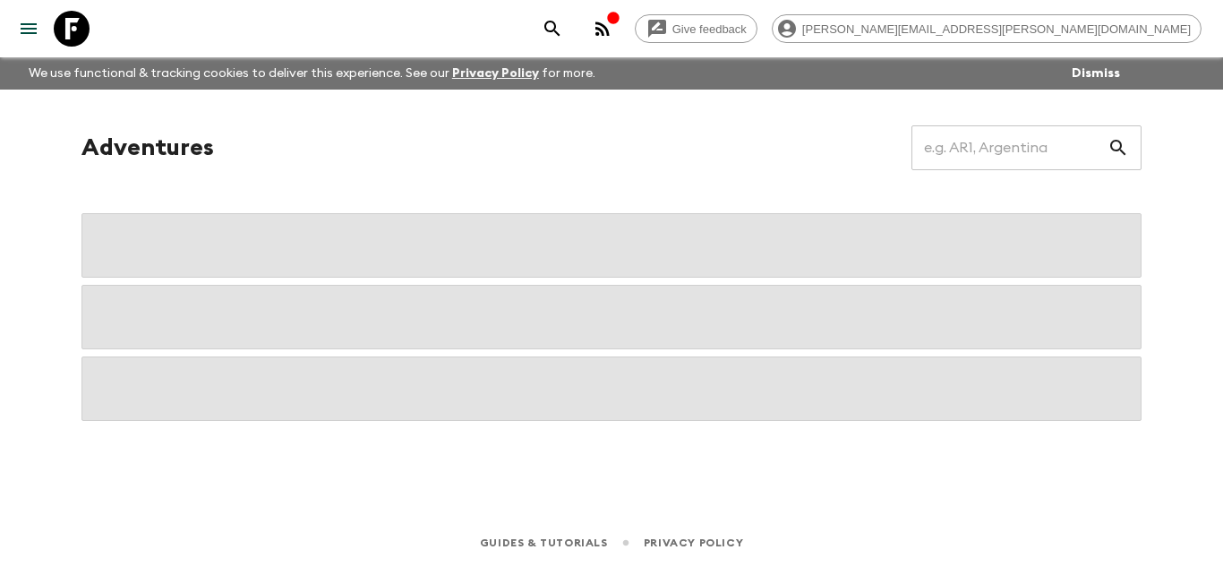
click at [64, 25] on icon at bounding box center [72, 29] width 36 height 36
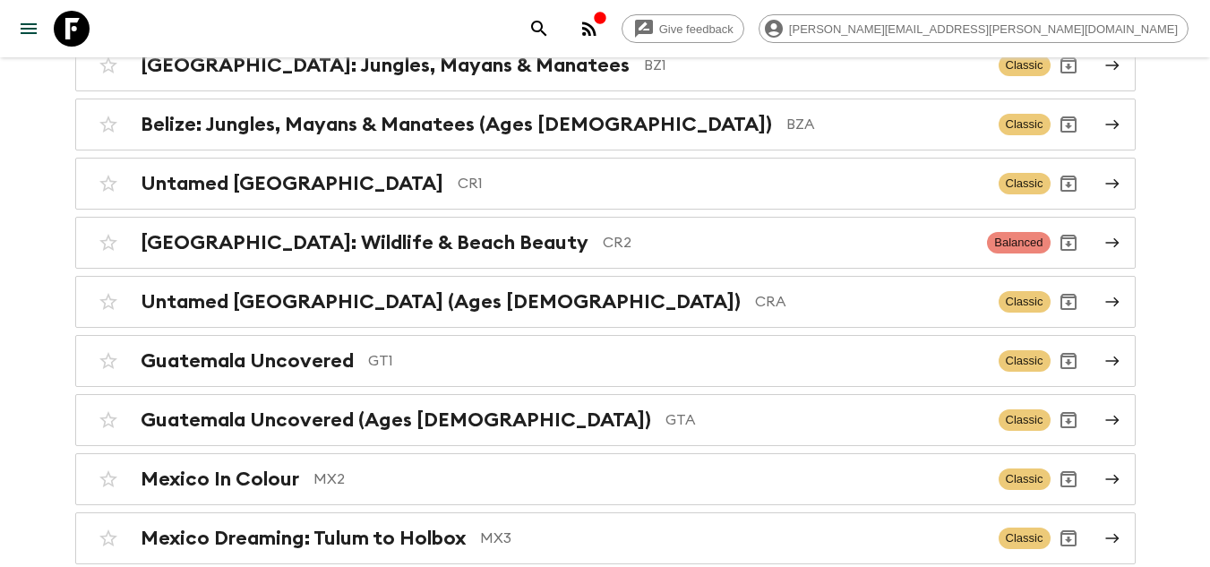
scroll to position [320, 0]
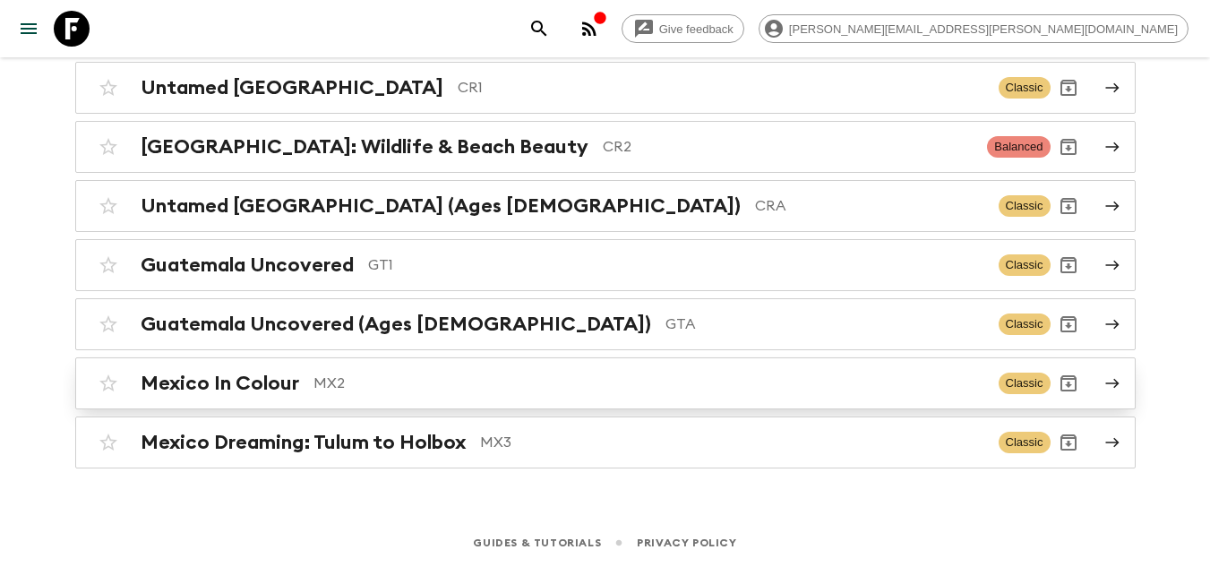
click at [214, 380] on h2 "Mexico In Colour" at bounding box center [220, 383] width 158 height 23
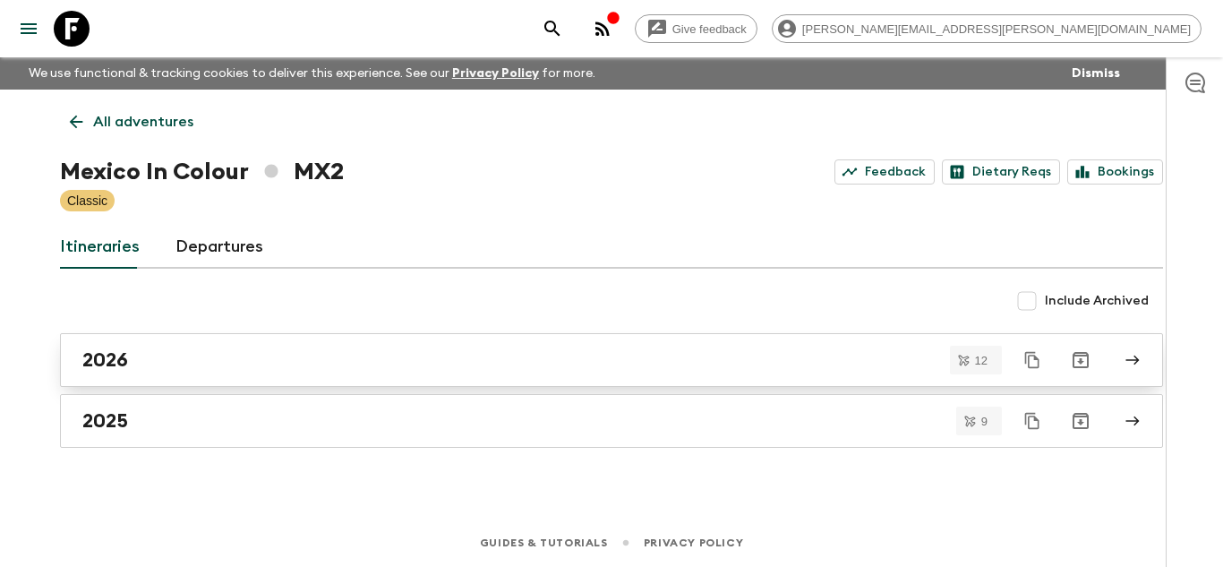
click at [101, 345] on link "2026" at bounding box center [611, 360] width 1103 height 54
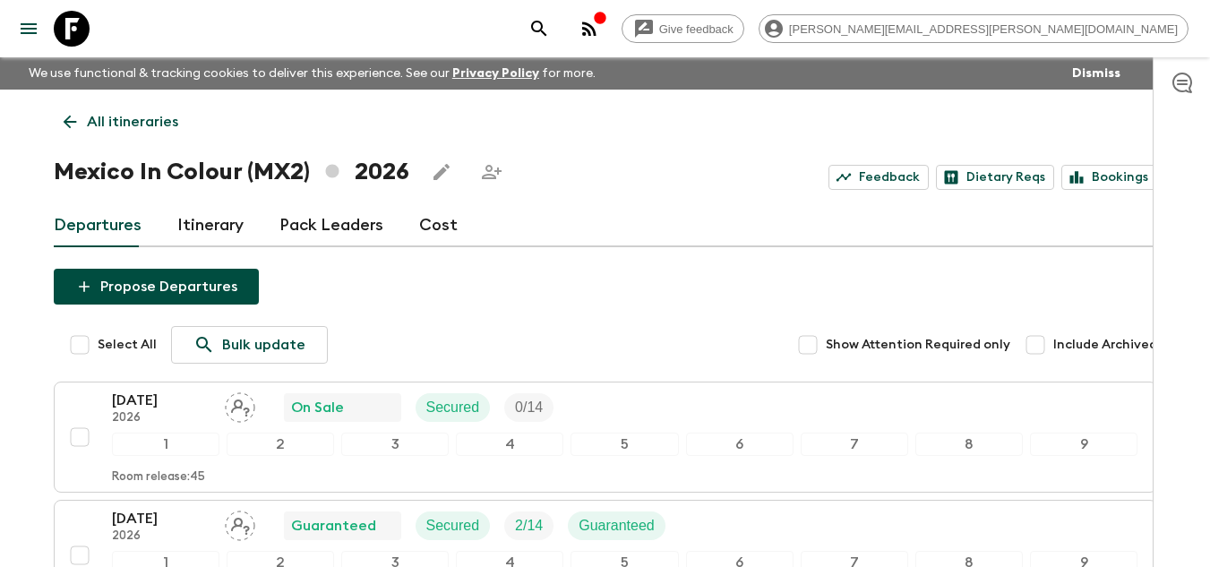
click at [437, 226] on link "Cost" at bounding box center [438, 225] width 38 height 43
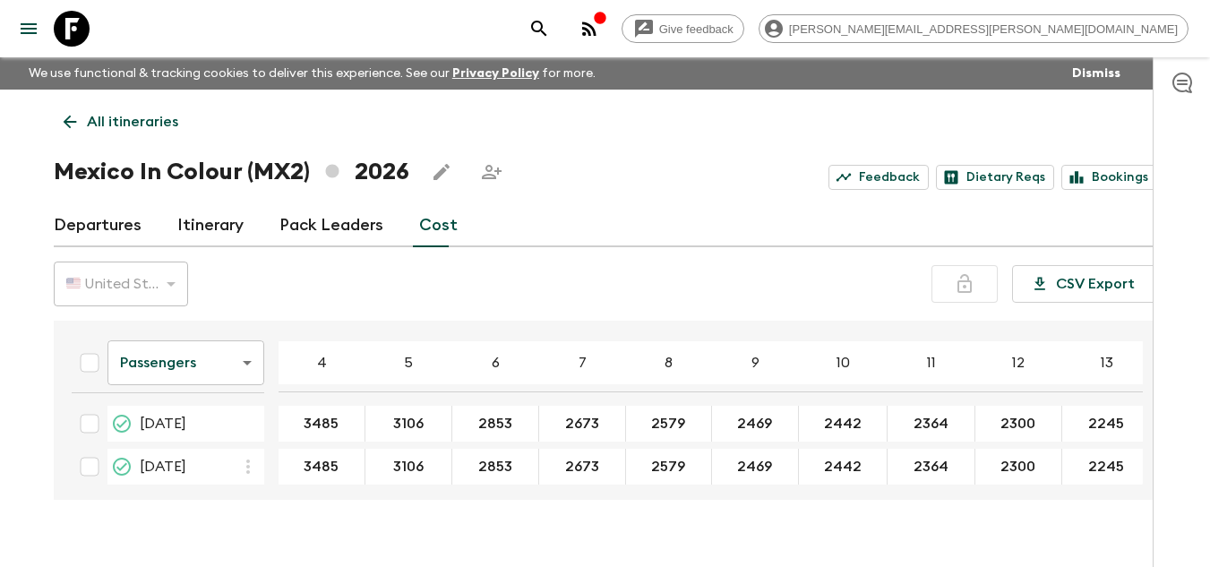
click at [107, 269] on div "🇺🇸 United States Dollar (USD)" at bounding box center [121, 284] width 134 height 50
click at [235, 361] on body "Give feedback jorge.herrera@viaventure.com We use functional & tracking cookies…" at bounding box center [605, 299] width 1210 height 598
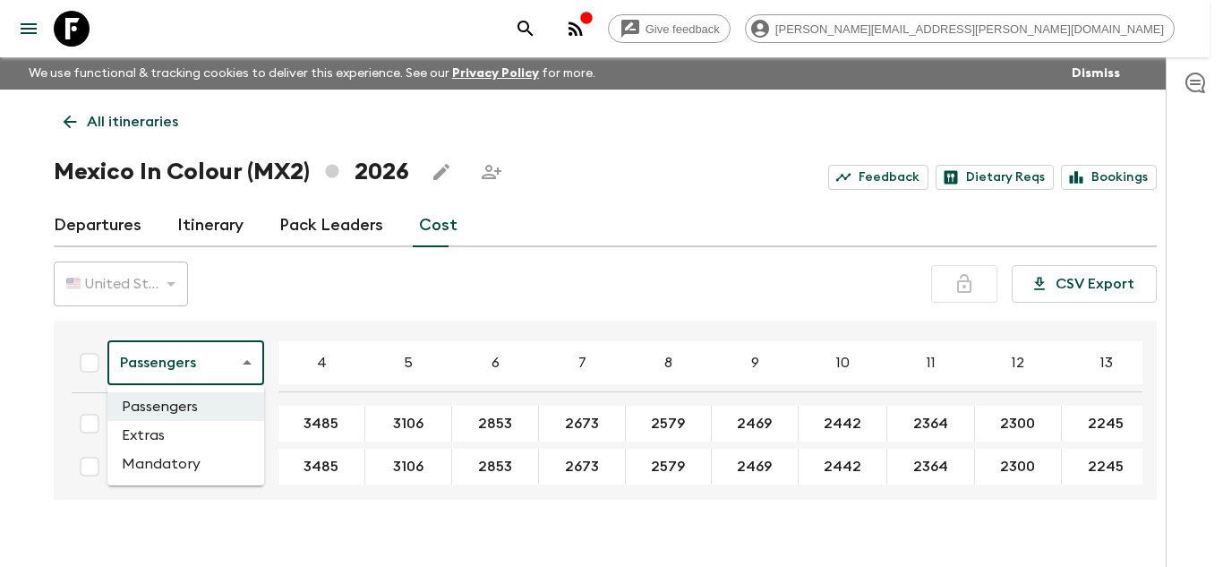
click at [190, 431] on li "Extras" at bounding box center [185, 435] width 157 height 29
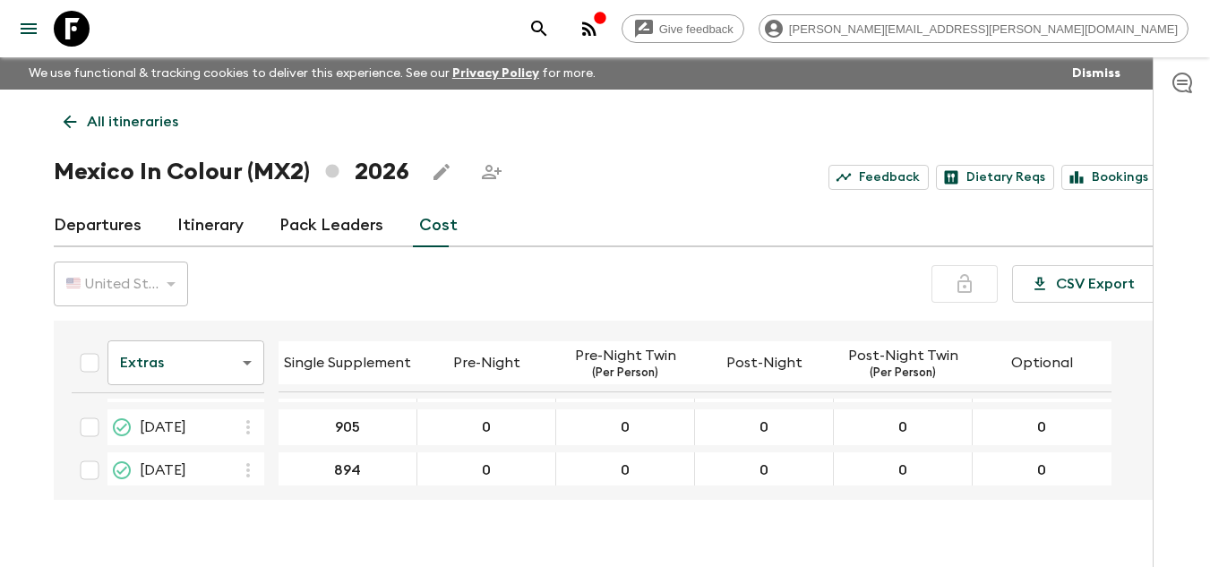
scroll to position [134, 0]
click at [230, 370] on body "Give feedback jorge.herrera@viaventure.com We use functional & tracking cookies…" at bounding box center [605, 299] width 1210 height 598
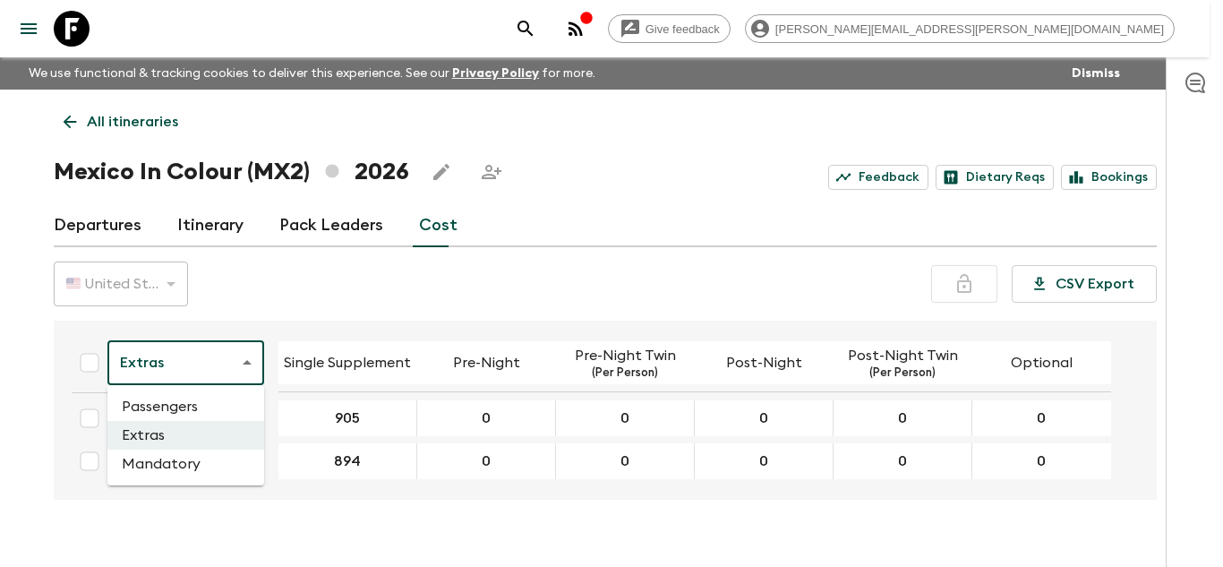
click at [192, 471] on li "Mandatory" at bounding box center [185, 463] width 157 height 29
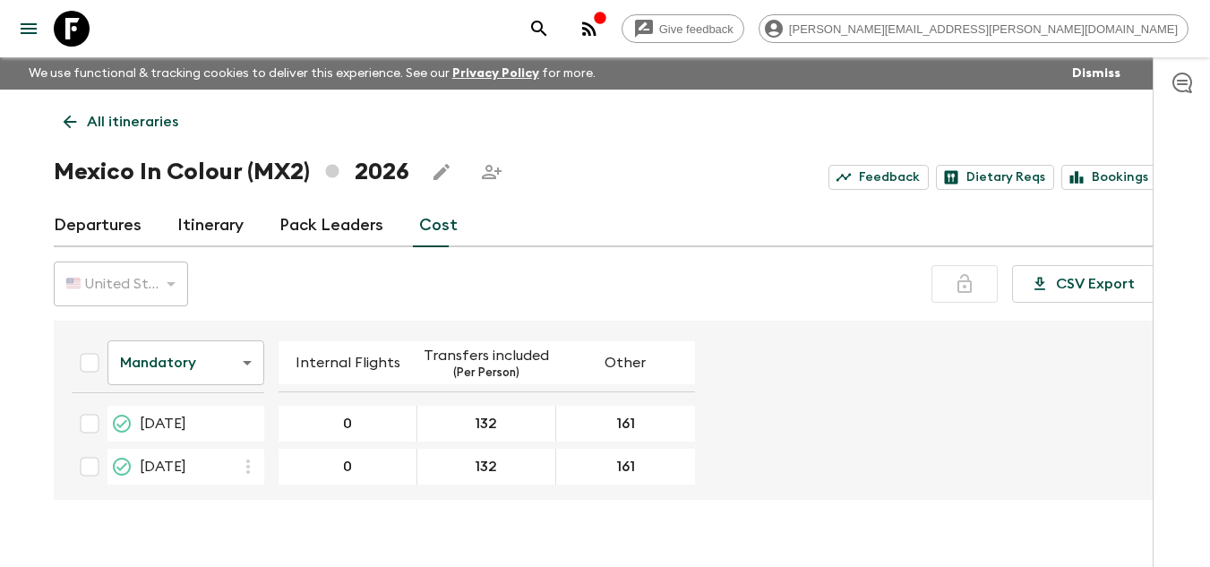
click at [218, 371] on body "Give feedback jorge.herrera@viaventure.com We use functional & tracking cookies…" at bounding box center [605, 299] width 1210 height 598
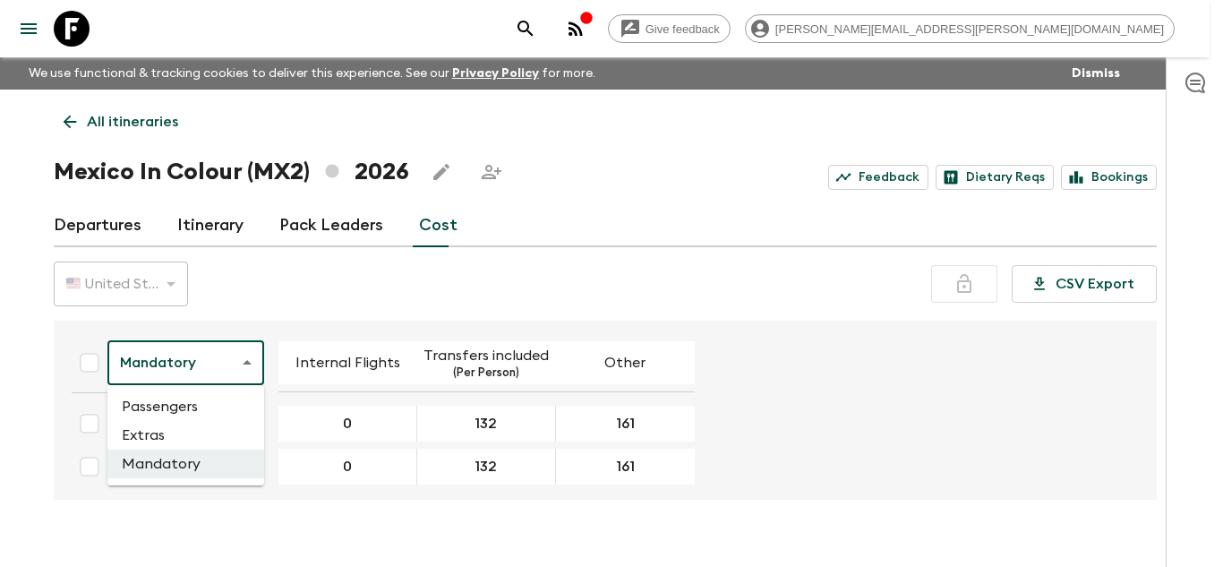
click at [214, 407] on li "Passengers" at bounding box center [185, 406] width 157 height 29
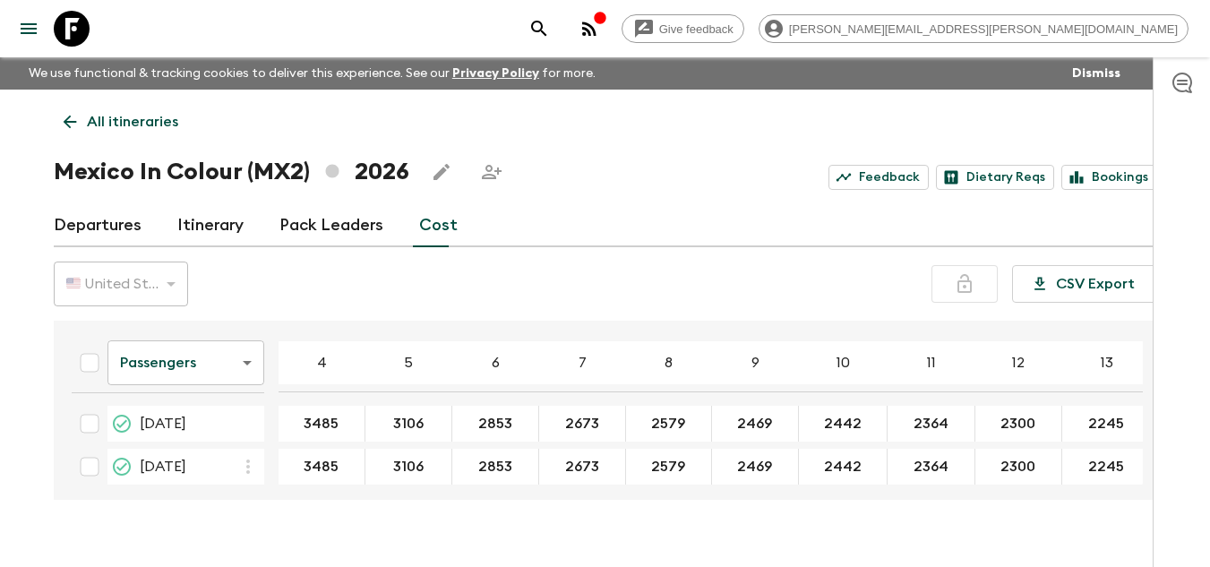
click at [215, 367] on body "Give feedback jorge.herrera@viaventure.com We use functional & tracking cookies…" at bounding box center [605, 299] width 1210 height 598
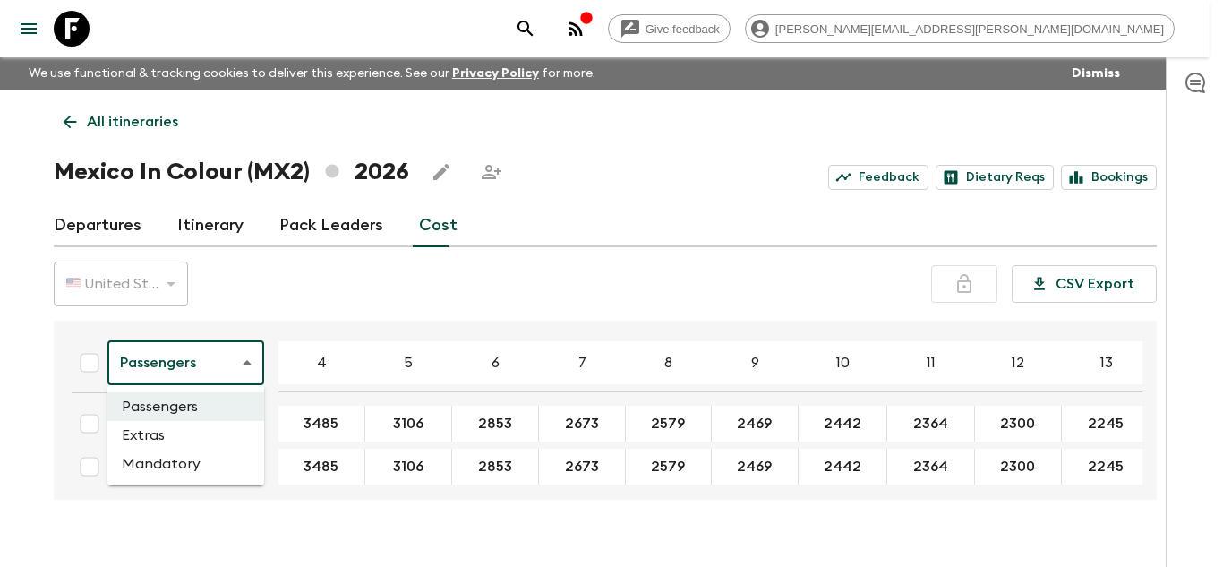
click at [199, 428] on li "Extras" at bounding box center [185, 435] width 157 height 29
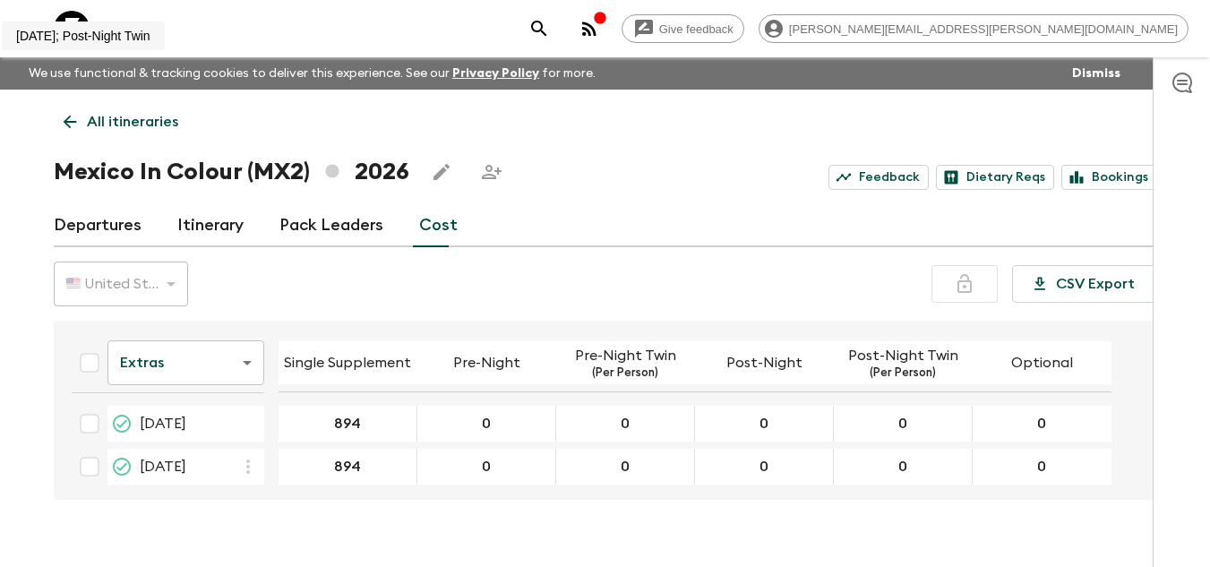
click at [237, 366] on body "Give feedback jorge.herrera@viaventure.com We use functional & tracking cookies…" at bounding box center [605, 299] width 1210 height 598
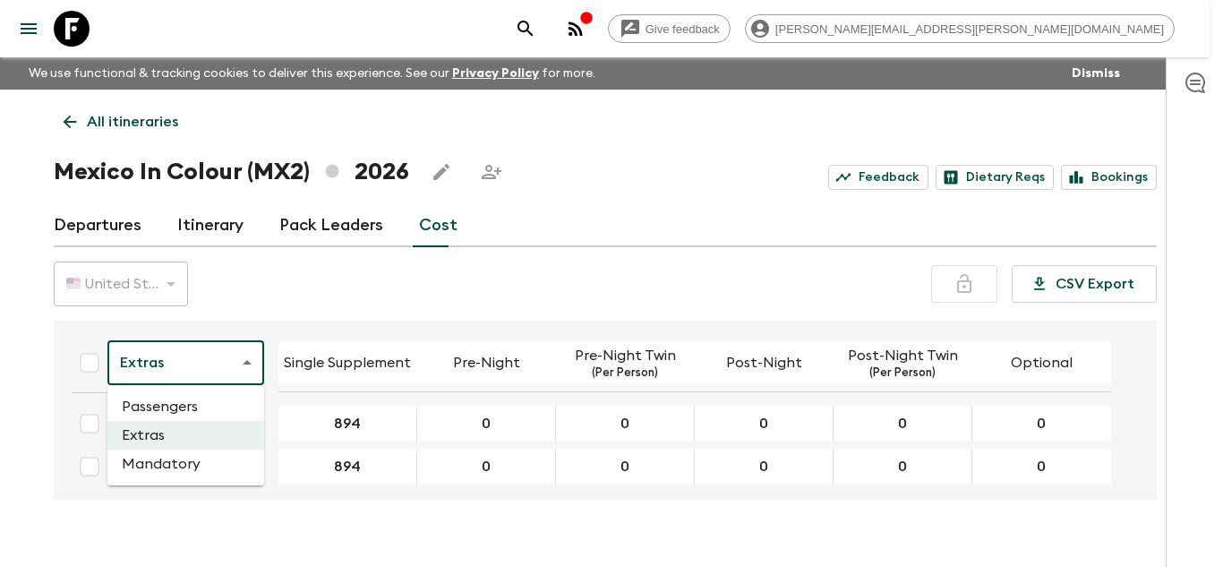
click at [204, 435] on li "Extras" at bounding box center [185, 435] width 157 height 29
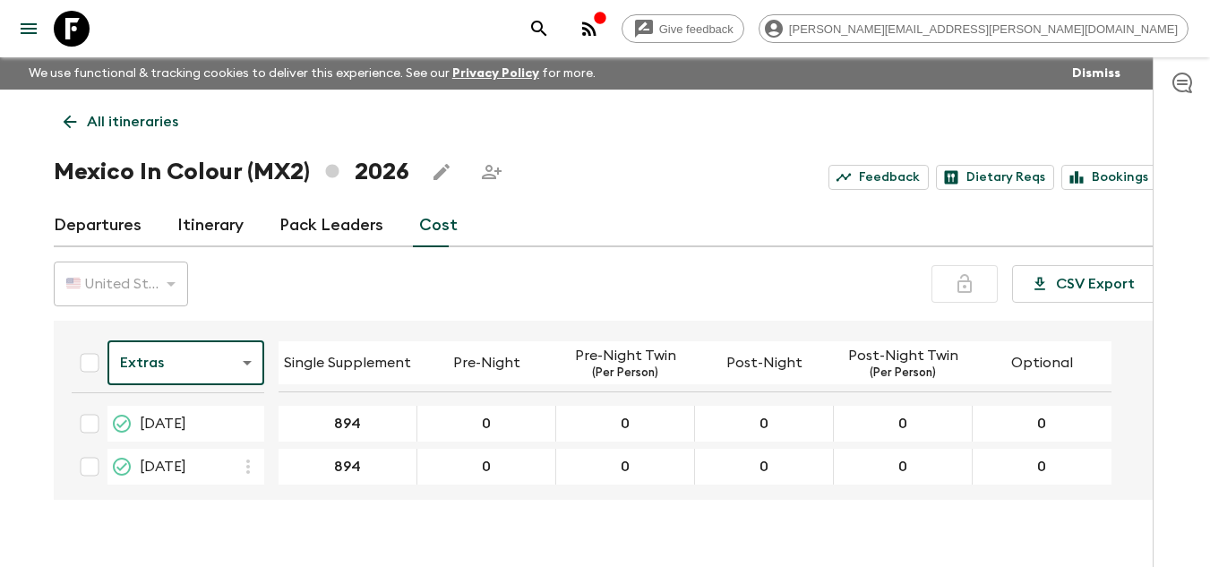
click at [237, 355] on body "Give feedback jorge.herrera@viaventure.com We use functional & tracking cookies…" at bounding box center [605, 299] width 1210 height 598
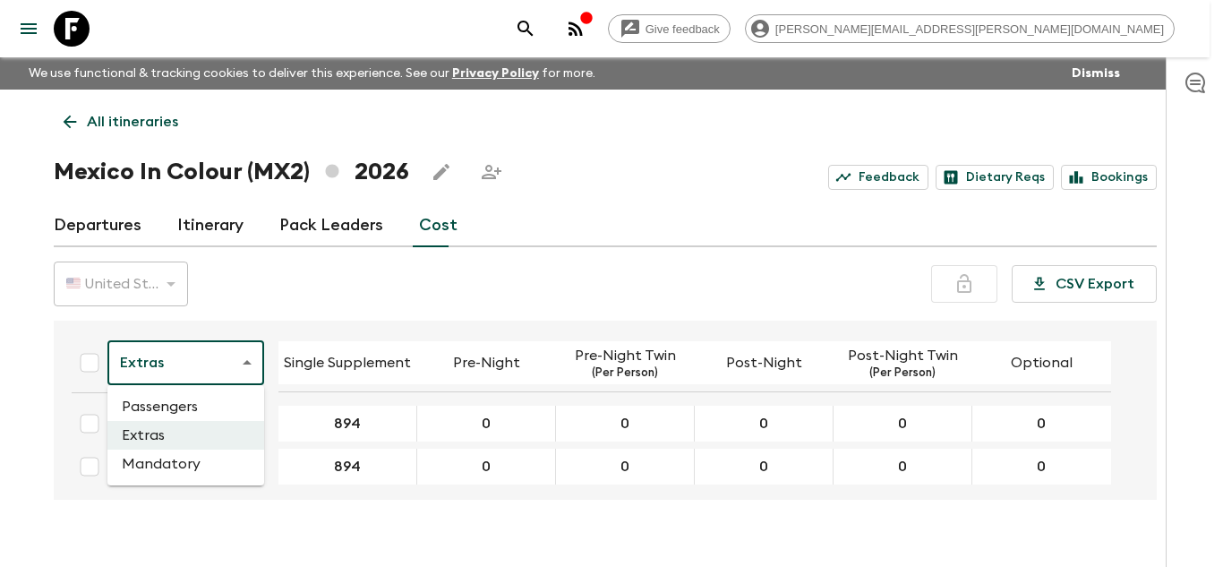
click at [312, 295] on div at bounding box center [611, 283] width 1223 height 567
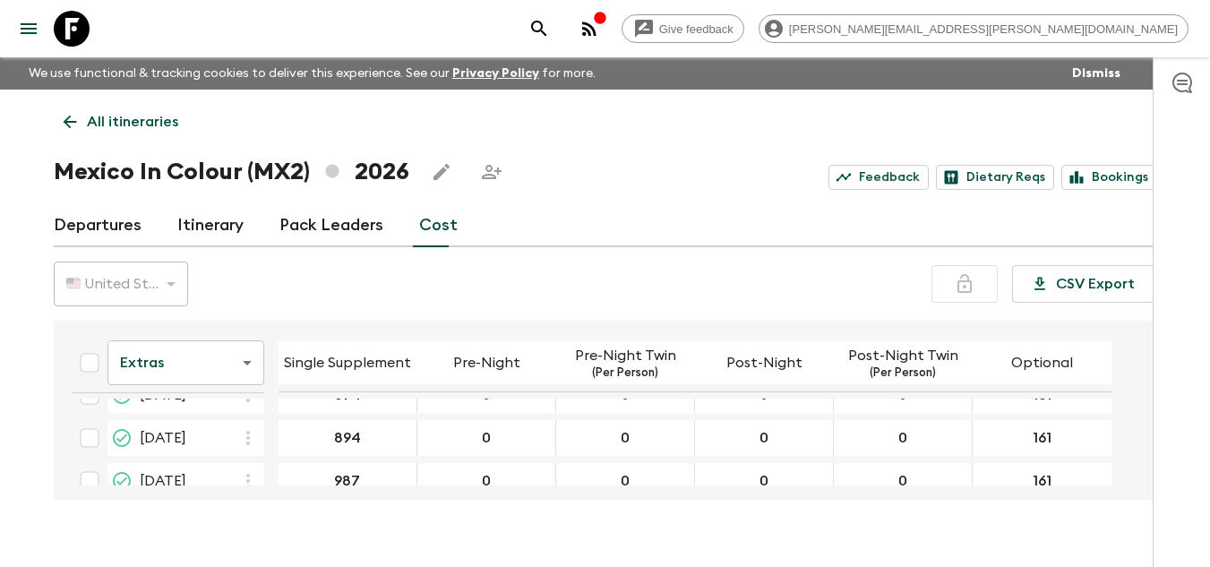
scroll to position [416, 0]
click at [204, 358] on body "Give feedback jorge.herrera@viaventure.com We use functional & tracking cookies…" at bounding box center [605, 299] width 1210 height 598
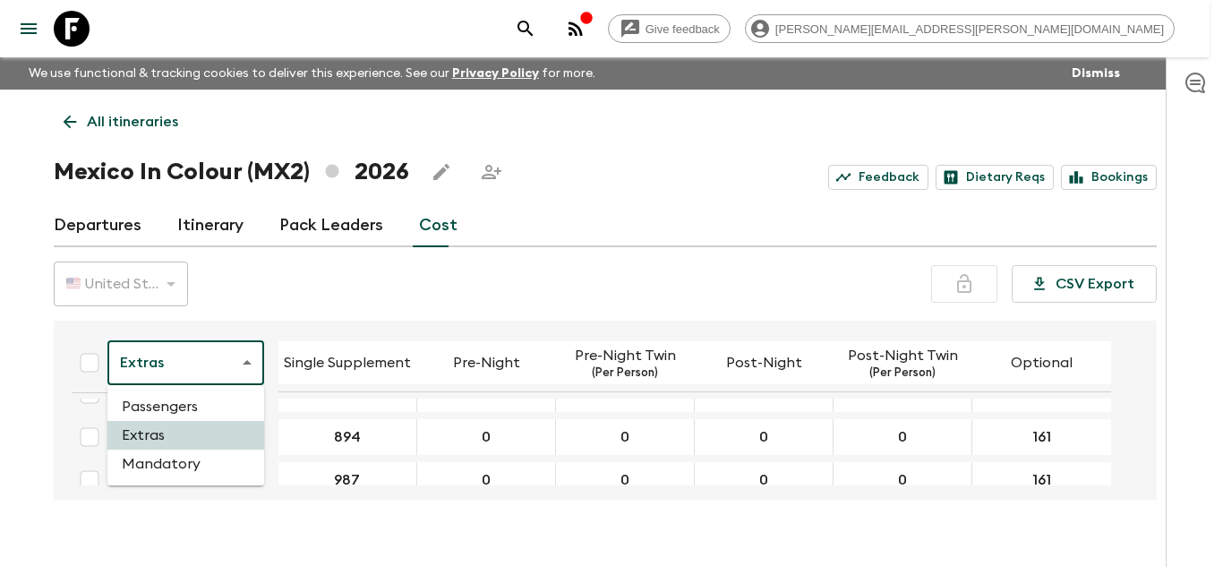
click at [188, 457] on li "Mandatory" at bounding box center [185, 463] width 157 height 29
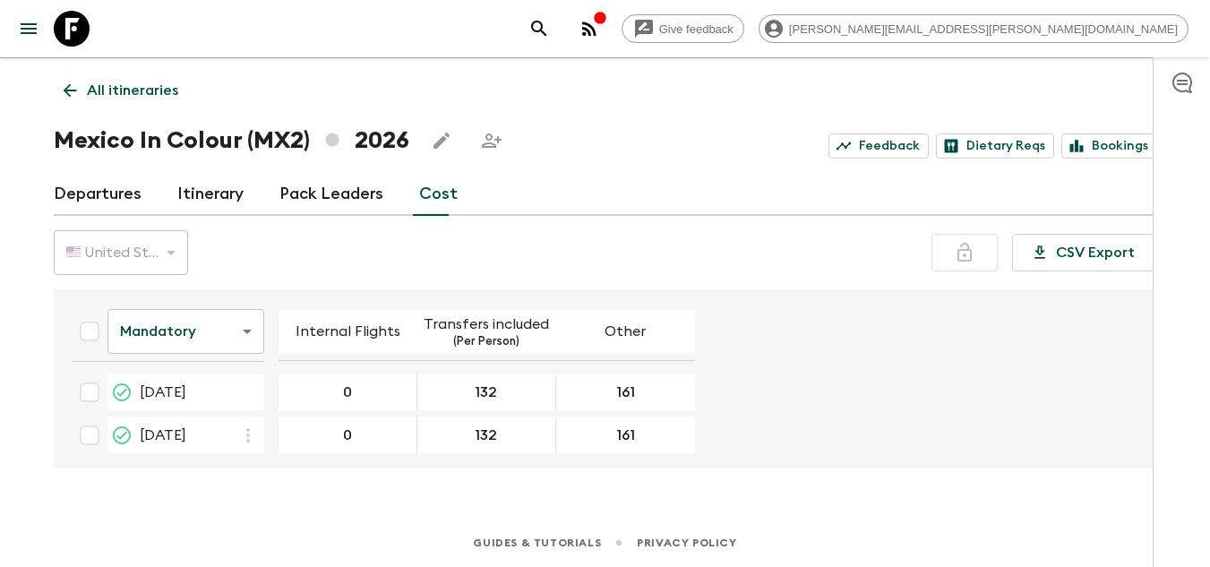
click at [87, 327] on input "Select all" at bounding box center [90, 331] width 36 height 36
checkbox input "true"
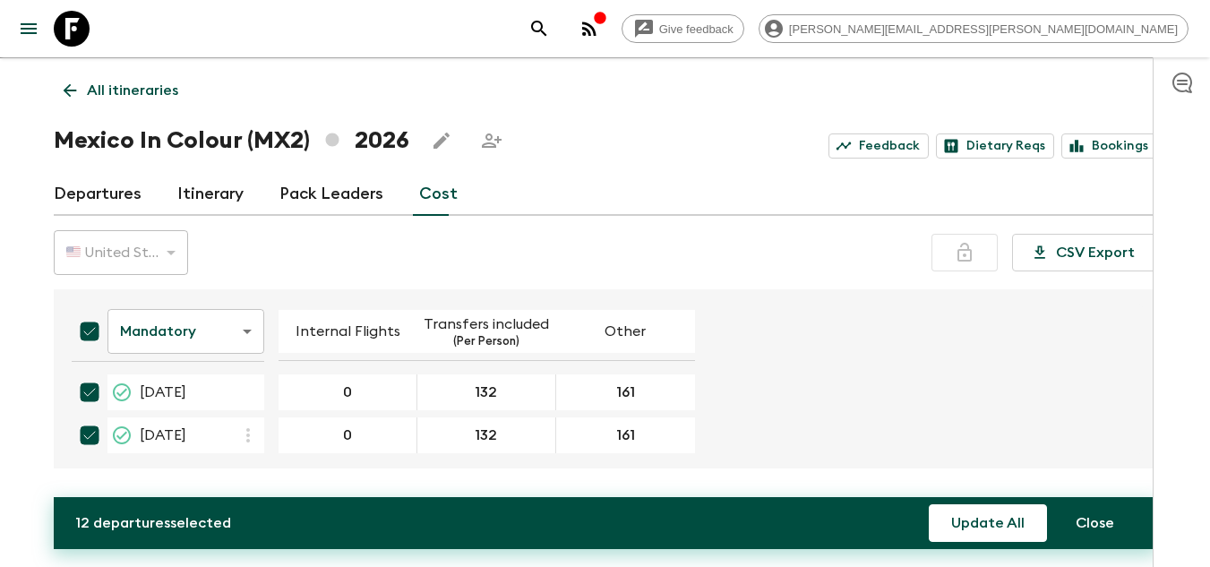
checkbox input "true"
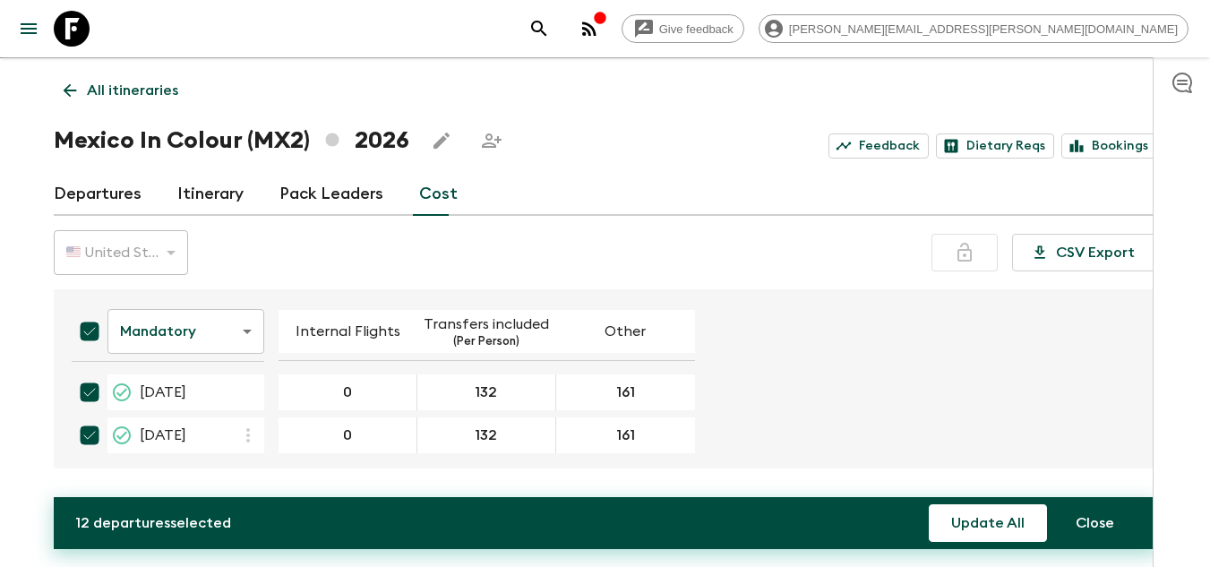
checkbox input "true"
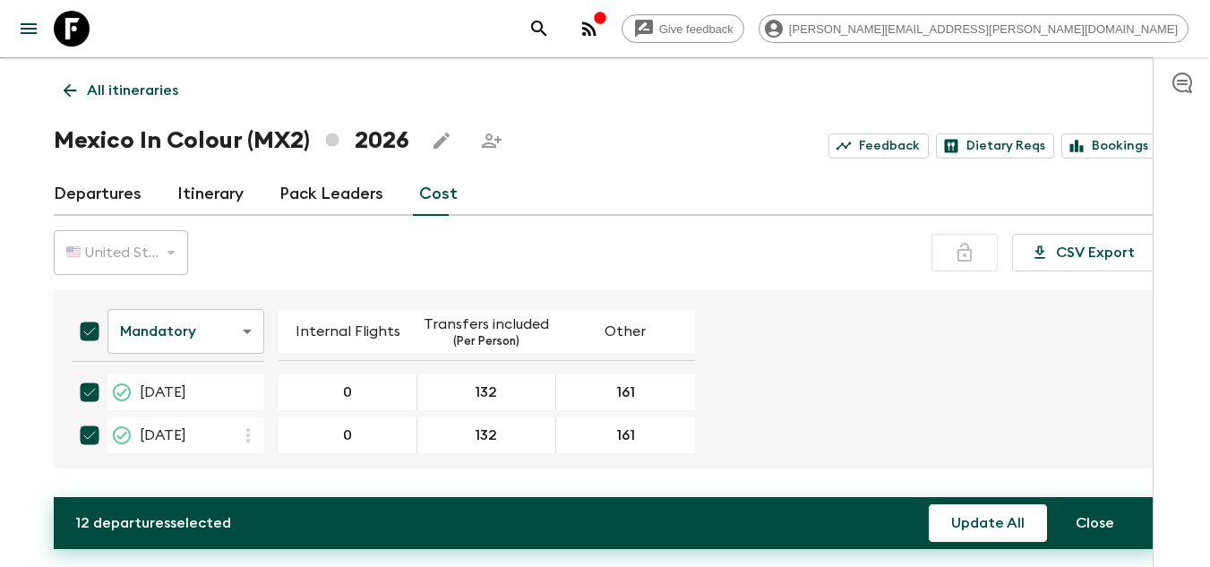
checkbox input "true"
click at [90, 327] on input "Select all" at bounding box center [90, 331] width 36 height 36
checkbox input "false"
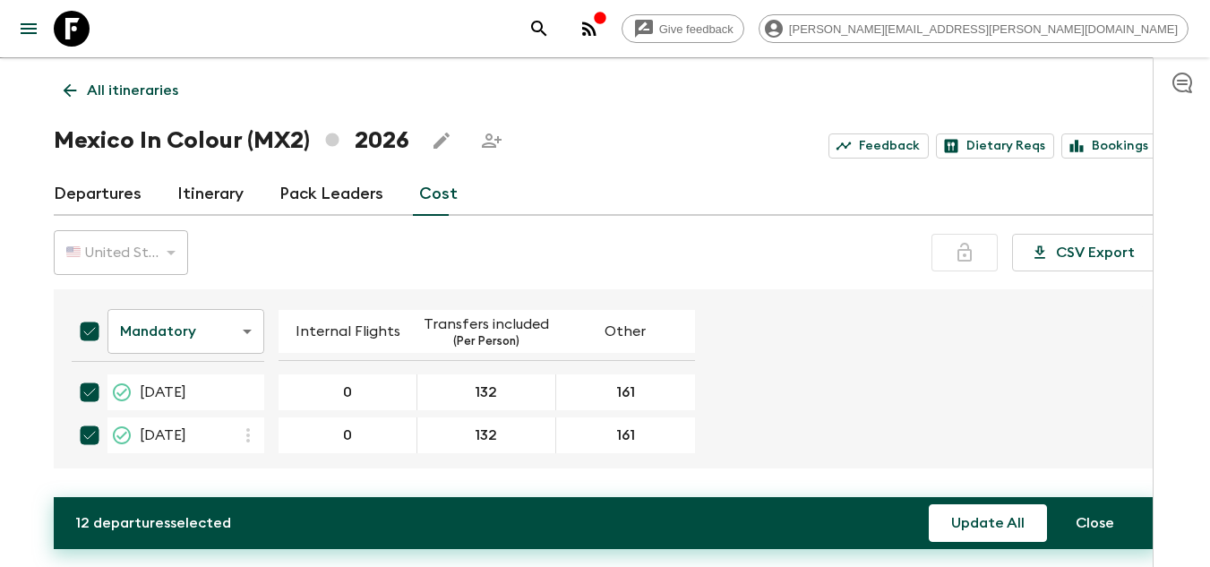
checkbox input "false"
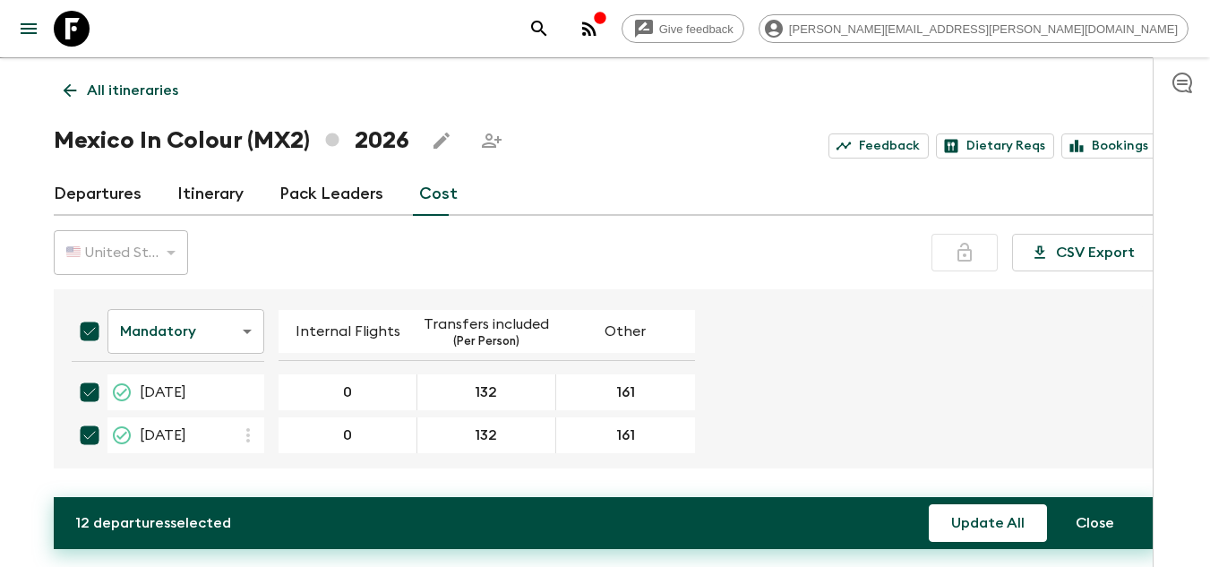
checkbox input "false"
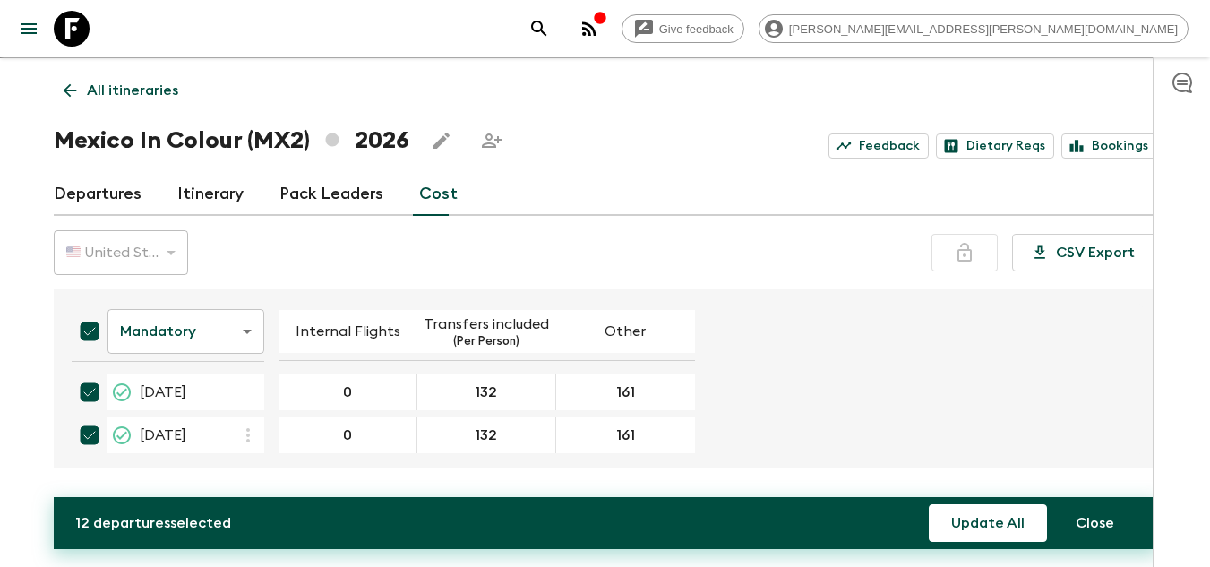
checkbox input "false"
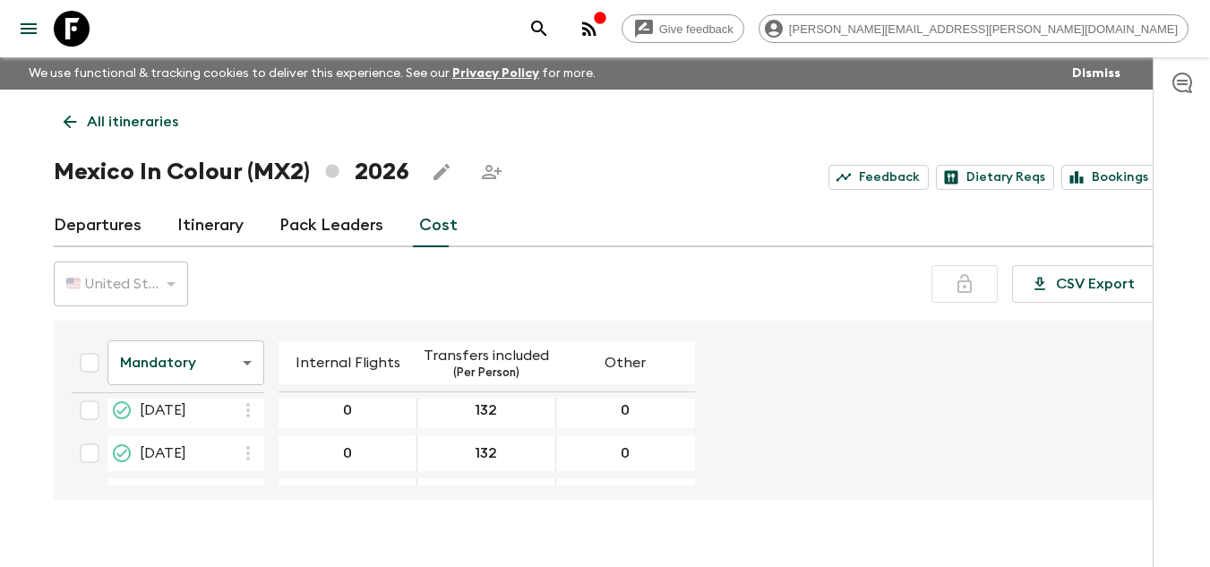
scroll to position [335, 0]
